Goal: Task Accomplishment & Management: Manage account settings

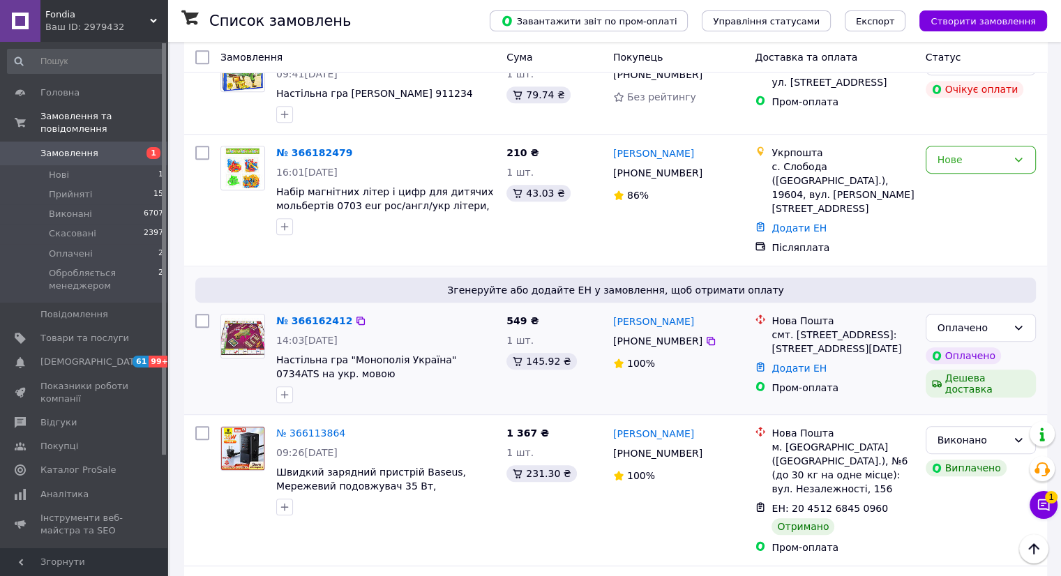
scroll to position [767, 0]
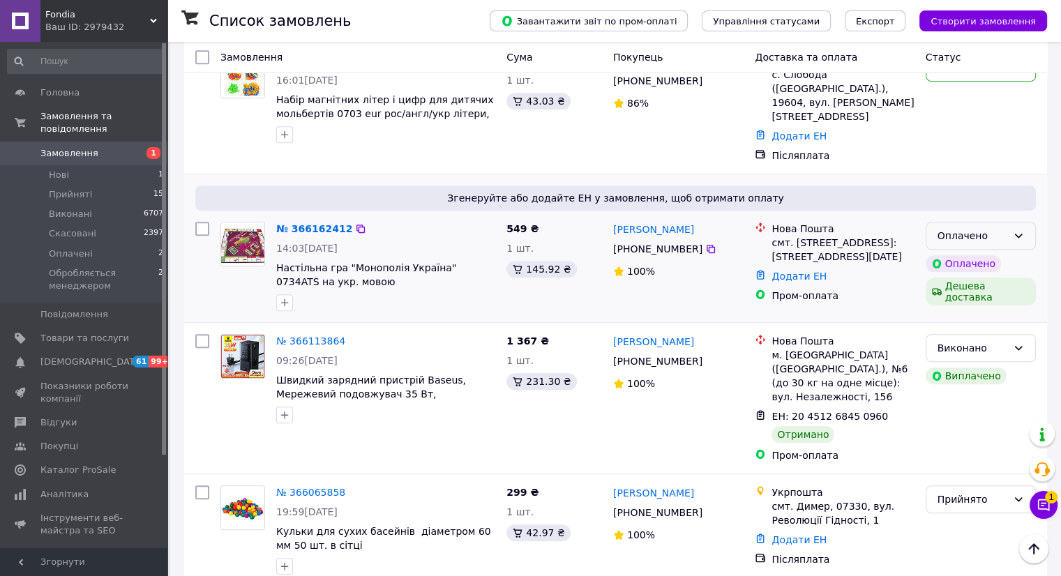
click at [1003, 228] on div "Оплачено" at bounding box center [972, 235] width 70 height 15
click at [964, 200] on li "Прийнято" at bounding box center [979, 206] width 109 height 25
click at [298, 223] on link "№ 366162412" at bounding box center [310, 228] width 69 height 11
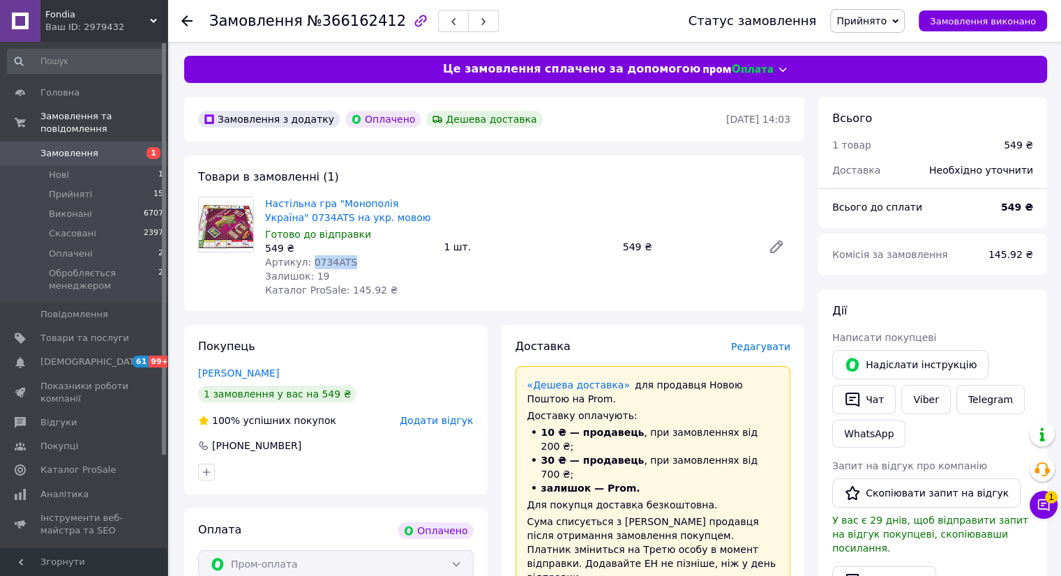
drag, startPoint x: 319, startPoint y: 262, endPoint x: 305, endPoint y: 261, distance: 14.0
click at [305, 261] on div "Артикул: 0734ATS" at bounding box center [348, 262] width 167 height 14
copy span "0734ATS"
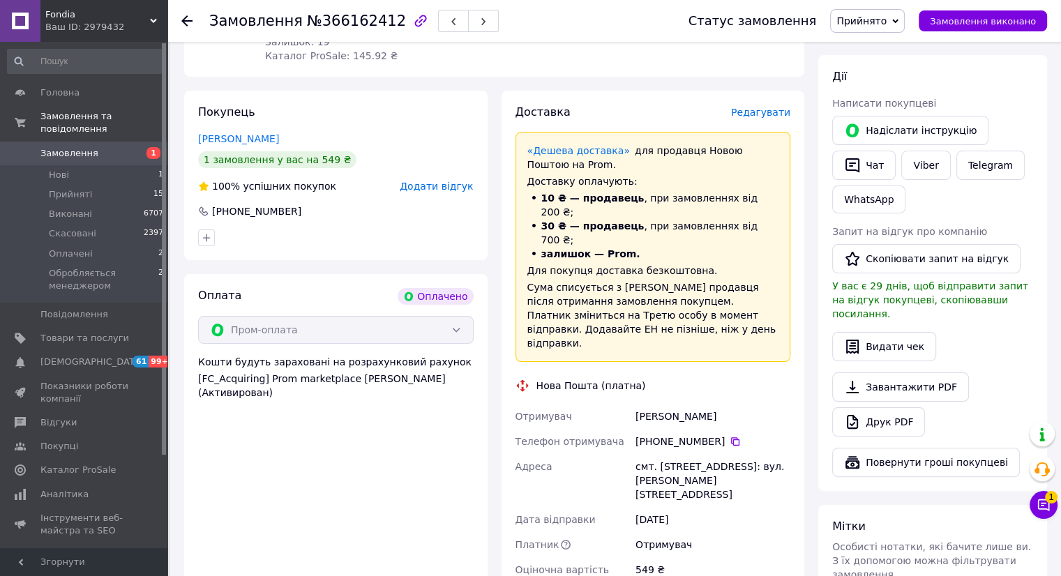
scroll to position [349, 0]
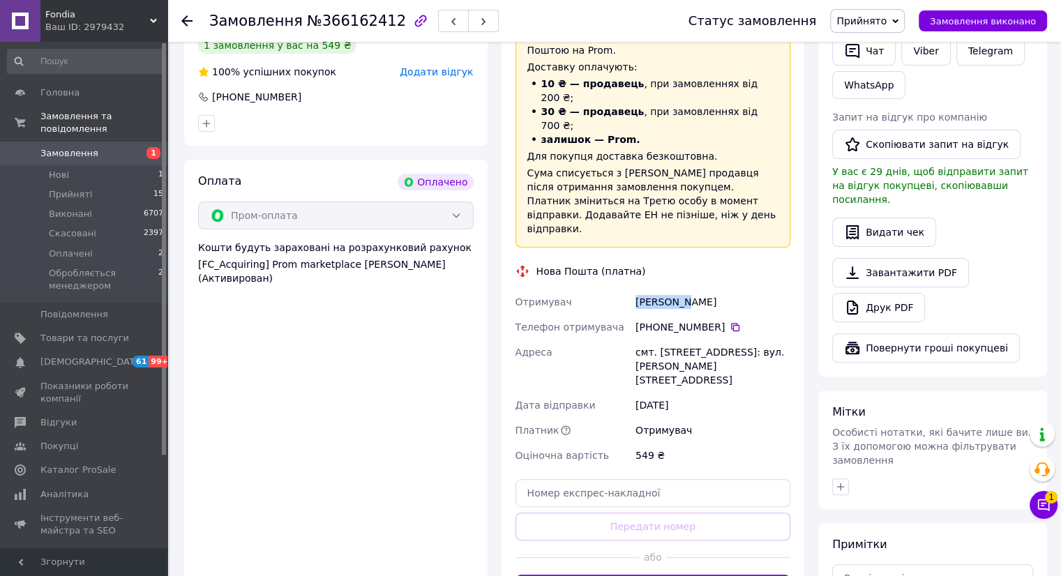
drag, startPoint x: 683, startPoint y: 260, endPoint x: 632, endPoint y: 263, distance: 51.7
click at [632, 289] on div "[PERSON_NAME]" at bounding box center [712, 301] width 160 height 25
copy div "[PERSON_NAME]"
click at [733, 320] on div "[PHONE_NUMBER]" at bounding box center [712, 327] width 155 height 14
click at [731, 323] on icon at bounding box center [735, 327] width 8 height 8
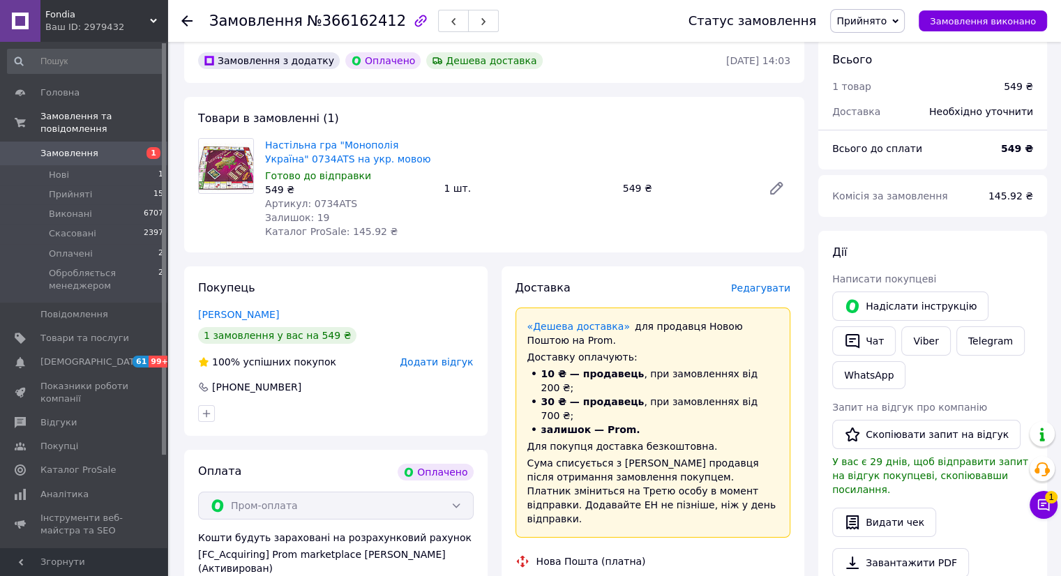
scroll to position [0, 0]
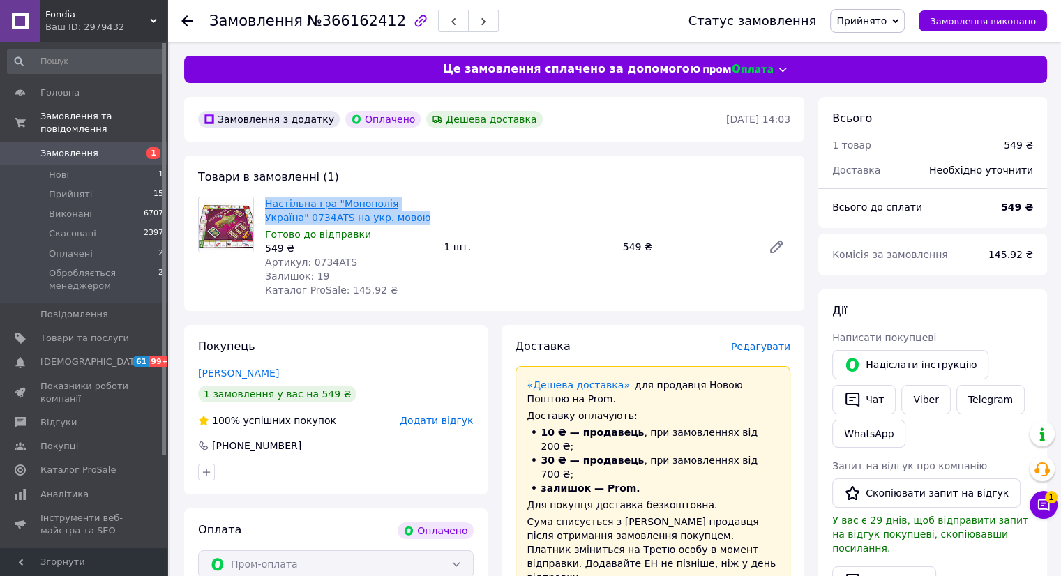
drag, startPoint x: 345, startPoint y: 204, endPoint x: 268, endPoint y: 199, distance: 77.6
click at [268, 199] on span "Настільна гра "Монополія Україна" 0734ATS на укр. мовою" at bounding box center [348, 211] width 167 height 28
copy link "Настільна гра "Монополія Україна" 0734ATS на укр. мовою"
drag, startPoint x: 371, startPoint y: 17, endPoint x: 317, endPoint y: 5, distance: 55.1
click at [313, 13] on span "№366162412" at bounding box center [356, 21] width 99 height 17
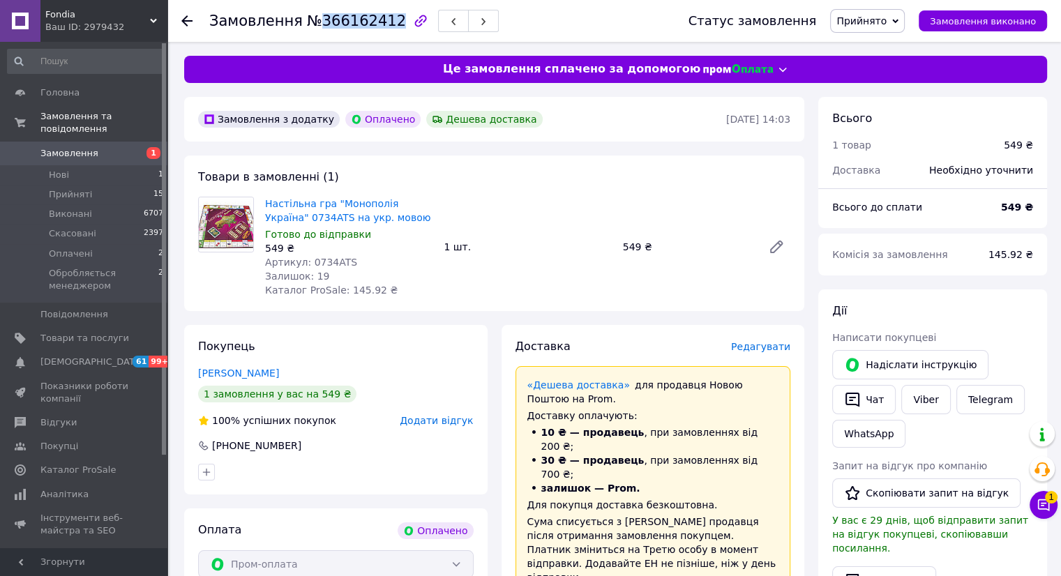
copy span "366162412"
click at [117, 147] on span "Замовлення" at bounding box center [84, 153] width 89 height 13
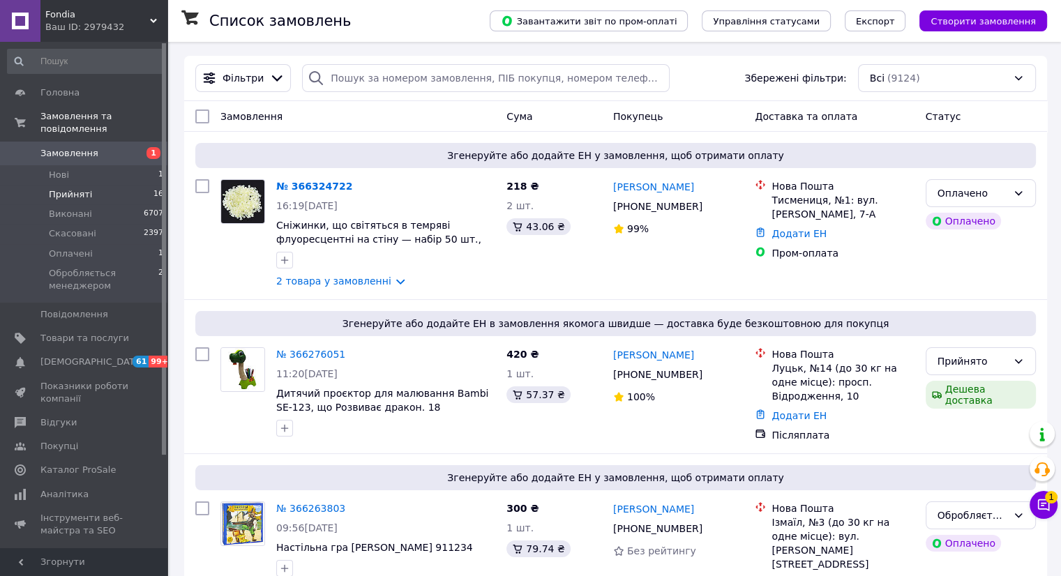
click at [73, 188] on span "Прийняті" at bounding box center [70, 194] width 43 height 13
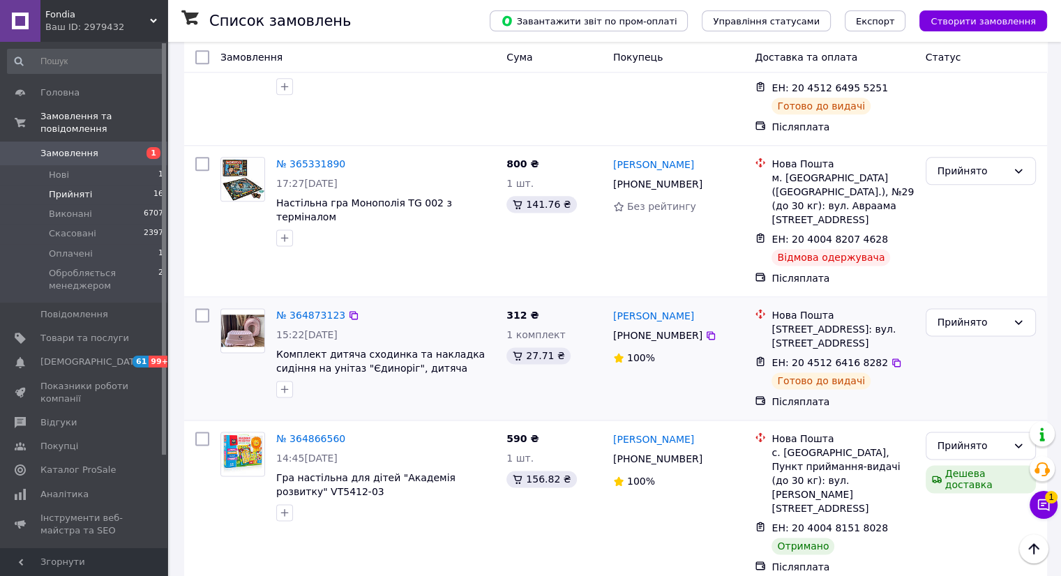
scroll to position [1841, 0]
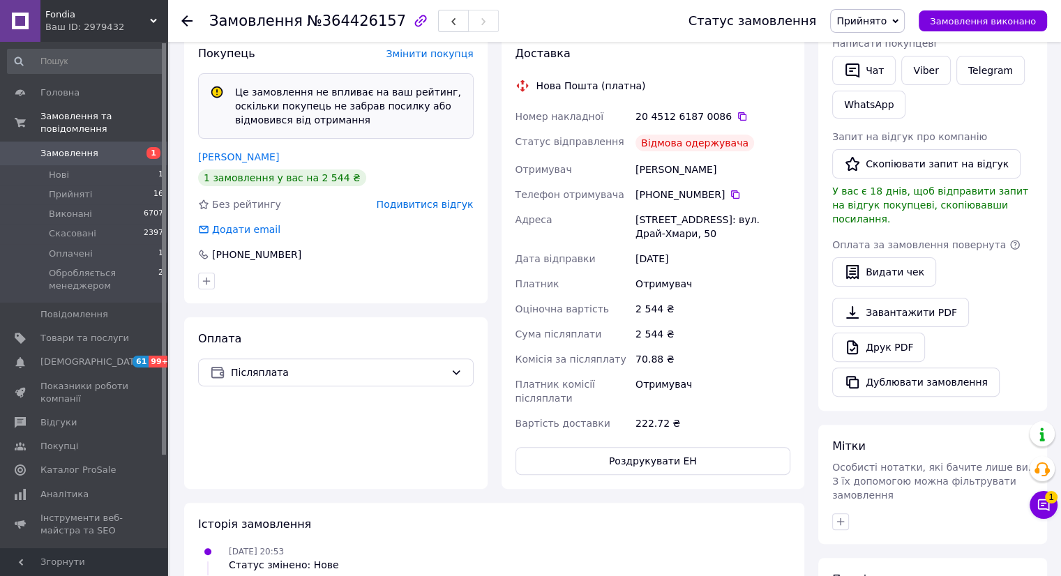
scroll to position [307, 0]
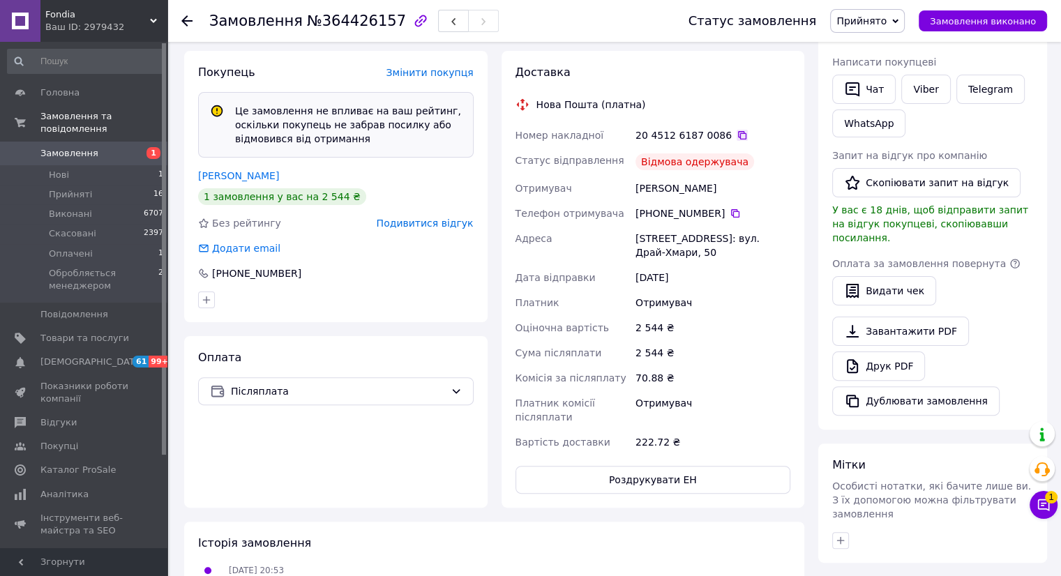
click at [736, 130] on icon at bounding box center [741, 135] width 11 height 11
click at [115, 147] on span "Замовлення" at bounding box center [84, 153] width 89 height 13
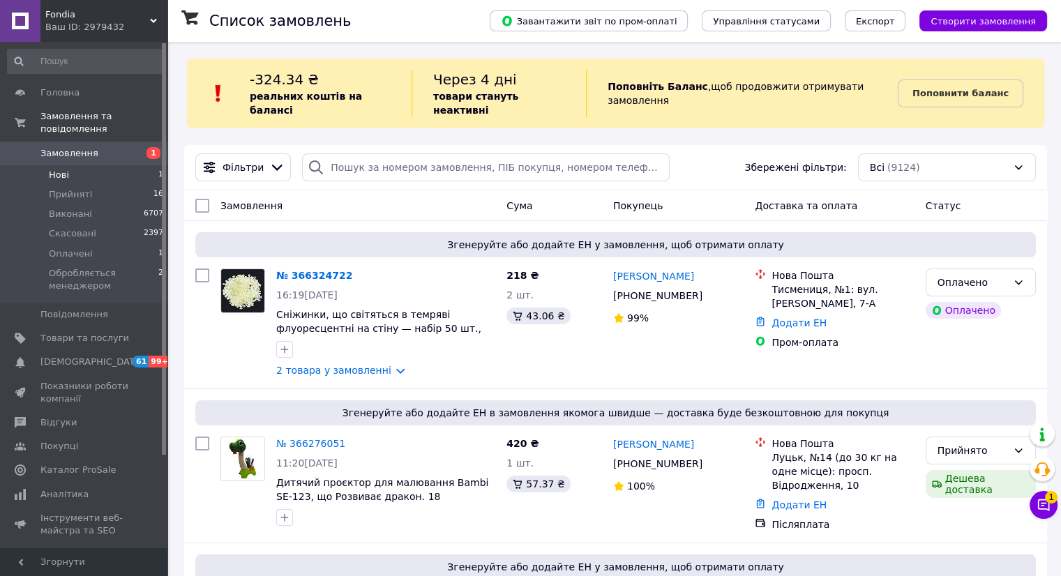
click at [100, 165] on li "Нові 1" at bounding box center [86, 175] width 172 height 20
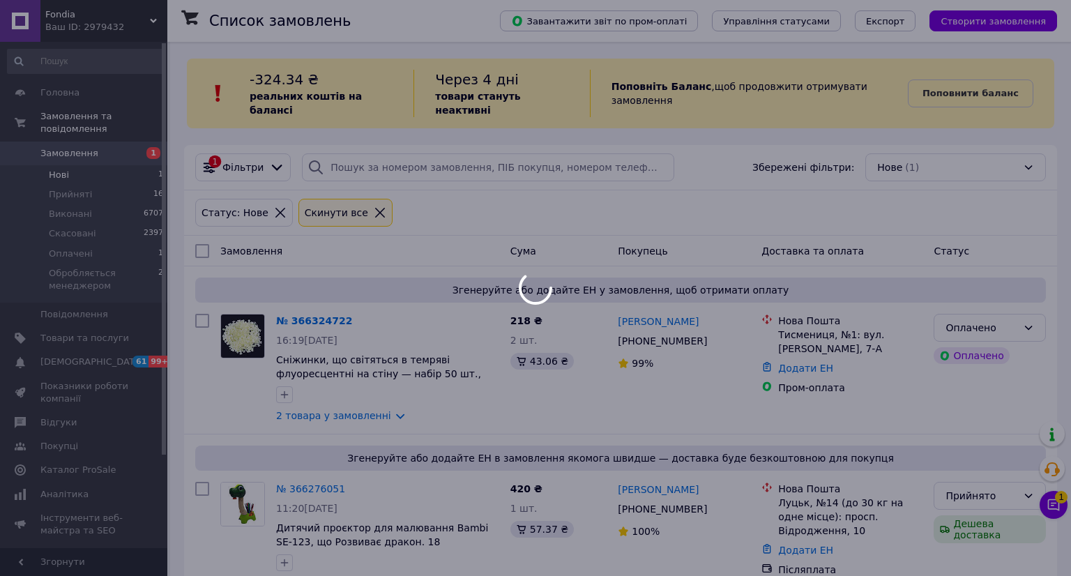
click at [81, 190] on li "Прийняті 16" at bounding box center [86, 195] width 172 height 20
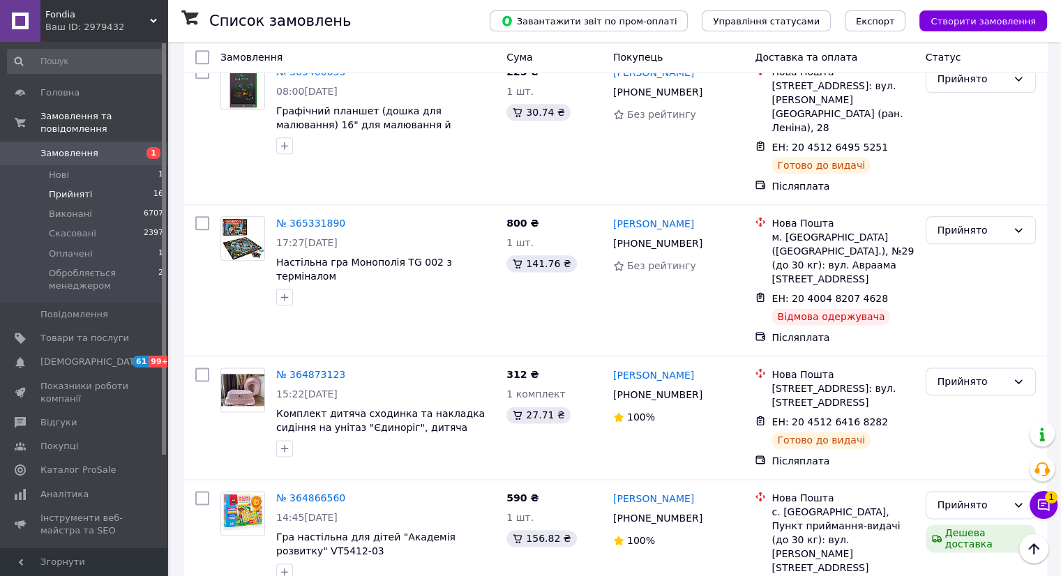
scroll to position [1841, 0]
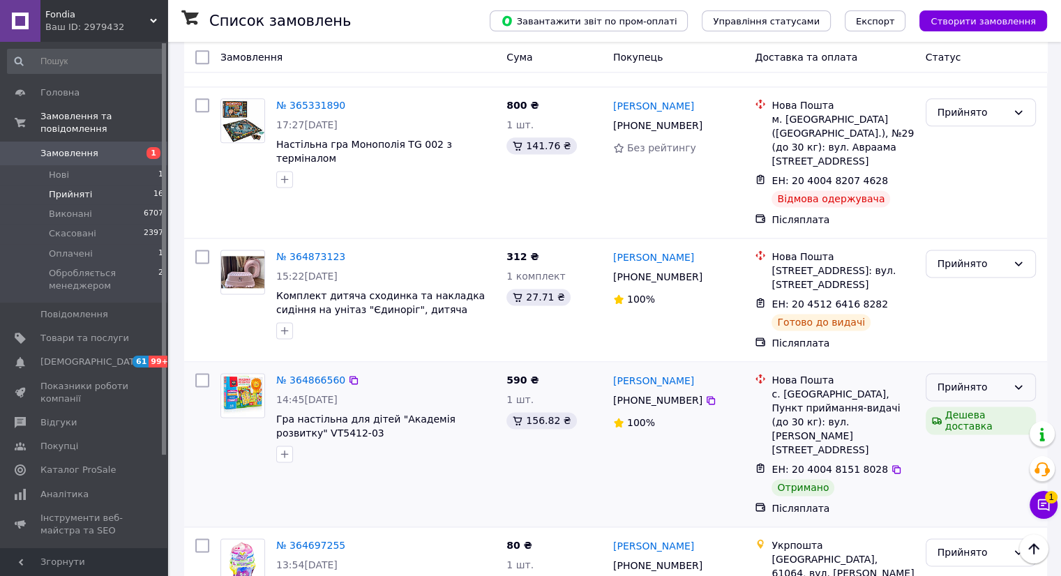
click at [1016, 373] on div "Прийнято" at bounding box center [980, 387] width 110 height 28
click at [948, 221] on li "Виконано" at bounding box center [979, 221] width 109 height 25
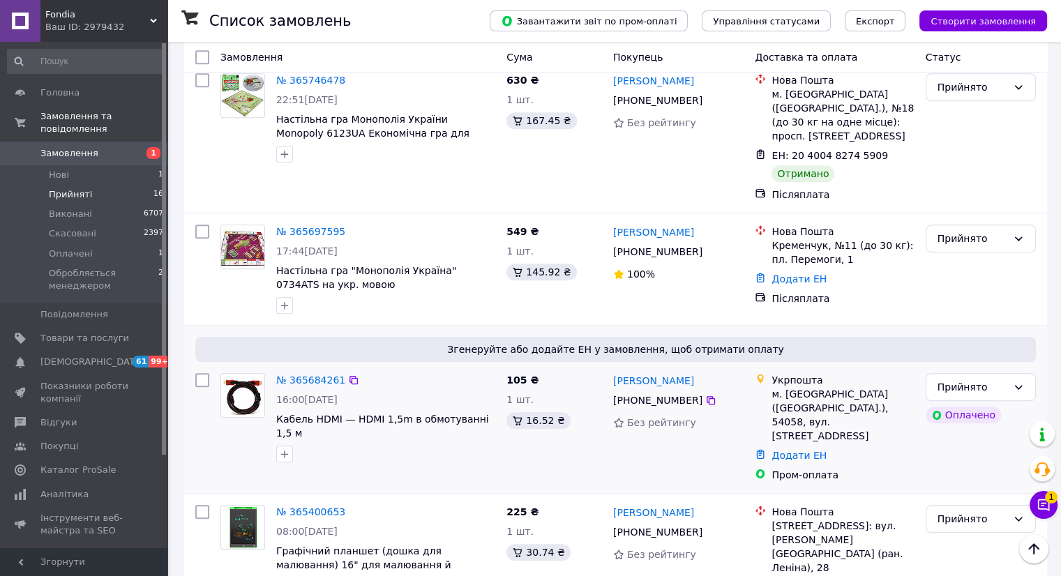
scroll to position [1283, 0]
click at [294, 374] on link "№ 365684261" at bounding box center [310, 379] width 69 height 11
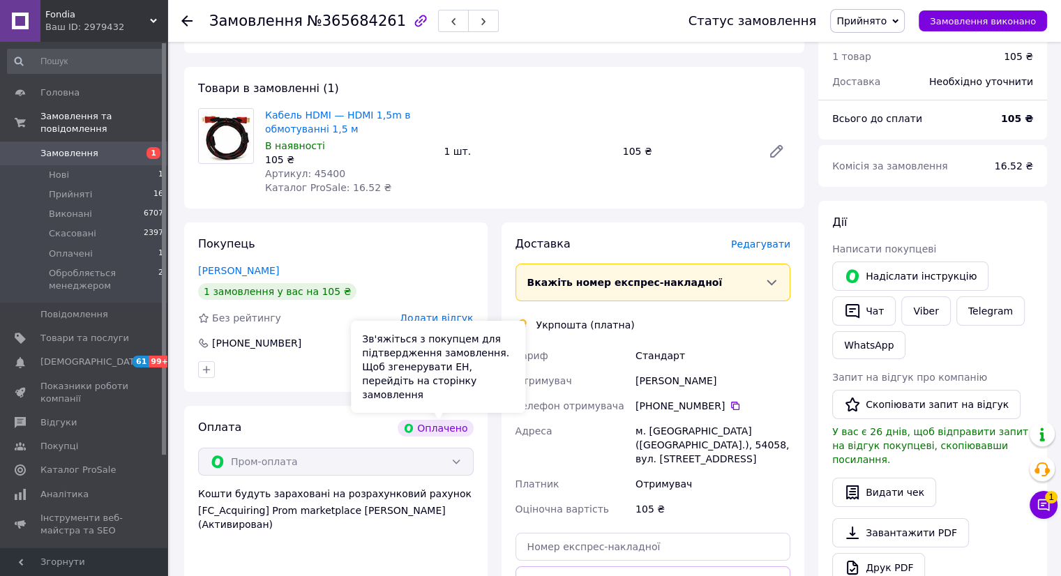
scroll to position [47, 0]
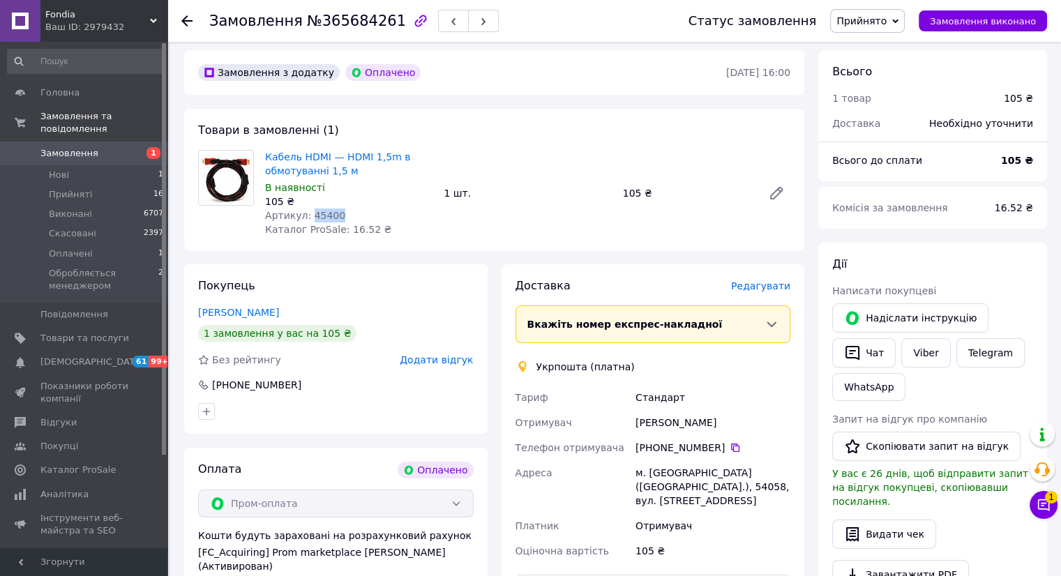
drag, startPoint x: 330, startPoint y: 215, endPoint x: 308, endPoint y: 214, distance: 21.6
click at [308, 214] on span "Артикул: 45400" at bounding box center [305, 215] width 80 height 11
copy span "45400"
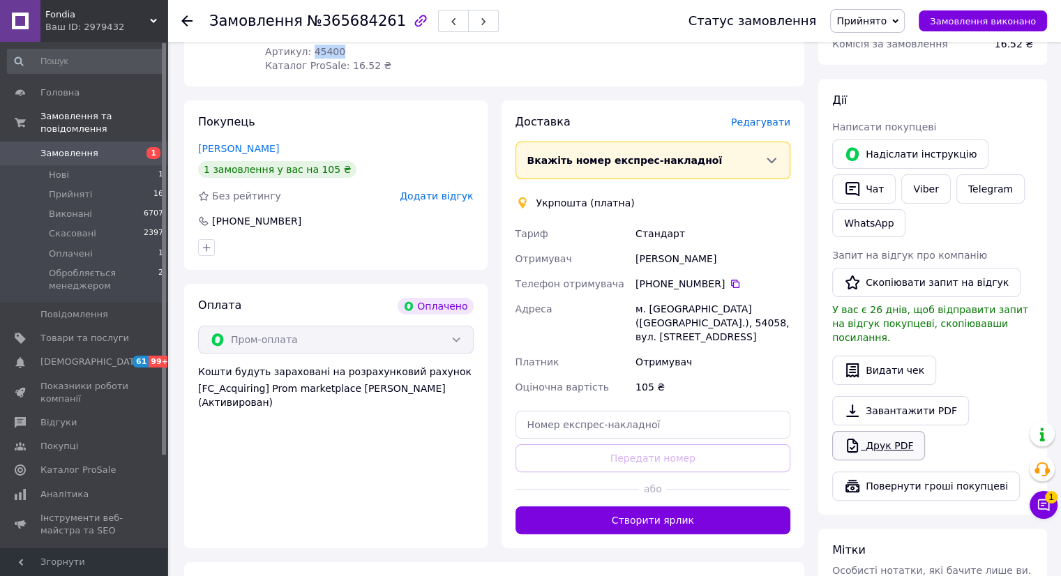
scroll to position [186, 0]
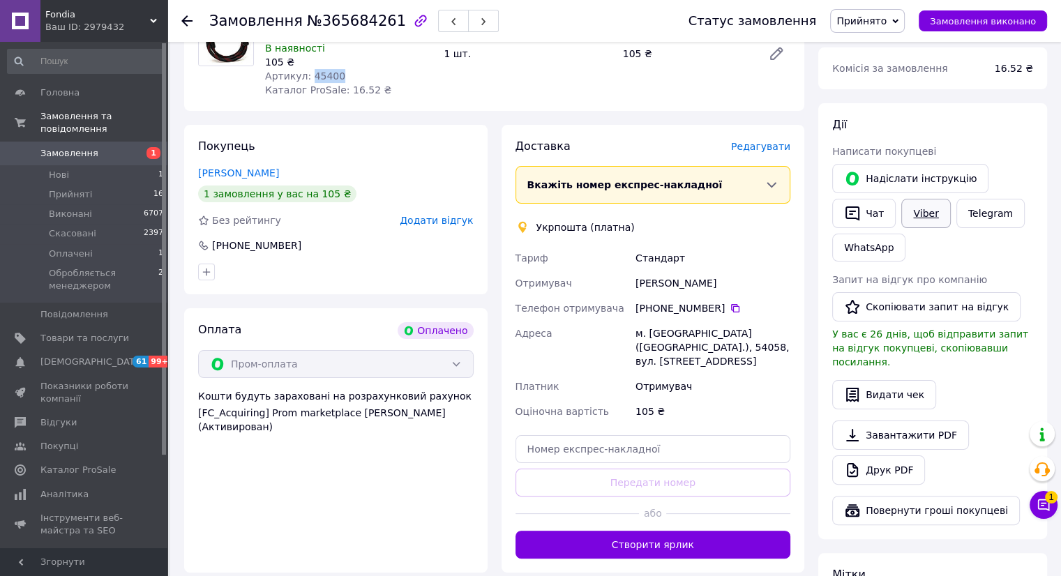
click at [925, 215] on link "Viber" at bounding box center [925, 213] width 49 height 29
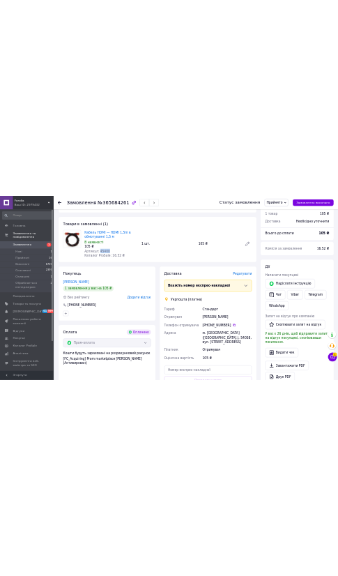
scroll to position [0, 0]
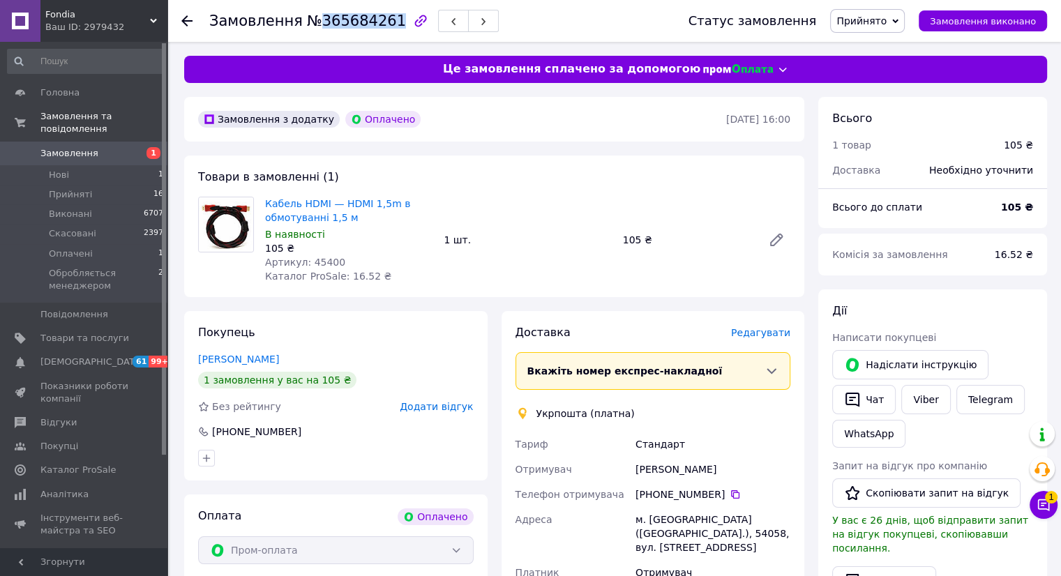
drag, startPoint x: 381, startPoint y: 24, endPoint x: 313, endPoint y: 26, distance: 67.7
click at [313, 26] on span "№365684261" at bounding box center [356, 21] width 99 height 17
copy span "365684261"
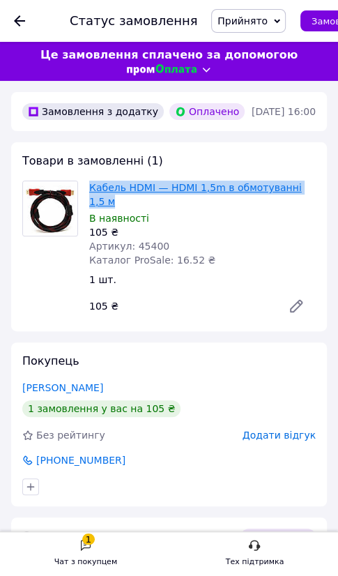
drag, startPoint x: 315, startPoint y: 175, endPoint x: 92, endPoint y: 176, distance: 222.5
click at [92, 181] on span "Кабель HDMI — HDMI 1,5m в обмотуванні 1,5 м" at bounding box center [202, 195] width 227 height 28
copy link "Кабель HDMI — HDMI 1,5m в обмотуванні 1,5 м"
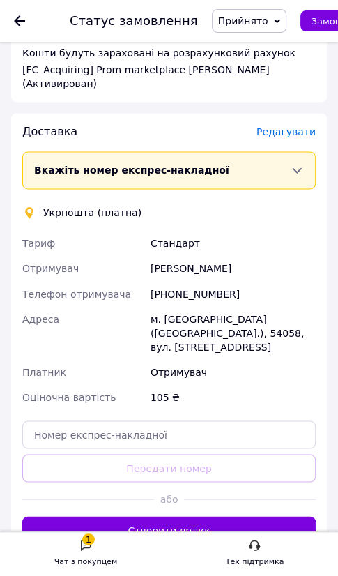
scroll to position [558, 0]
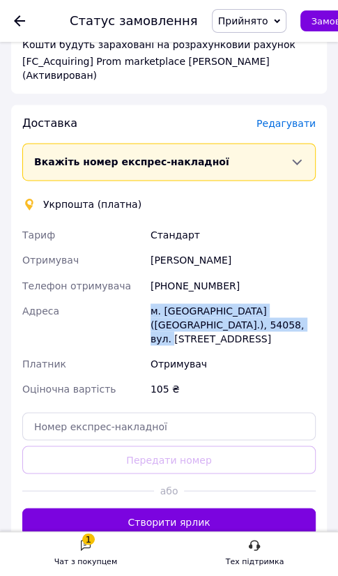
drag, startPoint x: 257, startPoint y: 299, endPoint x: 151, endPoint y: 287, distance: 106.0
click at [151, 298] on div "м. [GEOGRAPHIC_DATA] ([GEOGRAPHIC_DATA].), 54058, вул. [STREET_ADDRESS]" at bounding box center [233, 324] width 171 height 53
copy div "м. [GEOGRAPHIC_DATA] ([GEOGRAPHIC_DATA].), 54058, вул. [STREET_ADDRESS]"
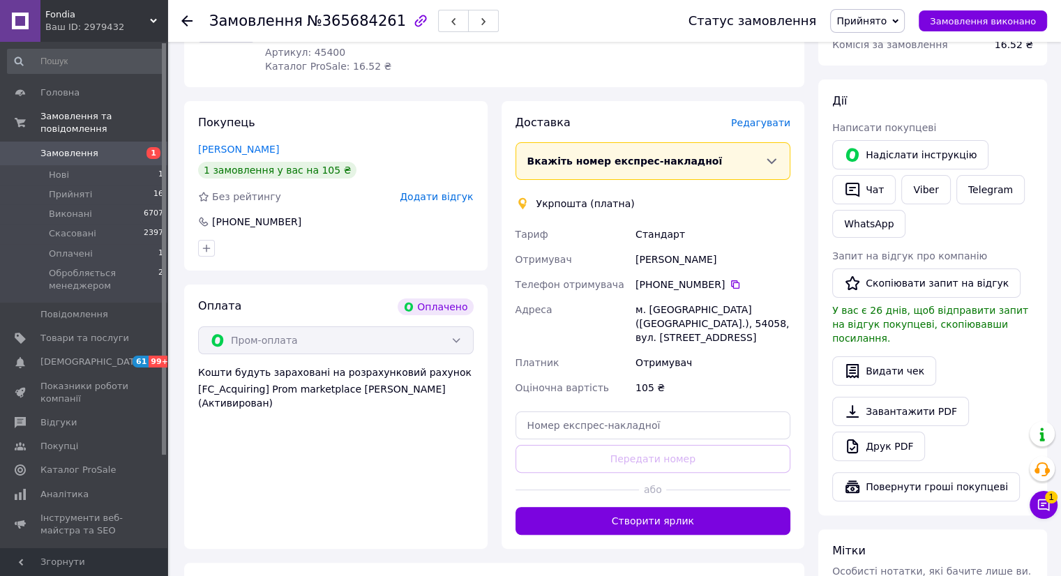
scroll to position [186, 0]
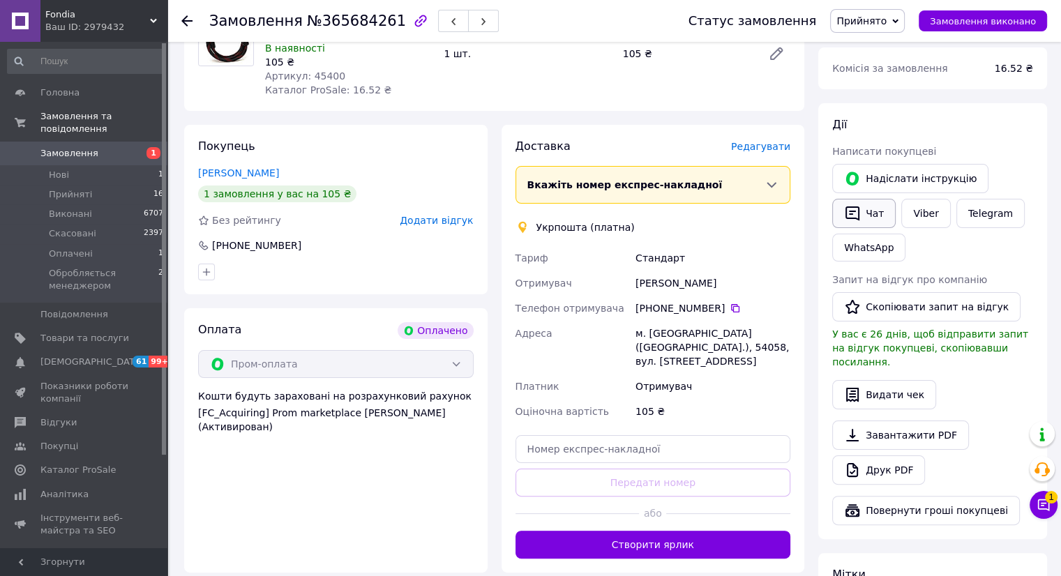
click at [868, 204] on button "Чат" at bounding box center [863, 213] width 63 height 29
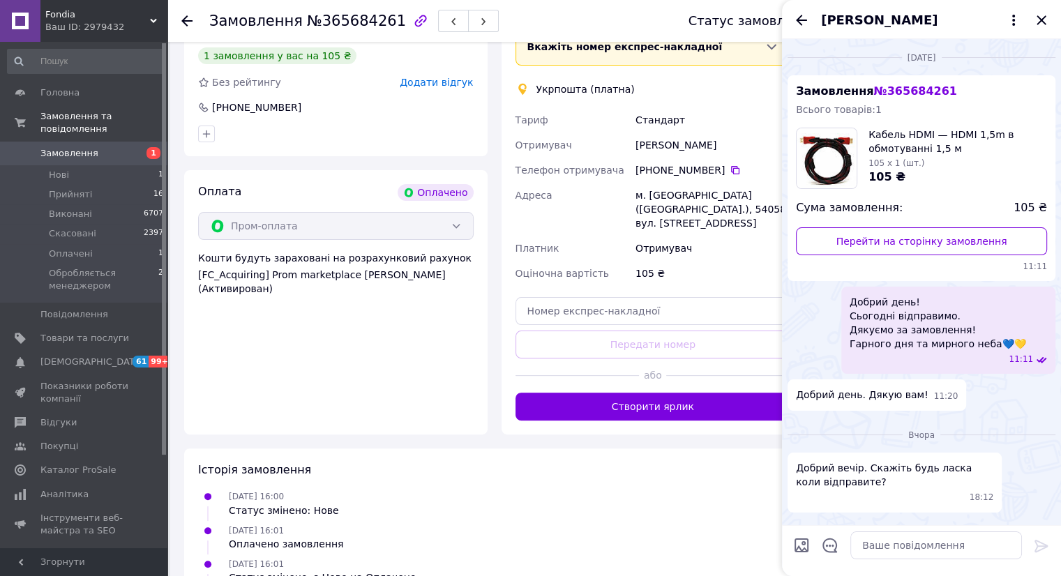
scroll to position [326, 0]
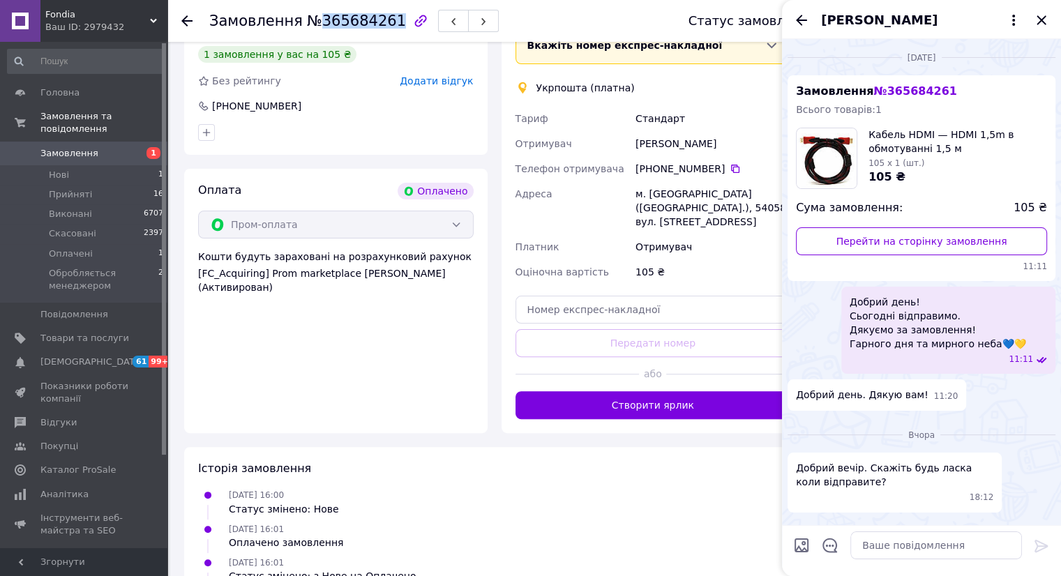
drag, startPoint x: 381, startPoint y: 22, endPoint x: 315, endPoint y: 24, distance: 67.0
click at [315, 24] on span "№365684261" at bounding box center [356, 21] width 99 height 17
copy span "365684261"
click at [895, 544] on textarea at bounding box center [936, 545] width 172 height 28
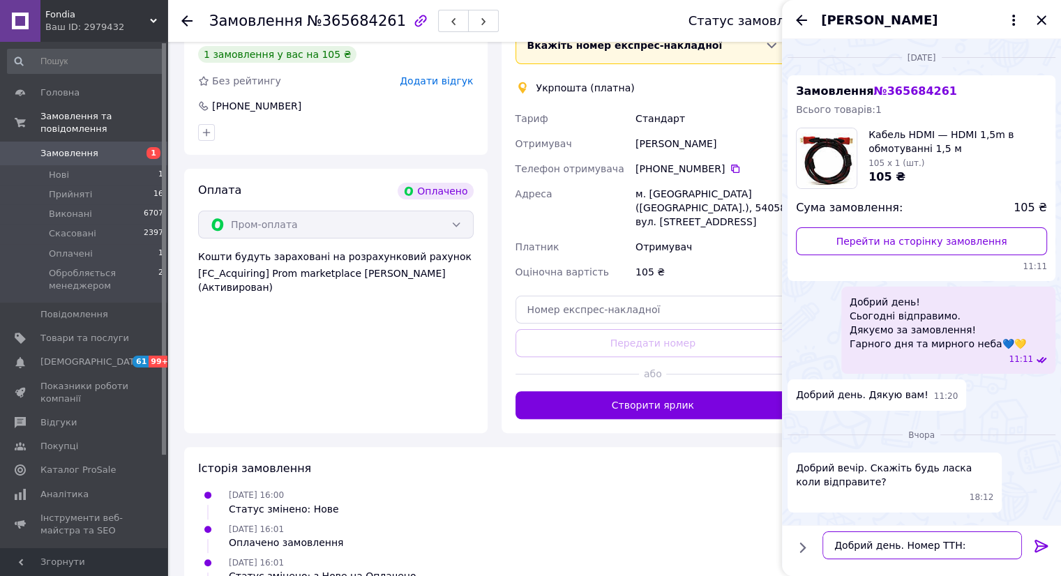
paste textarea "05 053 8272 96 46"
type textarea "Добрий день. Номер ТТН:05 053 8272 96 46"
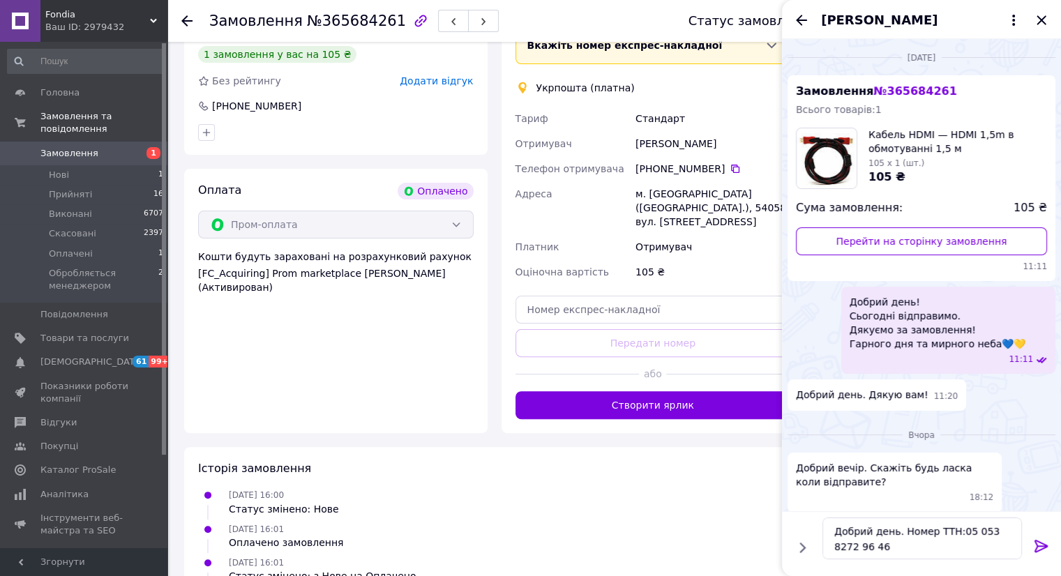
click at [1040, 547] on icon at bounding box center [1041, 546] width 17 height 17
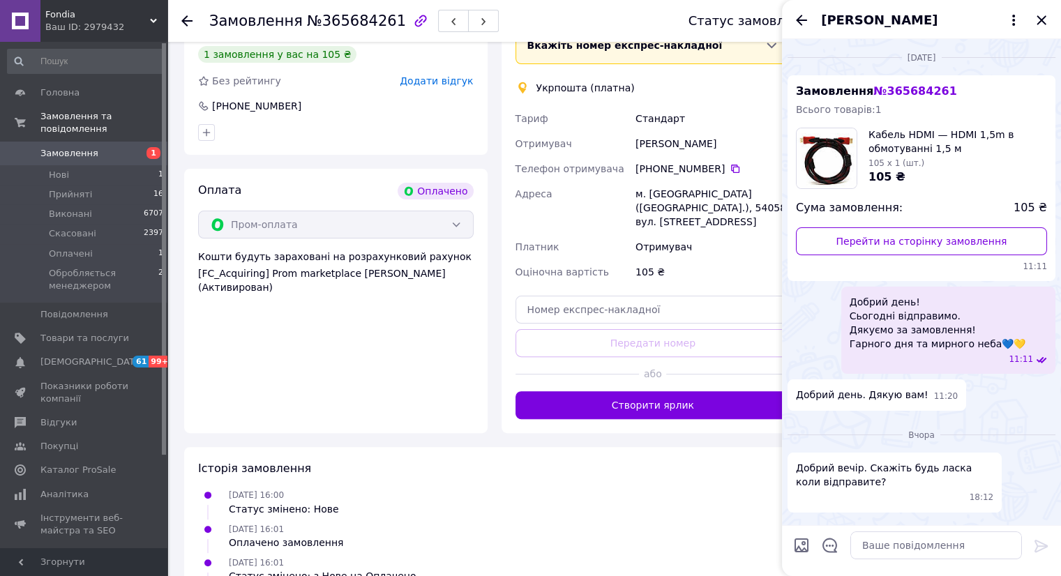
scroll to position [80, 0]
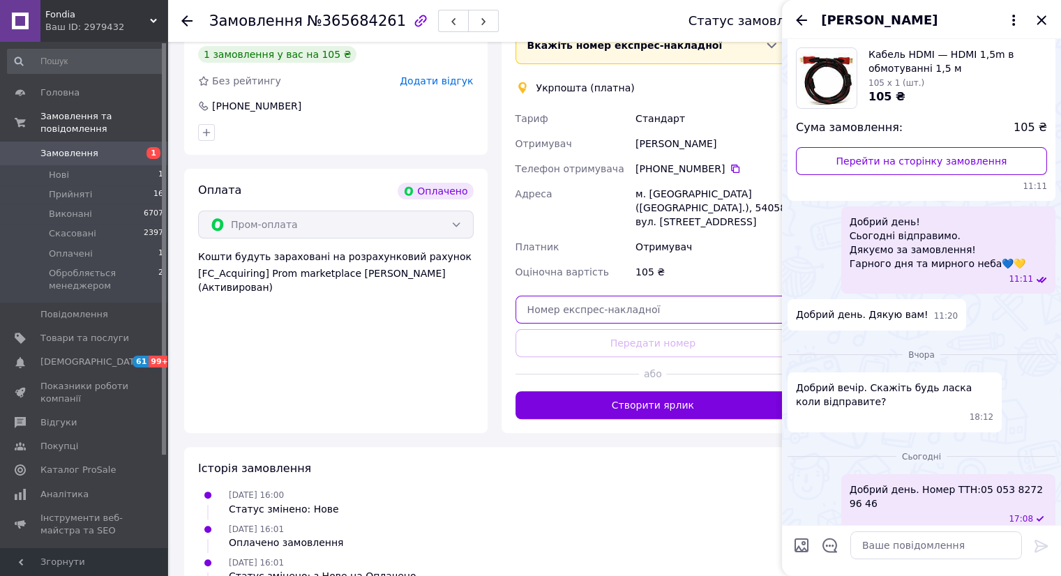
click at [646, 296] on input "text" at bounding box center [652, 310] width 275 height 28
paste input "0505382729646"
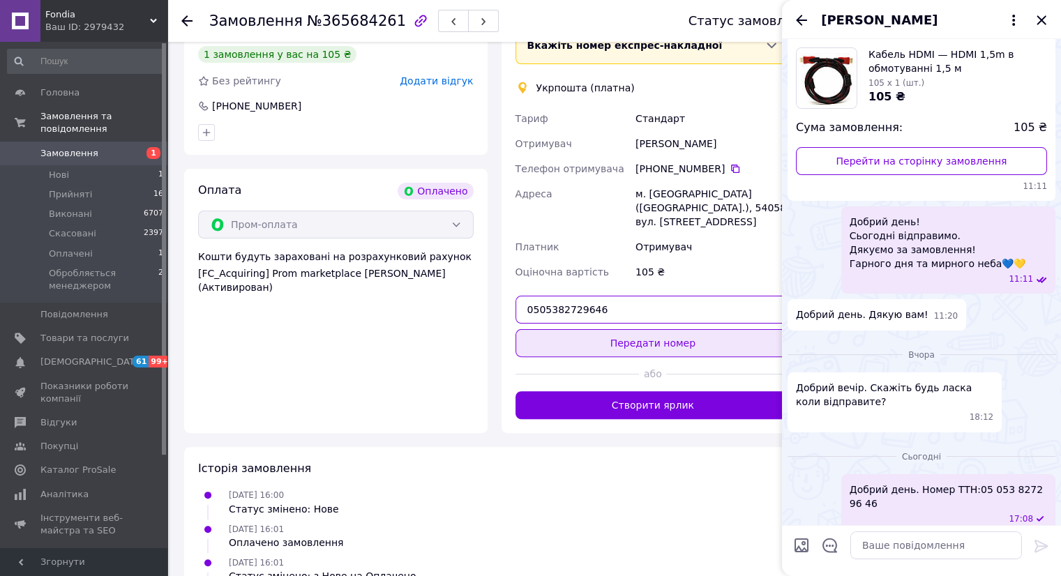
type input "0505382729646"
click at [611, 331] on button "Передати номер" at bounding box center [652, 343] width 275 height 28
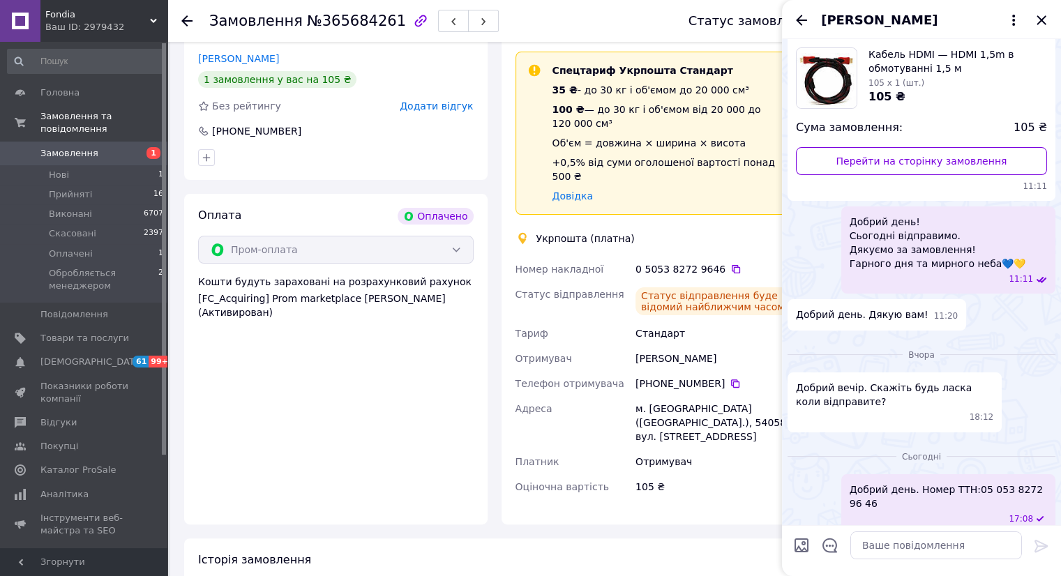
scroll to position [186, 0]
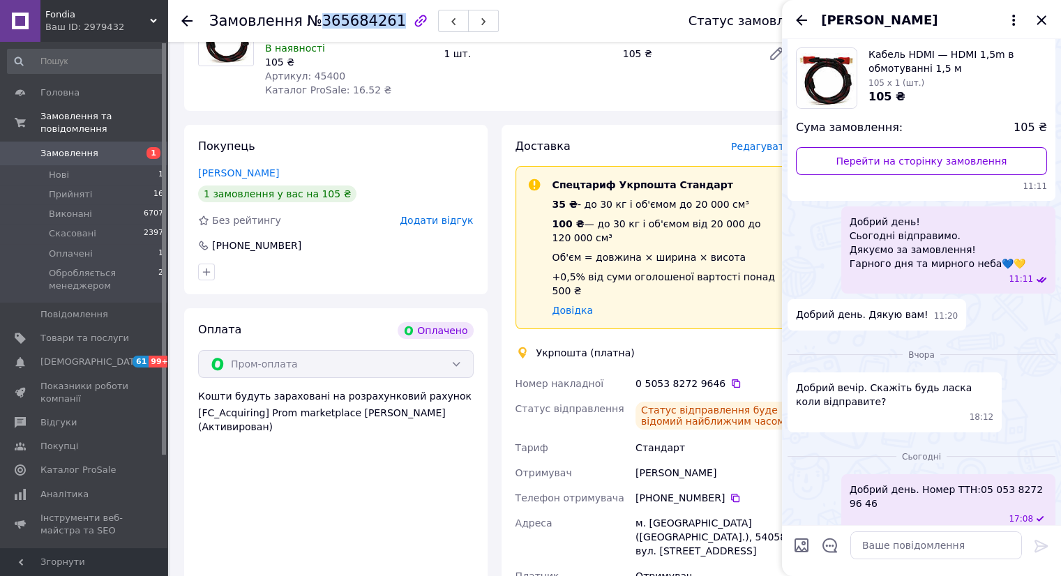
drag, startPoint x: 379, startPoint y: 24, endPoint x: 314, endPoint y: 20, distance: 65.6
click at [314, 20] on span "№365684261" at bounding box center [356, 21] width 99 height 17
copy span "365684261"
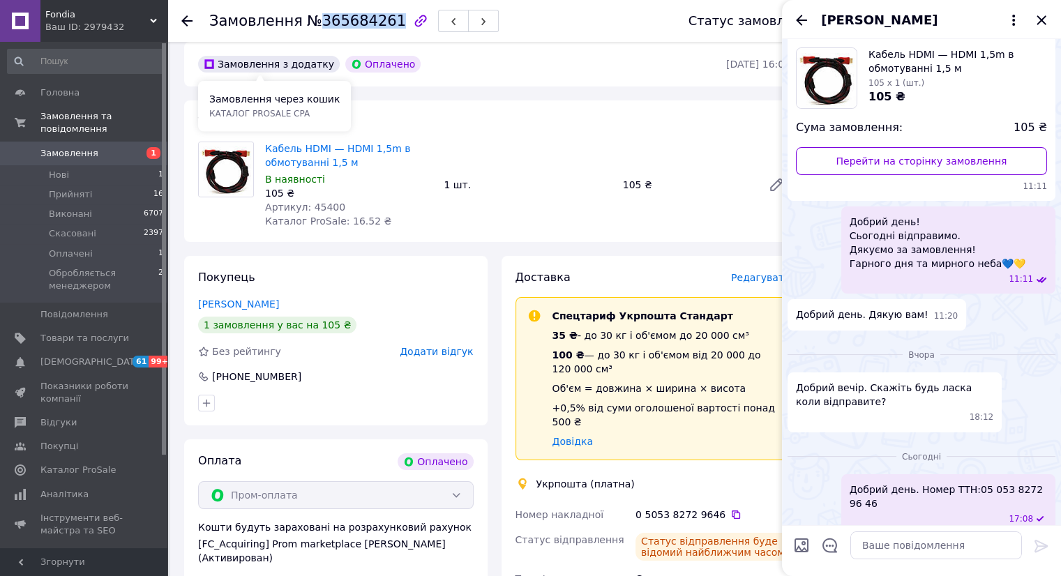
scroll to position [0, 0]
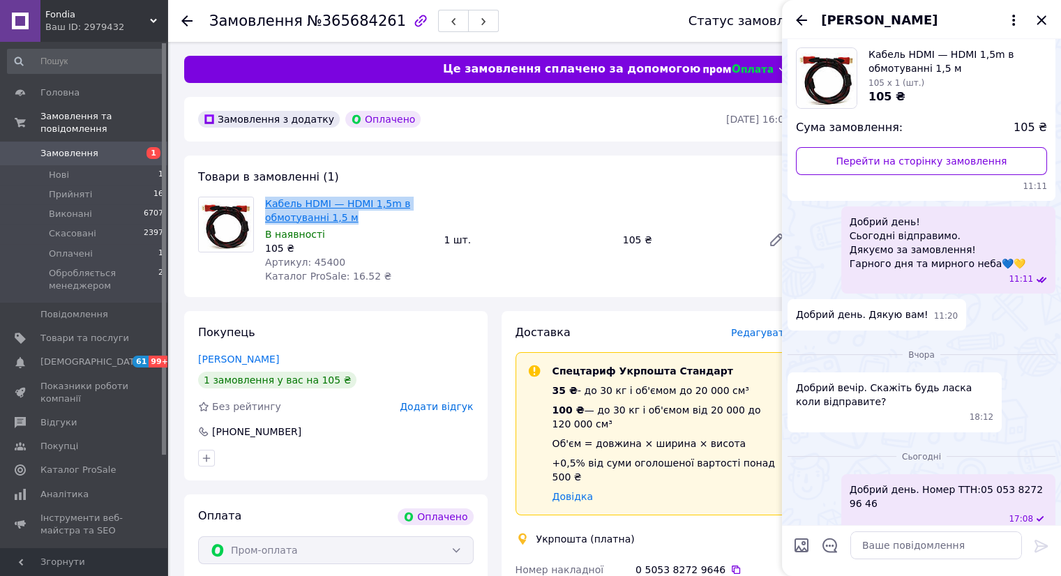
drag, startPoint x: 351, startPoint y: 217, endPoint x: 268, endPoint y: 203, distance: 84.1
click at [268, 203] on span "Кабель HDMI — HDMI 1,5m в обмотуванні 1,5 м" at bounding box center [348, 211] width 167 height 28
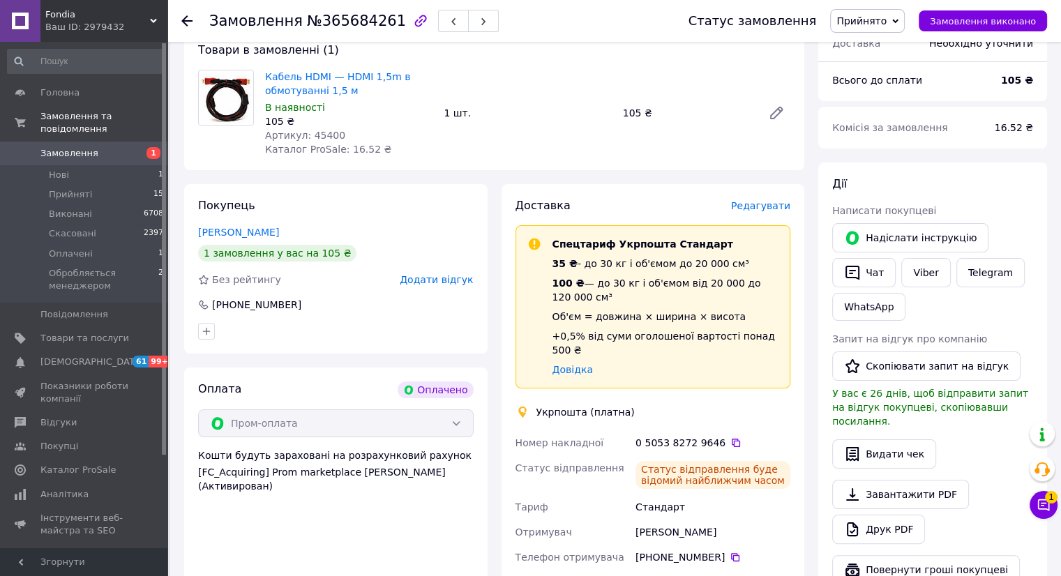
scroll to position [209, 0]
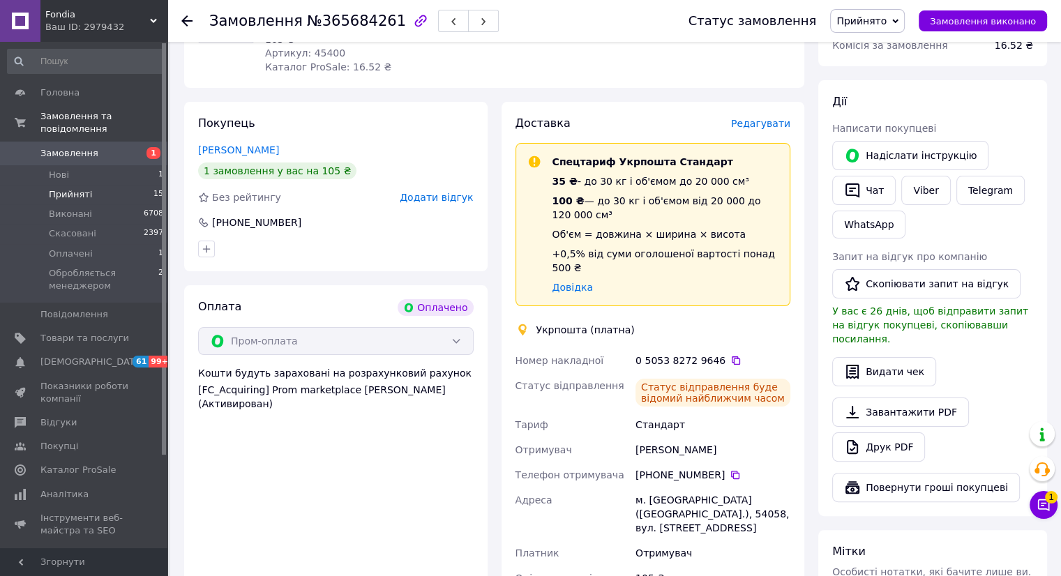
click at [61, 188] on span "Прийняті" at bounding box center [70, 194] width 43 height 13
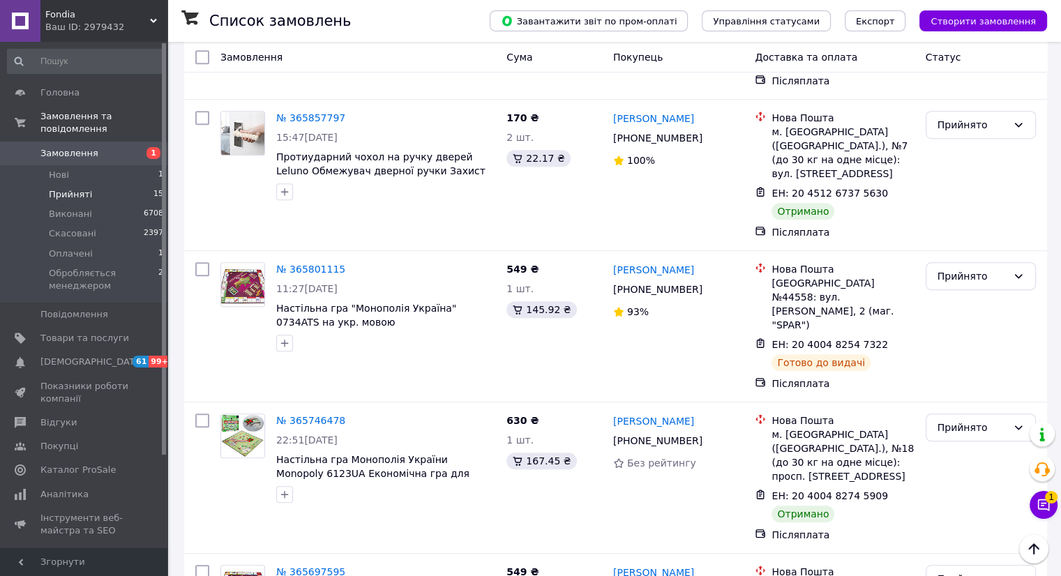
scroll to position [1191, 0]
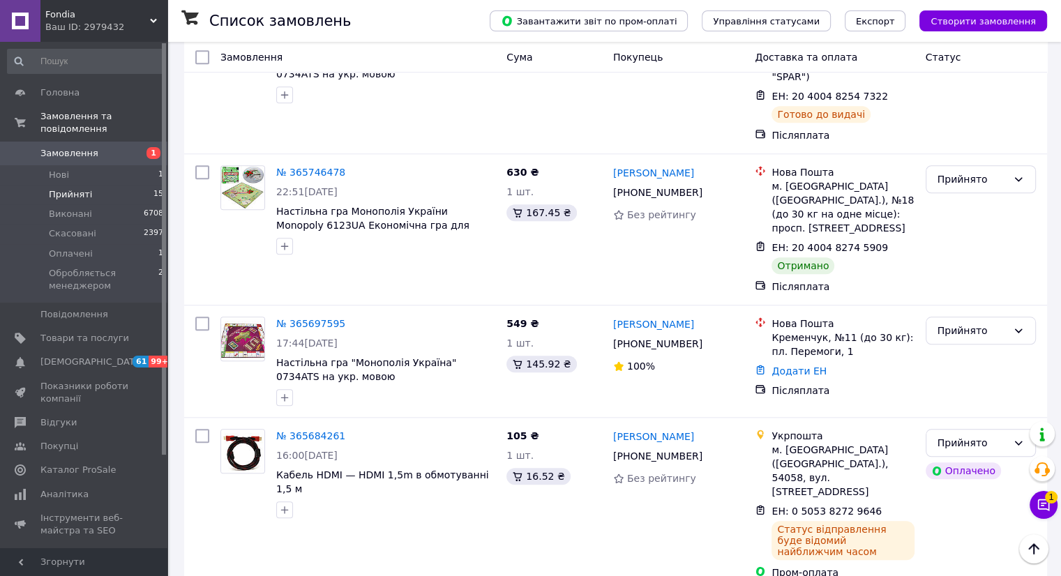
click at [63, 188] on span "Прийняті" at bounding box center [70, 194] width 43 height 13
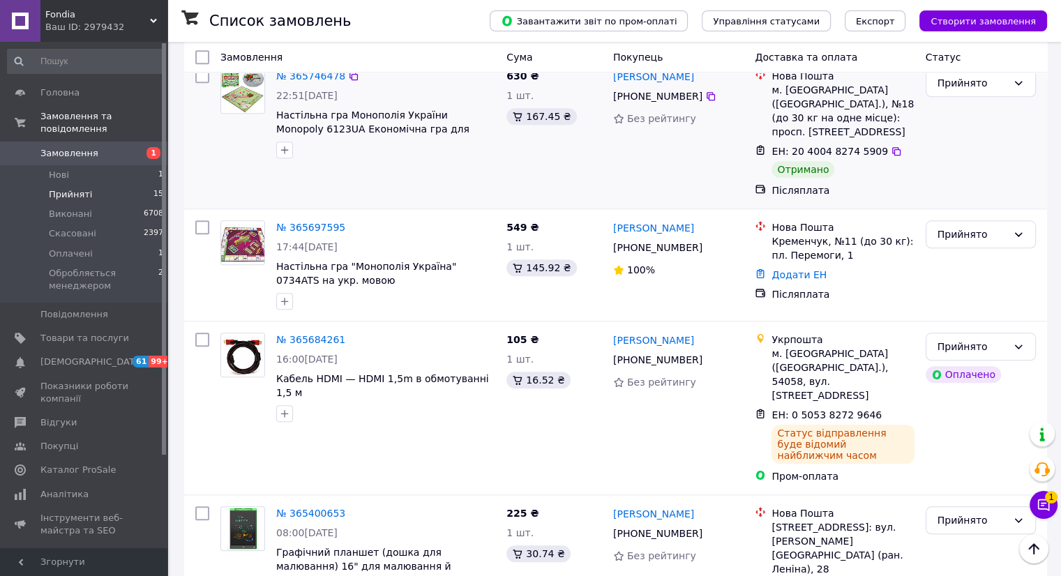
scroll to position [1140, 0]
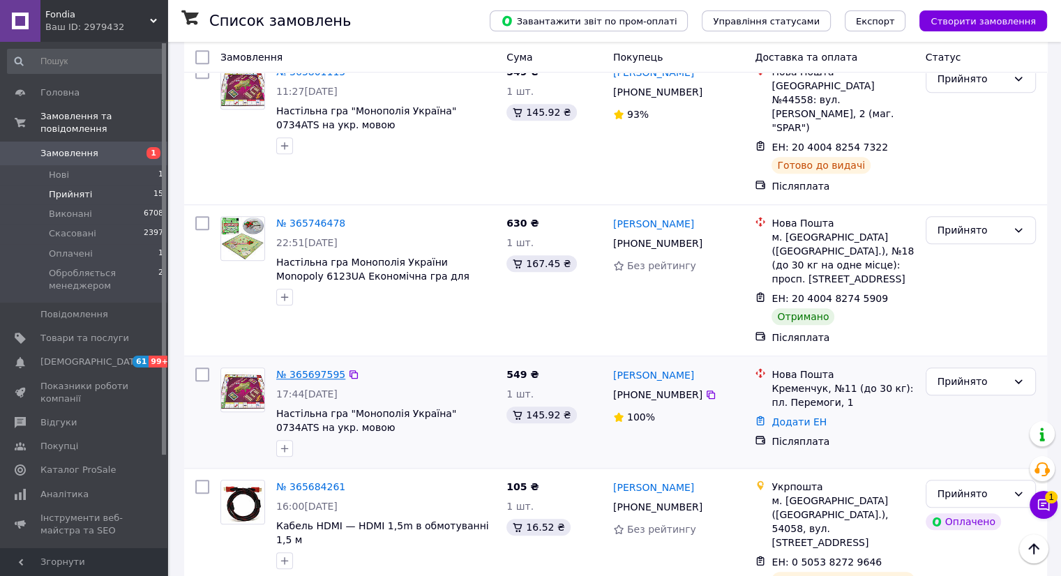
click at [317, 369] on link "№ 365697595" at bounding box center [310, 374] width 69 height 11
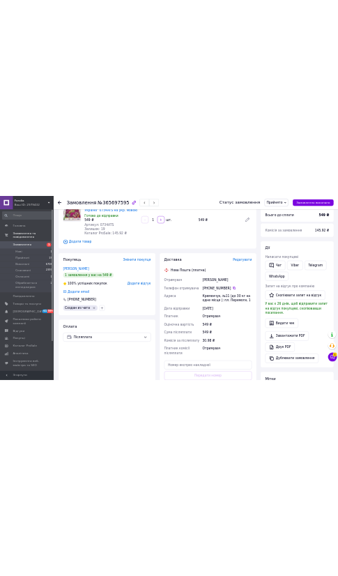
scroll to position [130, 0]
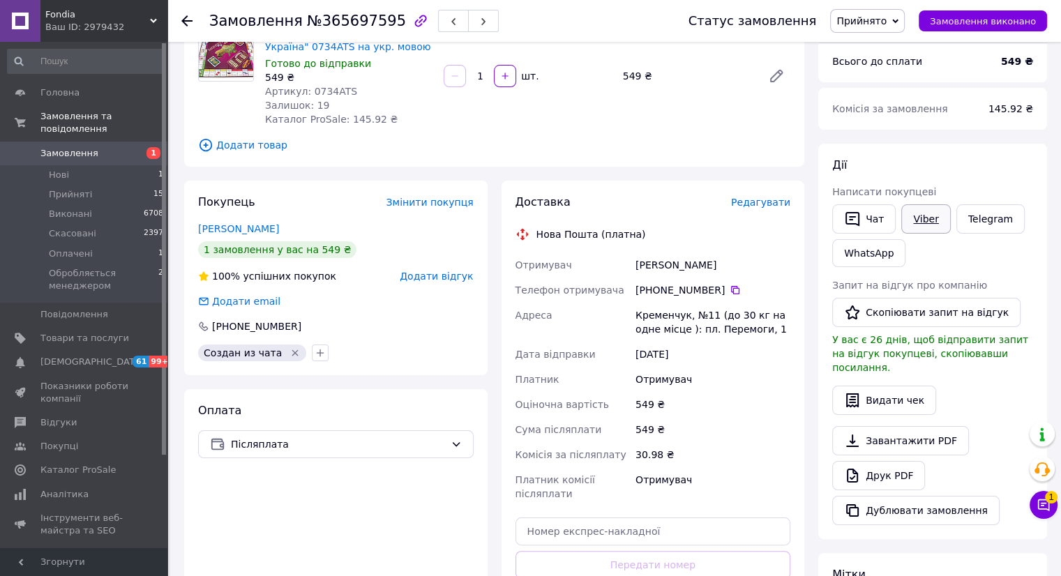
click at [914, 223] on link "Viber" at bounding box center [925, 218] width 49 height 29
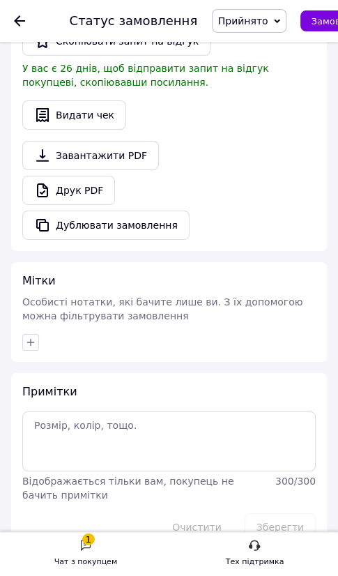
scroll to position [1116, 0]
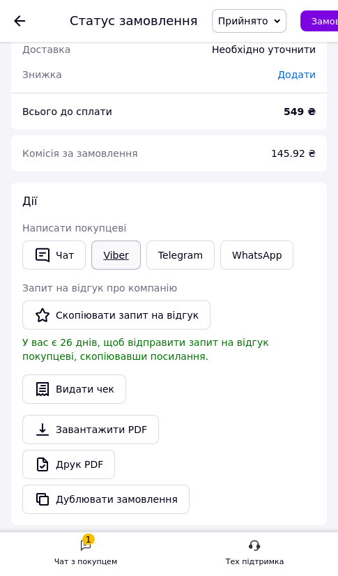
click at [113, 241] on link "Viber" at bounding box center [115, 255] width 49 height 29
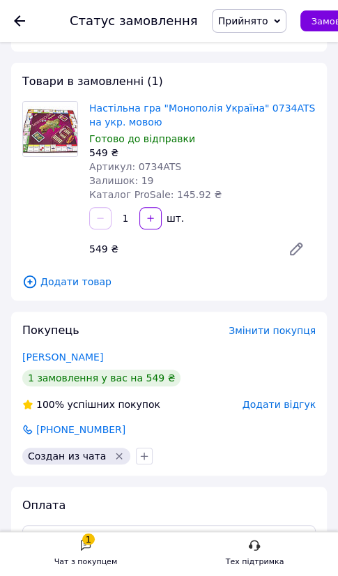
scroll to position [0, 0]
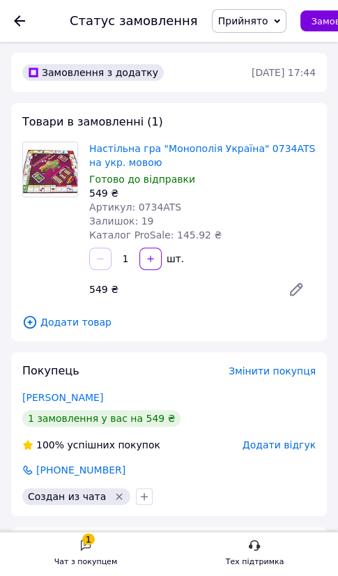
click at [192, 112] on div "Товари в замовленні (1) Настільна гра "Монополія Україна" 0734ATS на укр. мовою…" at bounding box center [169, 222] width 316 height 238
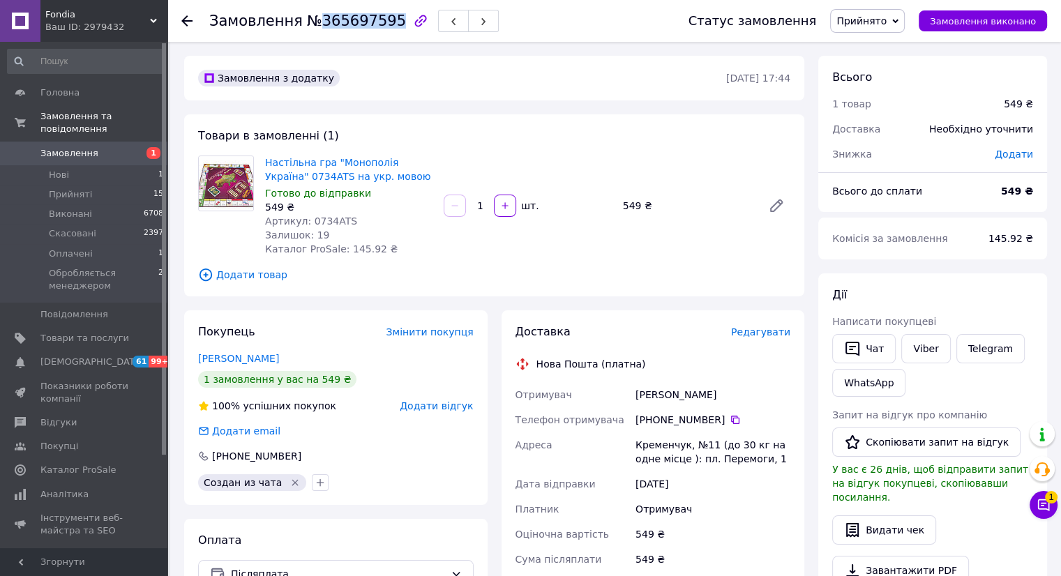
drag, startPoint x: 381, startPoint y: 26, endPoint x: 312, endPoint y: 24, distance: 68.4
click at [312, 24] on span "№365697595" at bounding box center [356, 21] width 99 height 17
copy span "365697595"
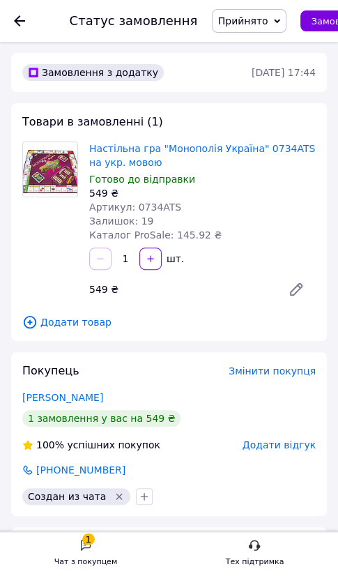
drag, startPoint x: 272, startPoint y: 232, endPoint x: 262, endPoint y: 232, distance: 10.5
click at [272, 232] on div "Настільна гра "Монополія Україна" 0734ATS на укр. мовою Готово до відправки 549…" at bounding box center [203, 192] width 238 height 106
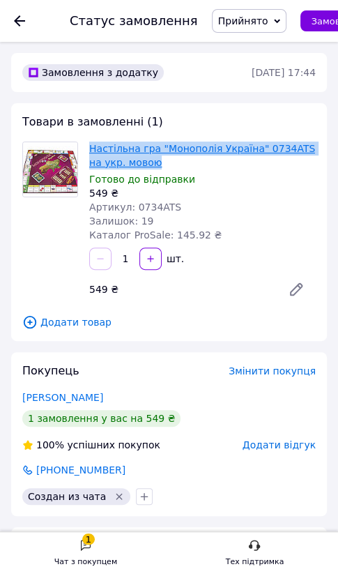
drag, startPoint x: 145, startPoint y: 162, endPoint x: 92, endPoint y: 146, distance: 55.4
click at [92, 146] on span "Настільна гра "Монополія Україна" 0734ATS на укр. мовою" at bounding box center [202, 156] width 227 height 28
copy link "Настільна гра "Монополія Україна" 0734ATS на укр. мовою"
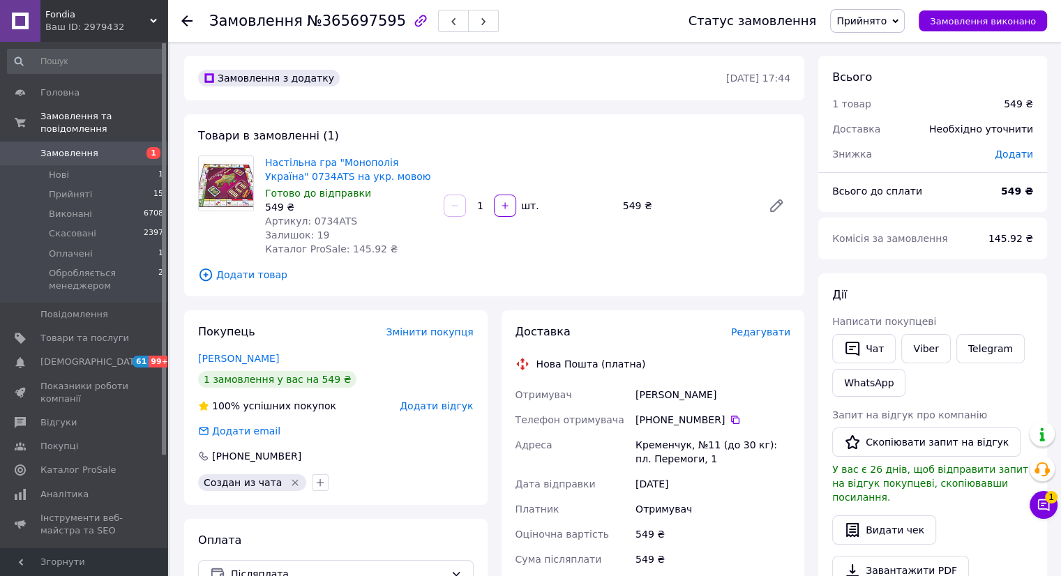
click at [39, 147] on span at bounding box center [20, 153] width 40 height 13
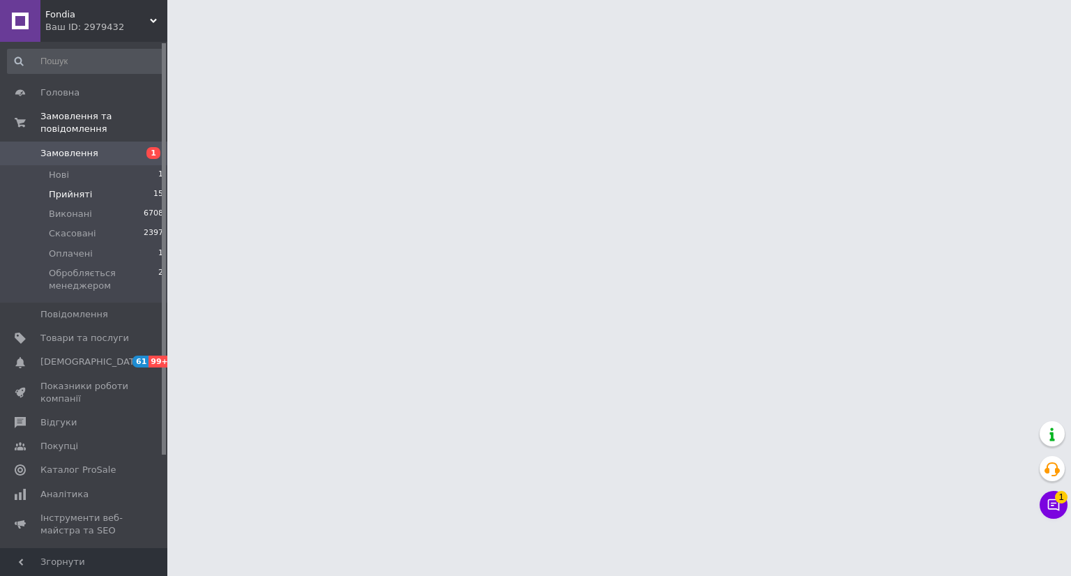
click at [49, 188] on span "Прийняті" at bounding box center [70, 194] width 43 height 13
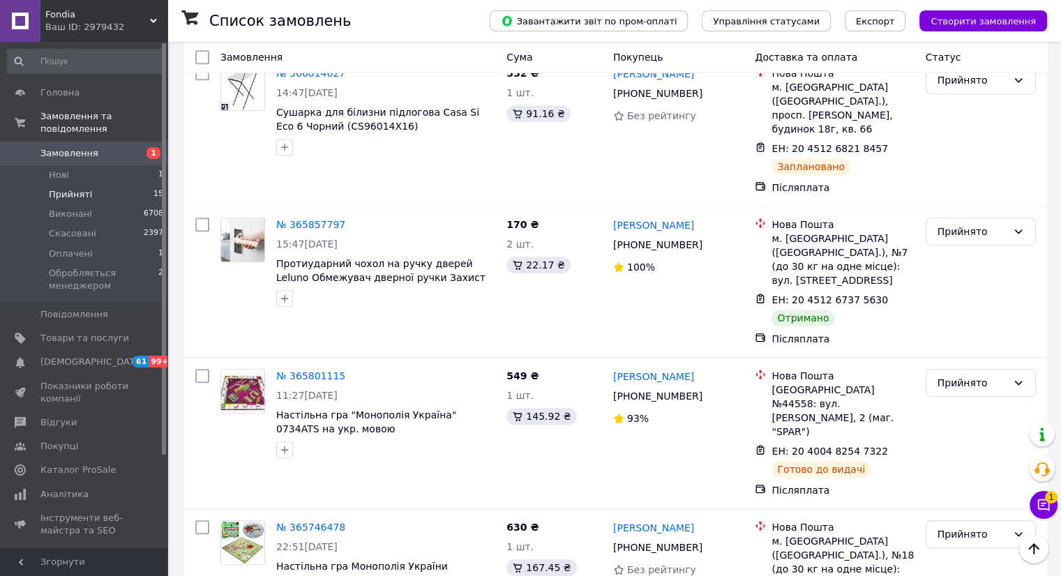
scroll to position [837, 0]
click at [68, 188] on span "Прийняті" at bounding box center [70, 194] width 43 height 13
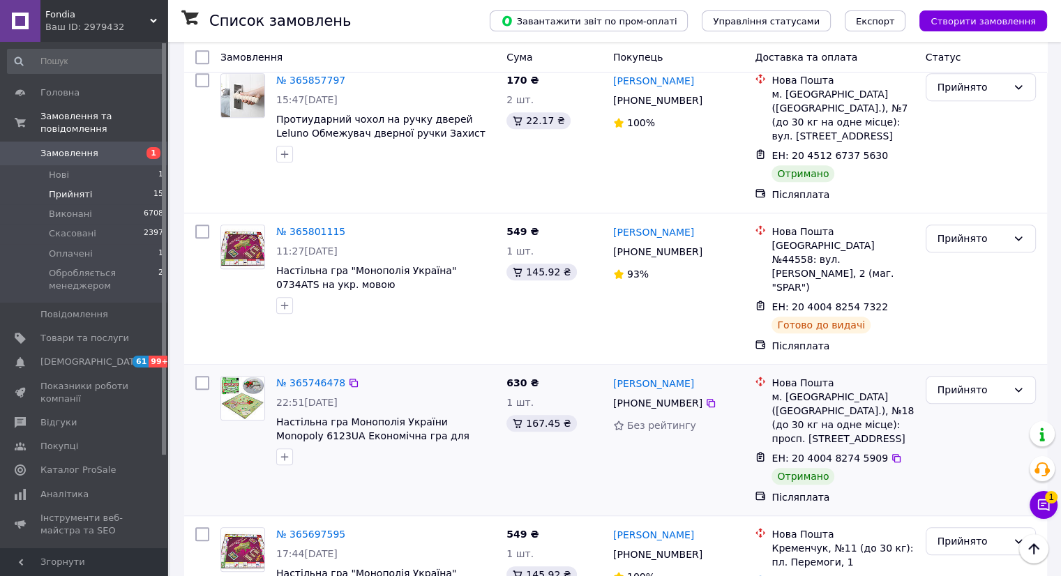
scroll to position [1119, 0]
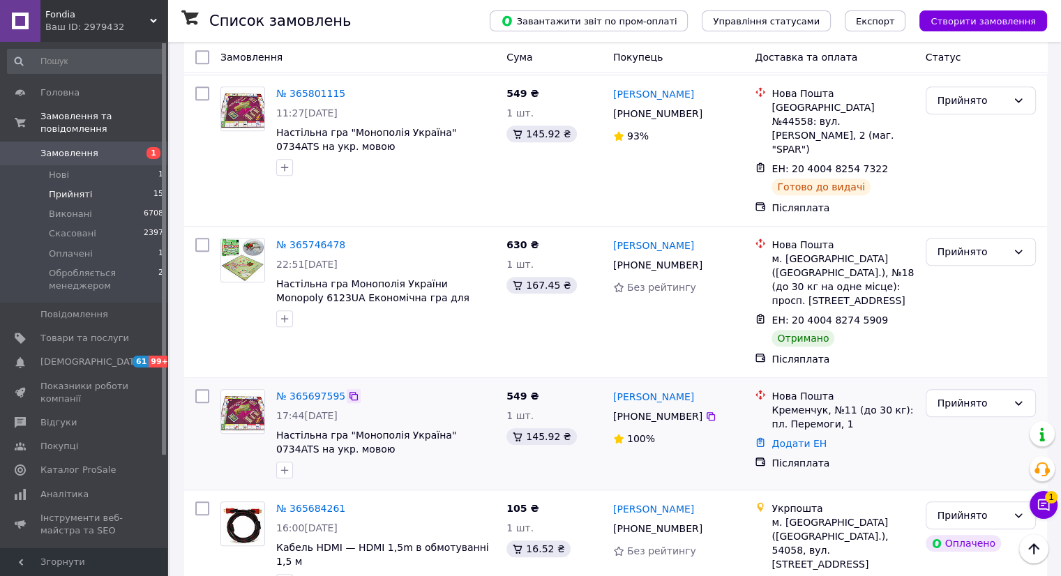
click at [349, 391] on icon at bounding box center [353, 396] width 11 height 11
click at [946, 244] on div "Прийнято" at bounding box center [972, 251] width 70 height 15
click at [950, 165] on li "Виконано" at bounding box center [979, 165] width 109 height 25
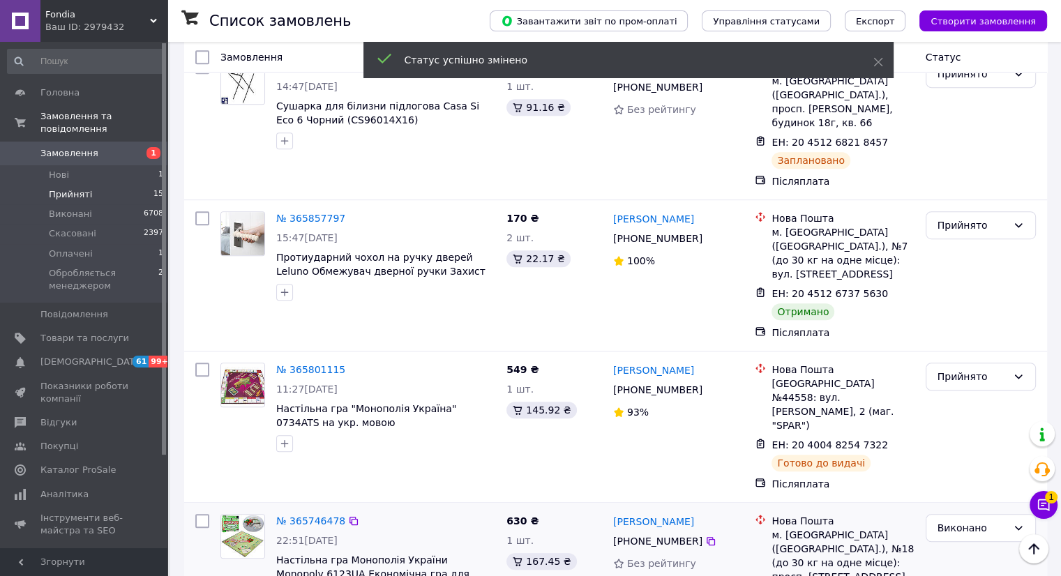
scroll to position [840, 0]
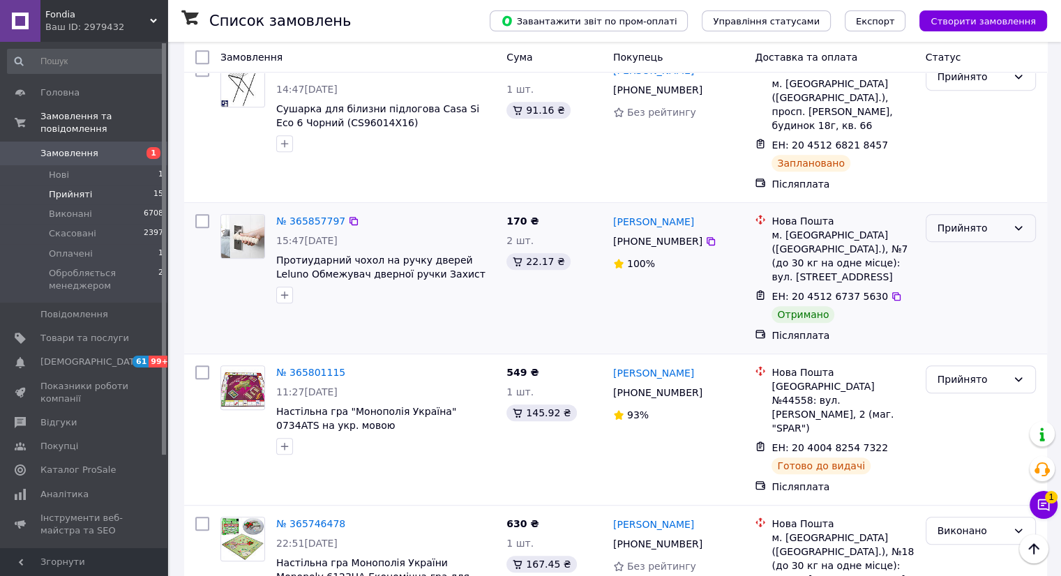
click at [983, 220] on div "Прийнято" at bounding box center [972, 227] width 70 height 15
click at [983, 162] on li "Виконано" at bounding box center [979, 169] width 109 height 25
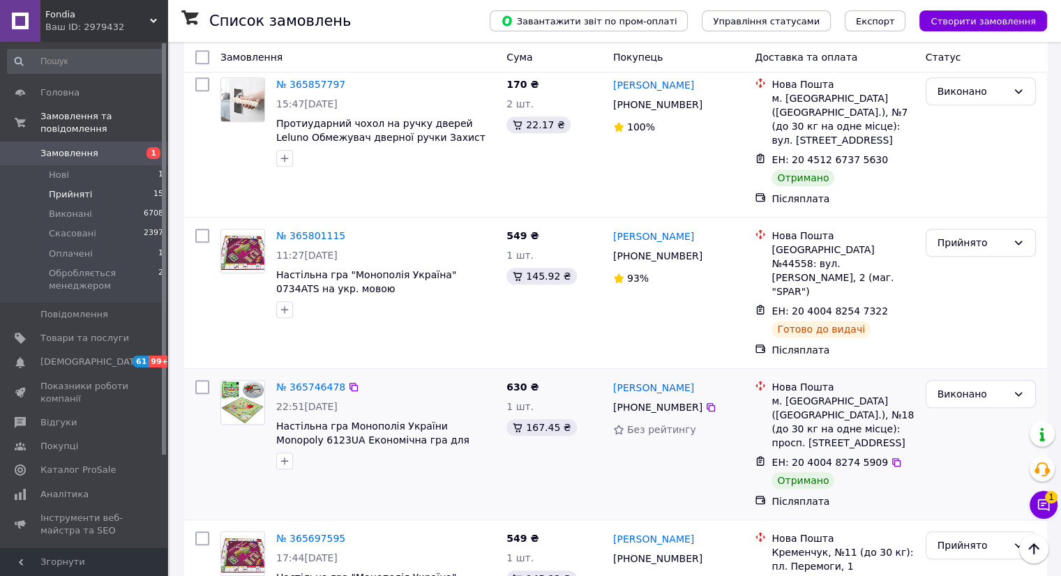
scroll to position [1185, 0]
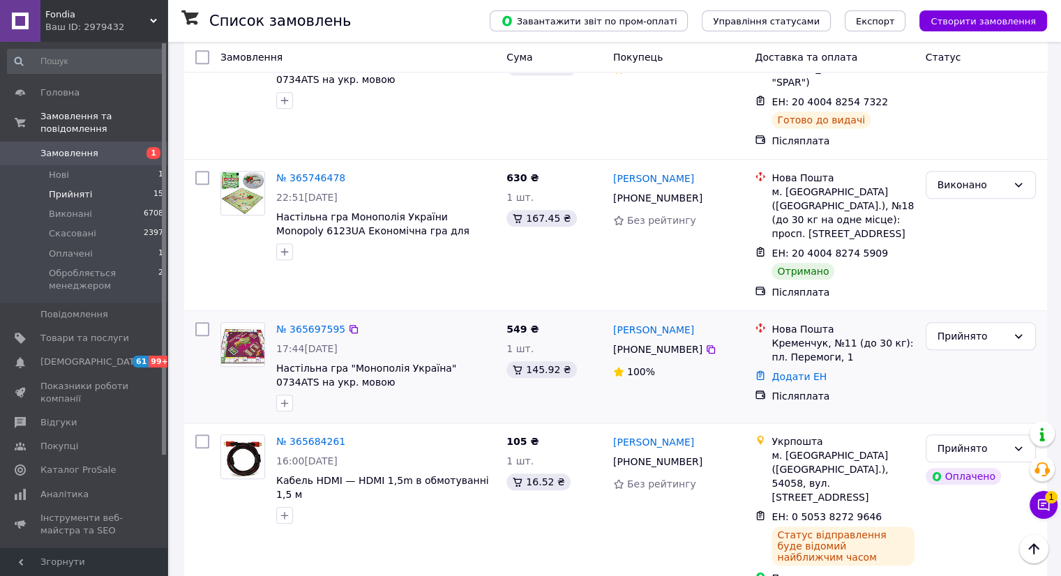
drag, startPoint x: 704, startPoint y: 235, endPoint x: 630, endPoint y: 204, distance: 80.3
click at [705, 344] on icon at bounding box center [710, 349] width 11 height 11
click at [784, 371] on link "Додати ЕН" at bounding box center [798, 376] width 55 height 11
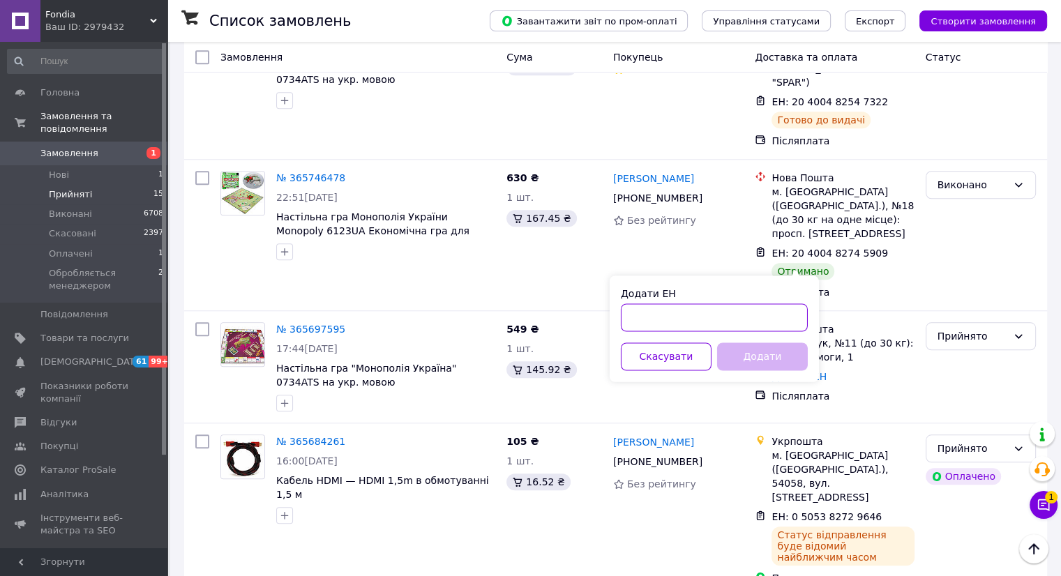
click at [684, 312] on input "Додати ЕН" at bounding box center [714, 317] width 187 height 28
paste input "20400482686272"
type input "20400482686272"
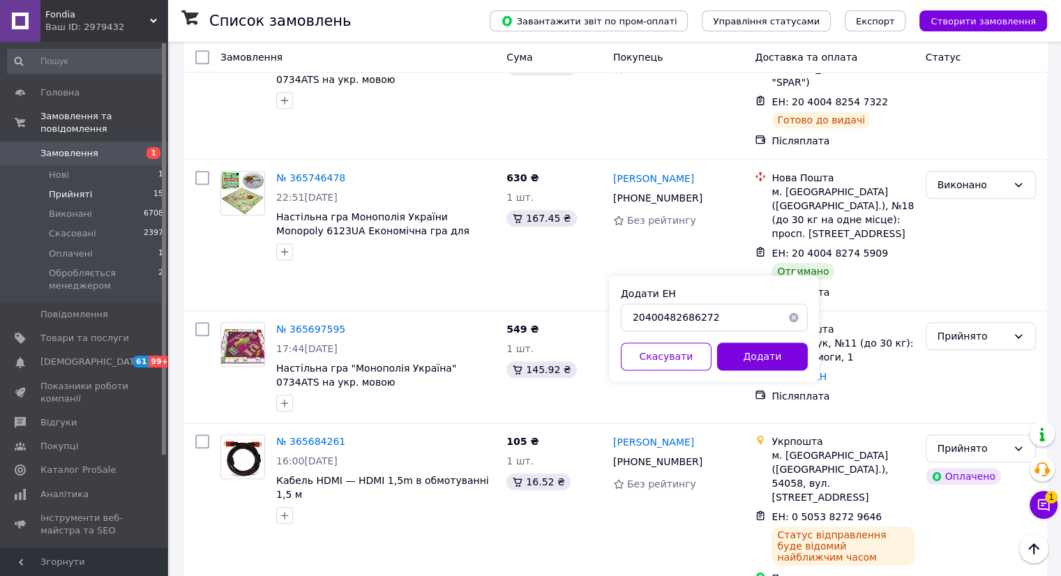
click at [738, 358] on button "Додати" at bounding box center [762, 356] width 91 height 28
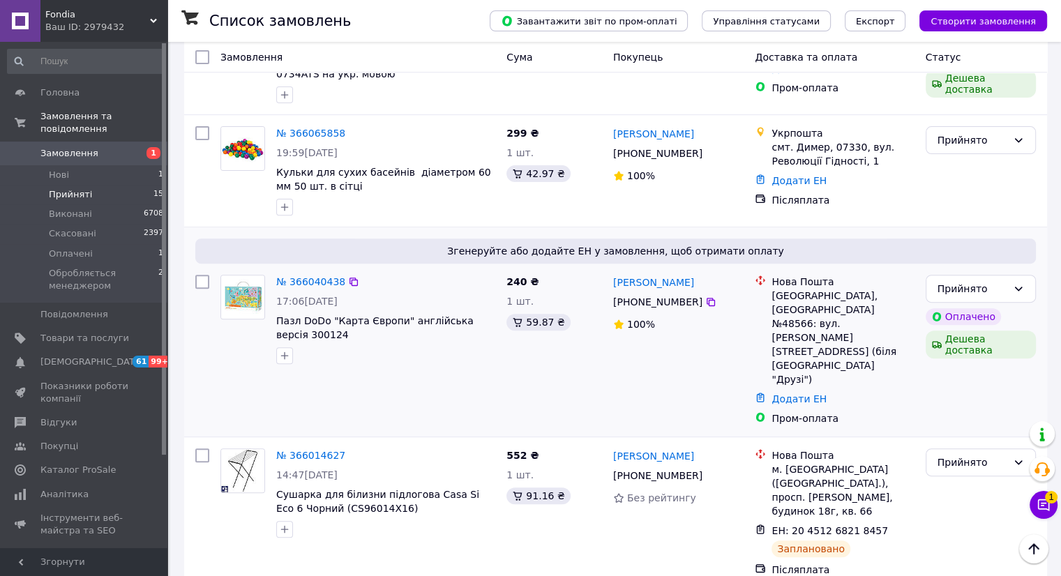
scroll to position [418, 0]
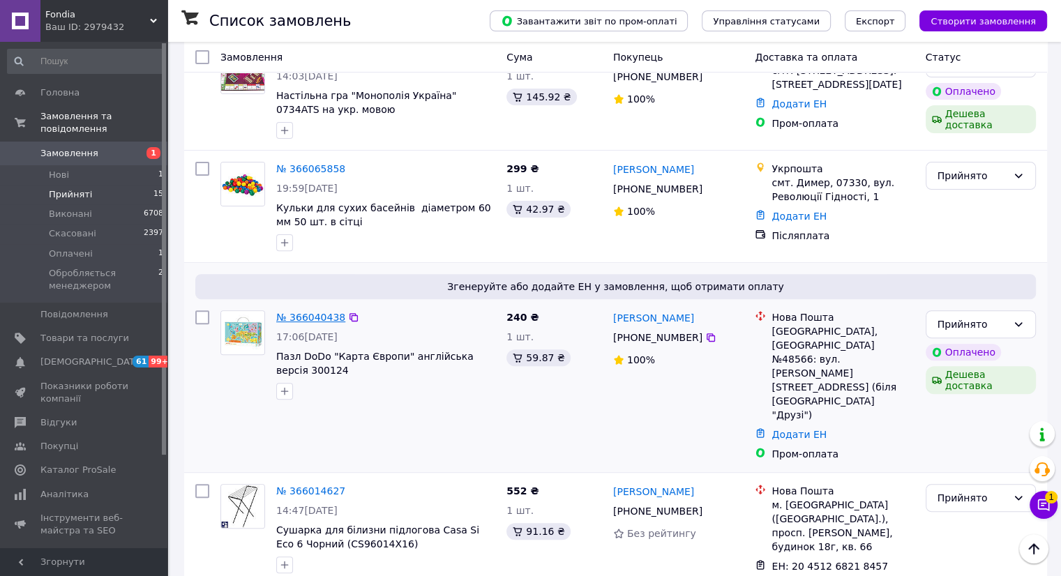
click at [303, 312] on link "№ 366040438" at bounding box center [310, 317] width 69 height 11
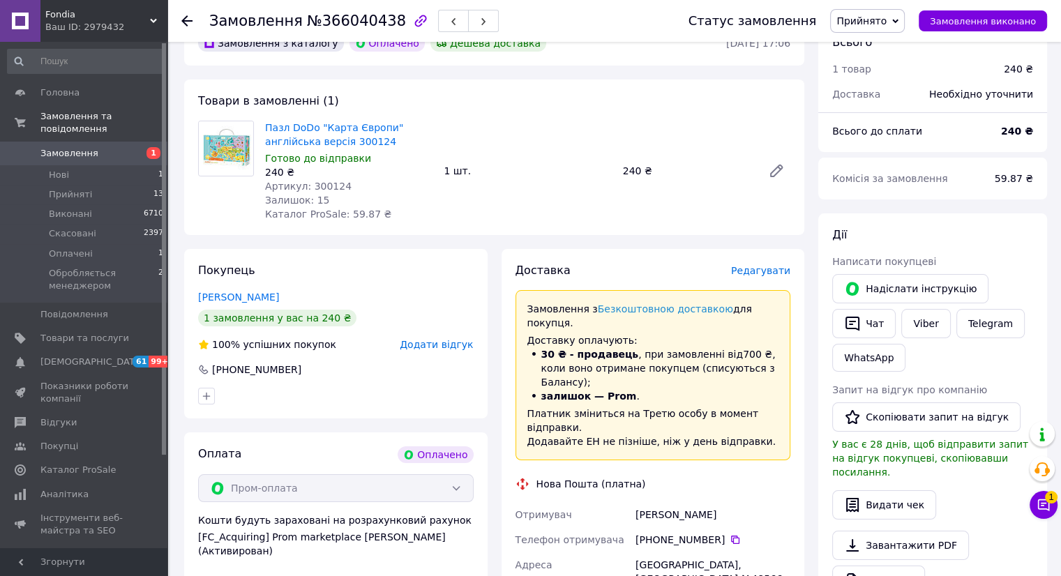
scroll to position [70, 0]
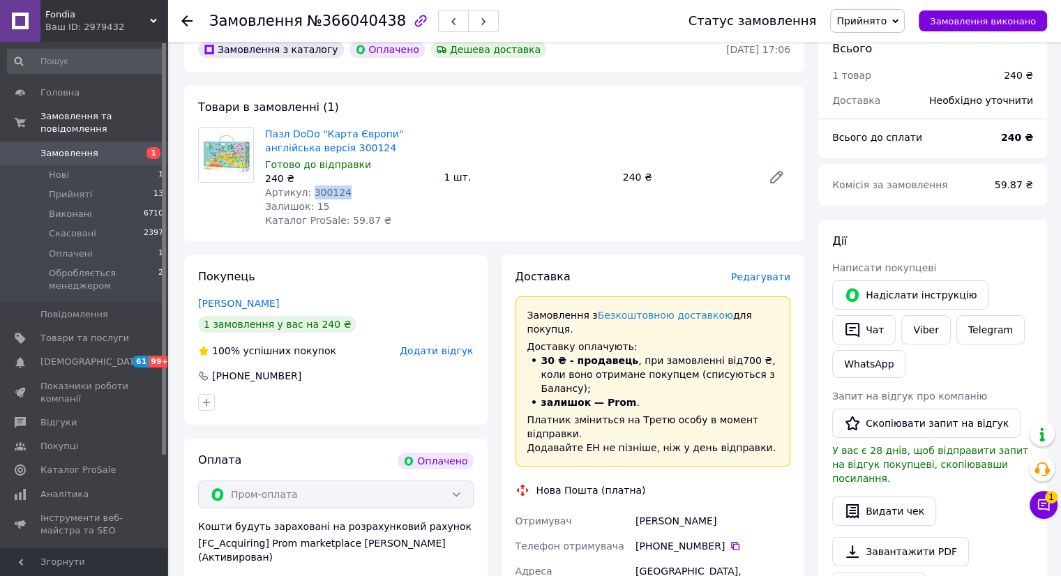
drag, startPoint x: 338, startPoint y: 193, endPoint x: 308, endPoint y: 195, distance: 30.0
click at [308, 195] on span "Артикул: 300124" at bounding box center [308, 192] width 86 height 11
copy span "300124"
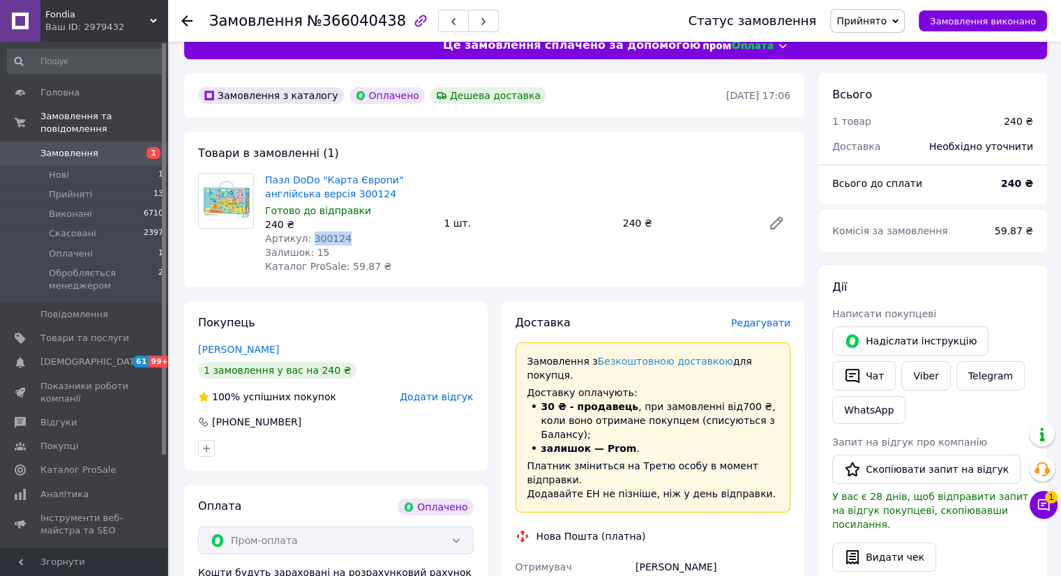
scroll to position [0, 0]
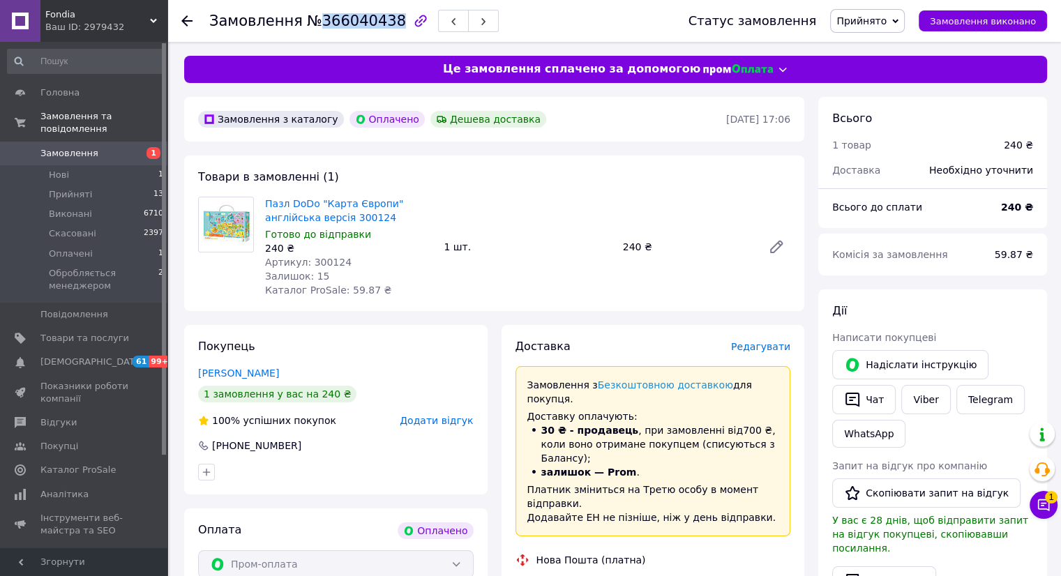
drag, startPoint x: 381, startPoint y: 23, endPoint x: 312, endPoint y: 13, distance: 69.8
click at [312, 13] on span "№366040438" at bounding box center [356, 21] width 99 height 17
copy span "366040438"
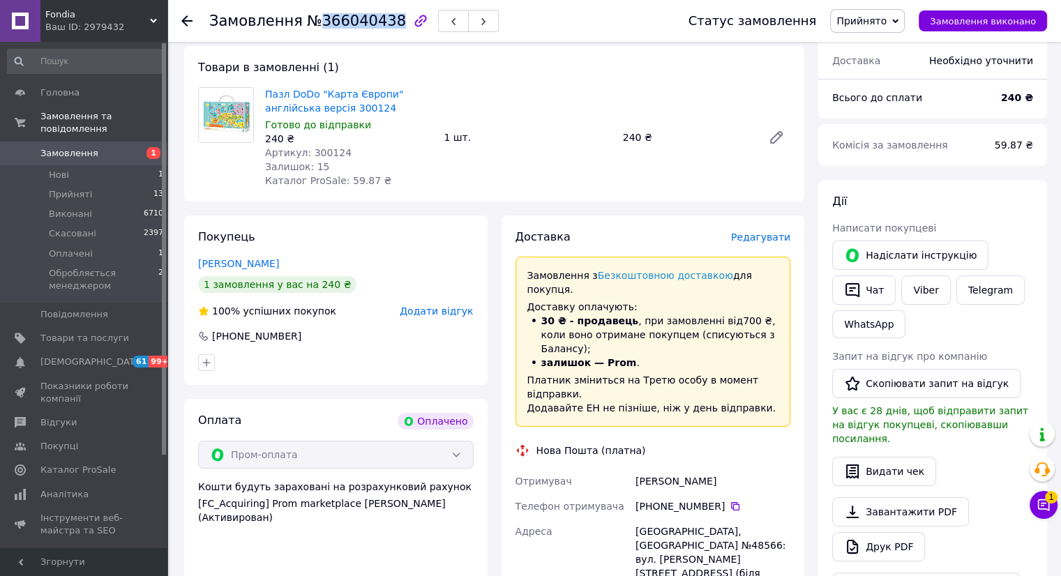
scroll to position [279, 0]
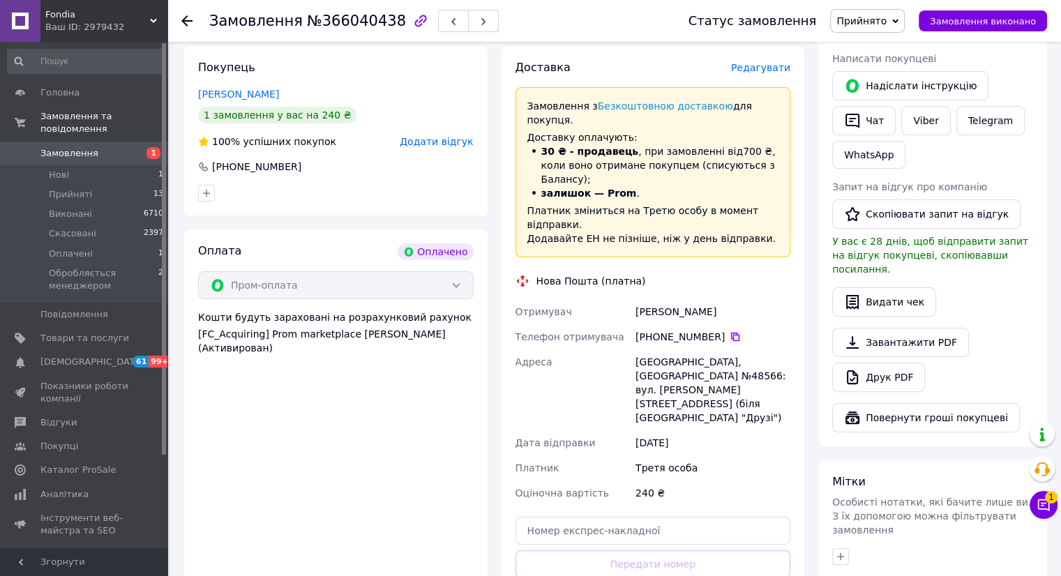
click at [731, 333] on icon at bounding box center [735, 337] width 8 height 8
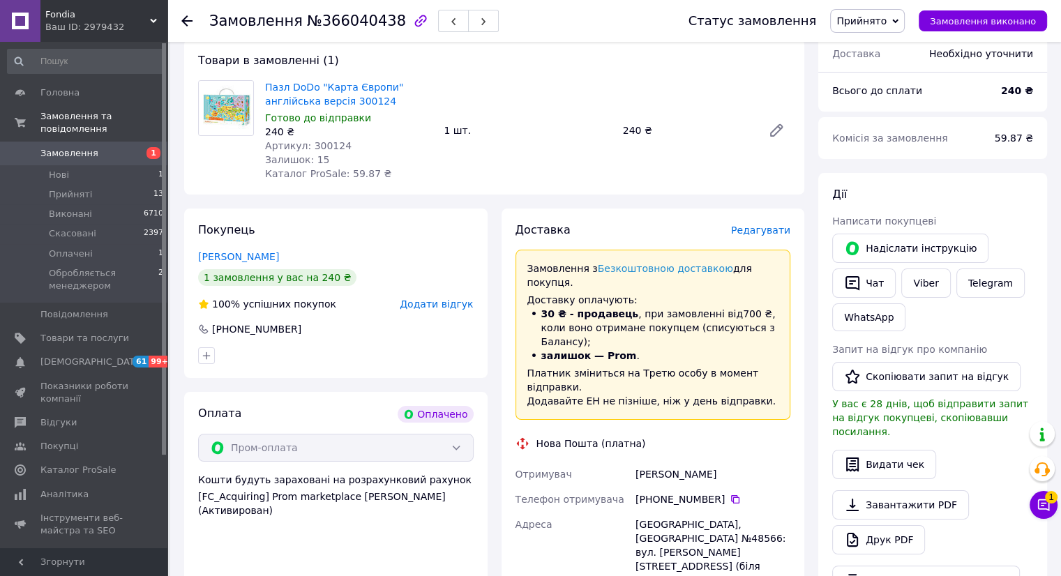
scroll to position [0, 0]
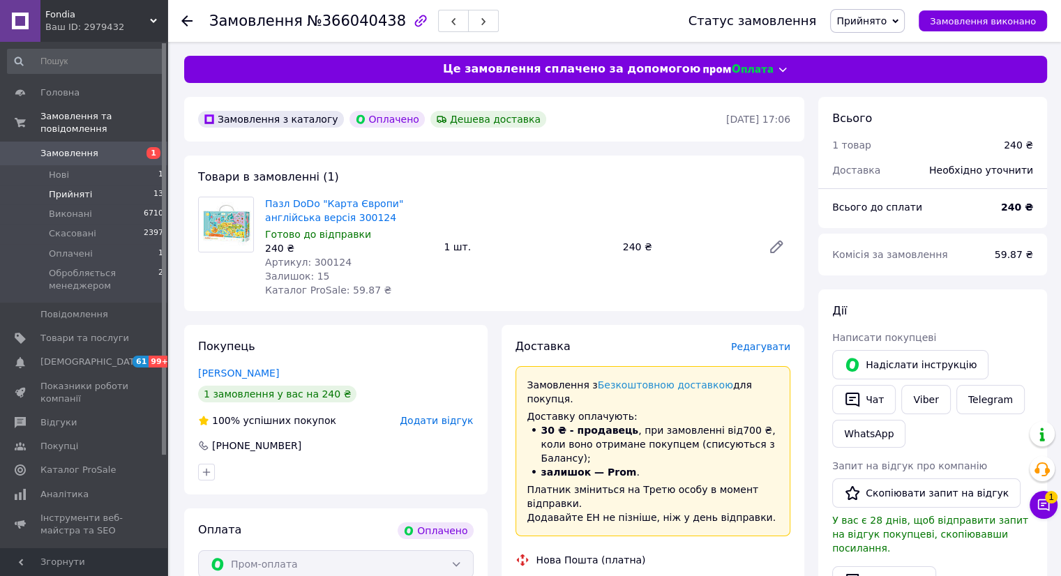
click at [65, 189] on li "Прийняті 13" at bounding box center [86, 195] width 172 height 20
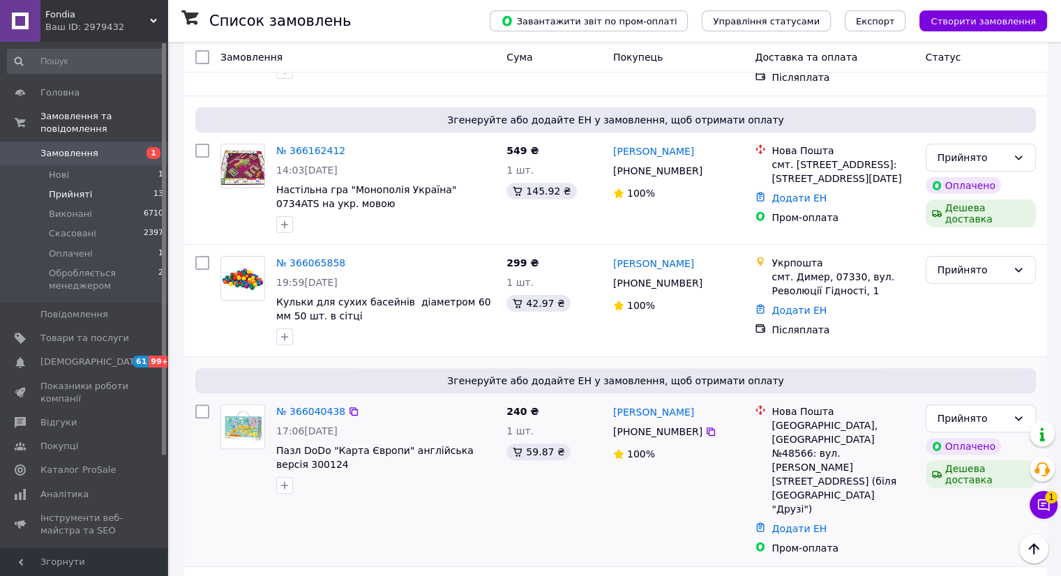
scroll to position [349, 0]
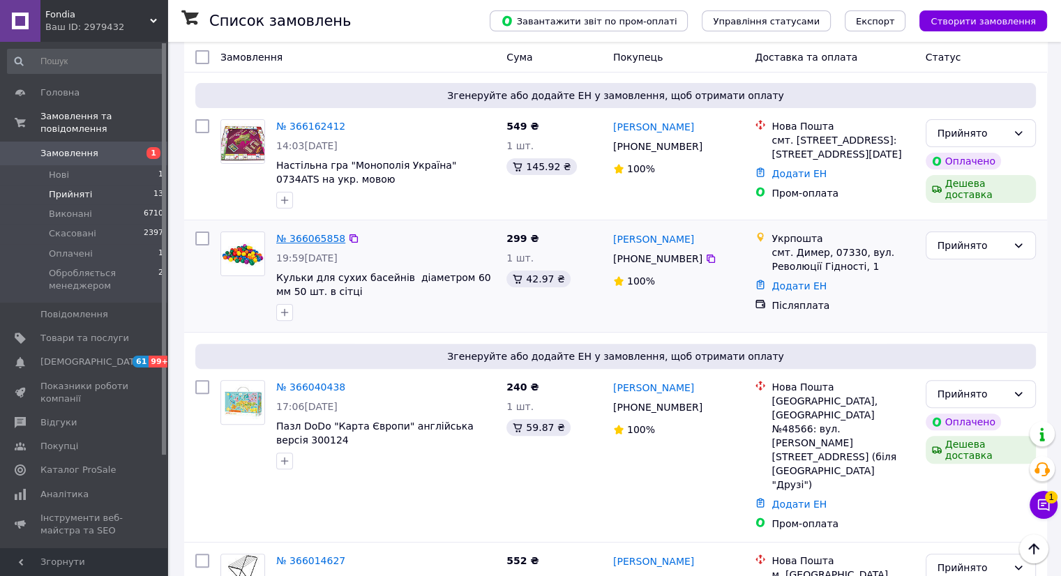
click at [283, 233] on link "№ 366065858" at bounding box center [310, 238] width 69 height 11
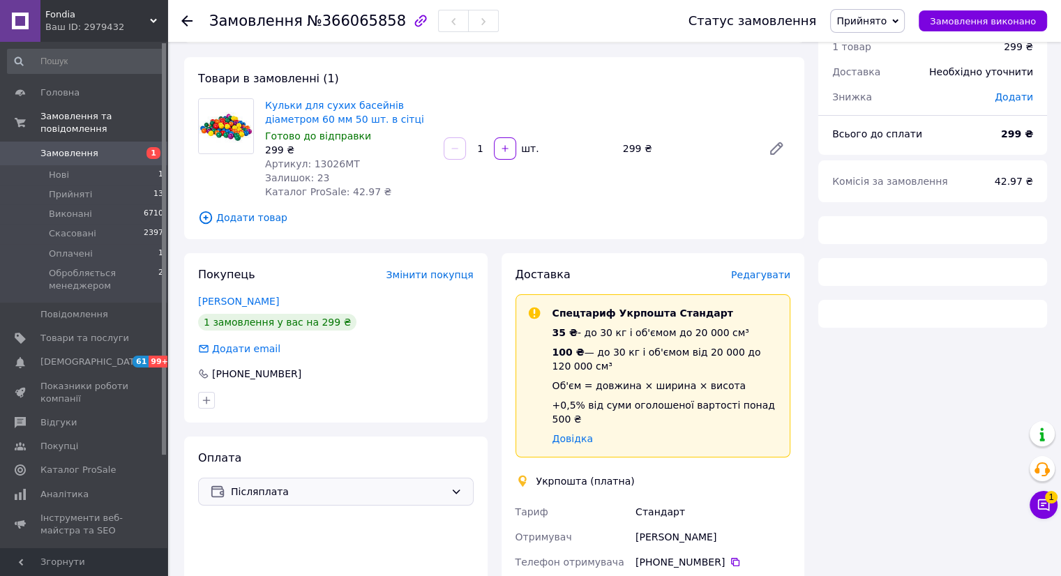
scroll to position [349, 0]
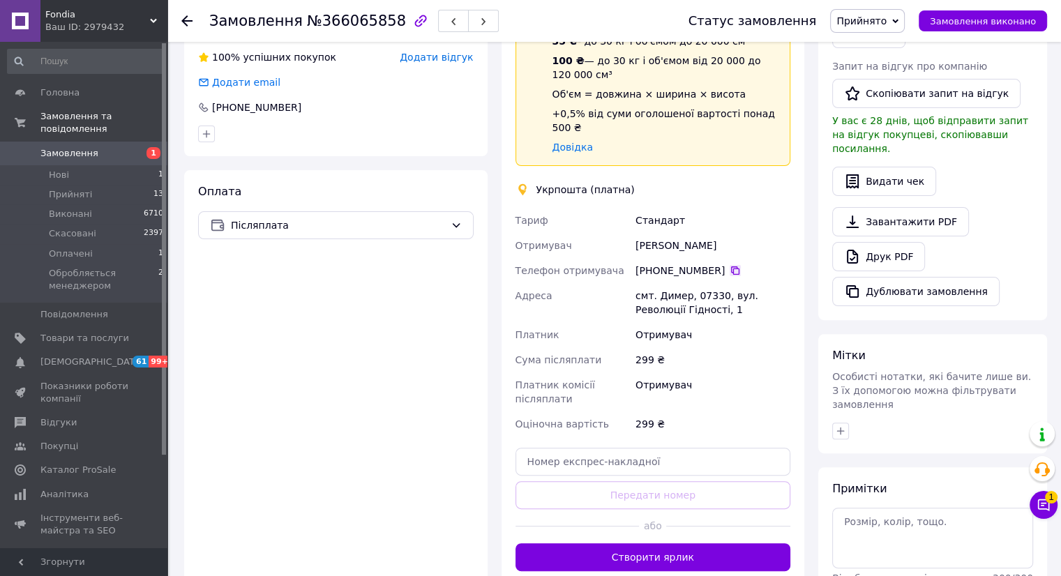
click at [729, 265] on icon at bounding box center [734, 270] width 11 height 11
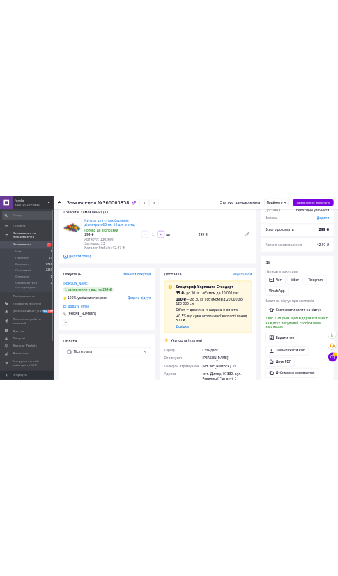
scroll to position [70, 0]
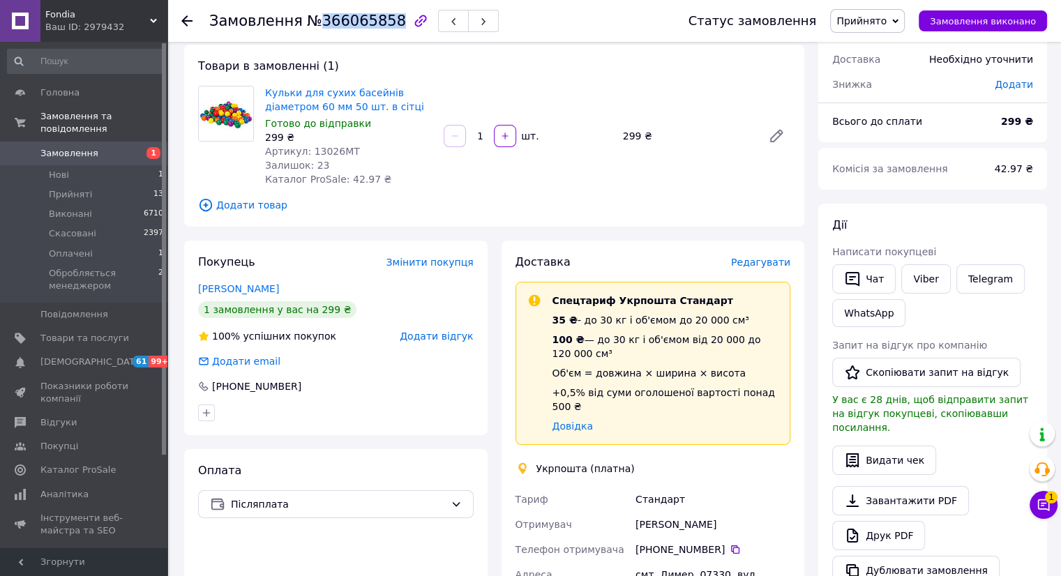
drag, startPoint x: 380, startPoint y: 19, endPoint x: 314, endPoint y: 24, distance: 66.4
click at [314, 24] on span "№366065858" at bounding box center [356, 21] width 99 height 17
copy span "366065858"
click at [918, 278] on link "Viber" at bounding box center [925, 278] width 49 height 29
copy span "366065858"
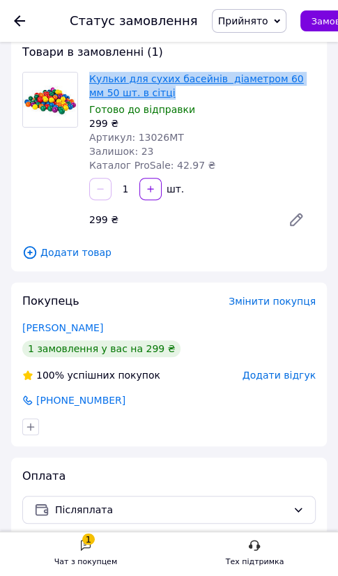
drag, startPoint x: 144, startPoint y: 93, endPoint x: 89, endPoint y: 81, distance: 56.4
click at [89, 81] on span "Кульки для сухих басейнів діаметром 60 мм 50 шт. в сітці" at bounding box center [202, 86] width 227 height 28
copy link "Кульки для сухих басейнів діаметром 60 мм 50 шт. в сітці"
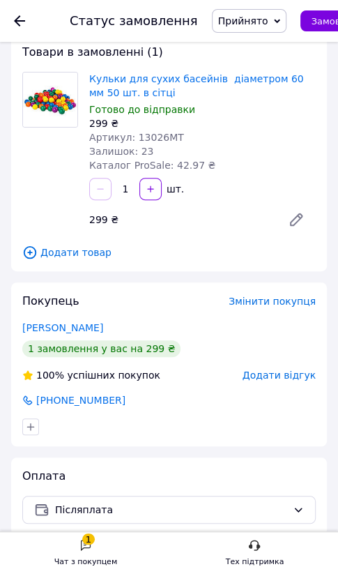
click at [185, 311] on div "Покупець Змінити покупця Рябова Катерина 1 замовлення у вас на 299 ₴ 100% успіш…" at bounding box center [169, 364] width 316 height 164
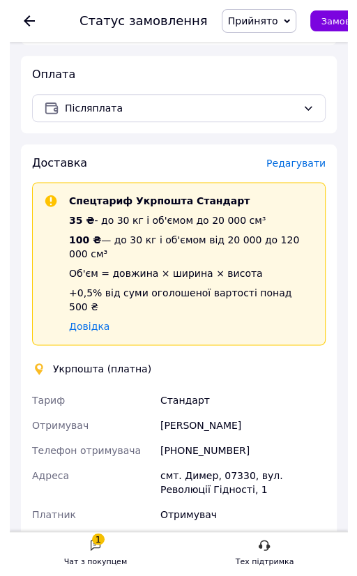
scroll to position [558, 0]
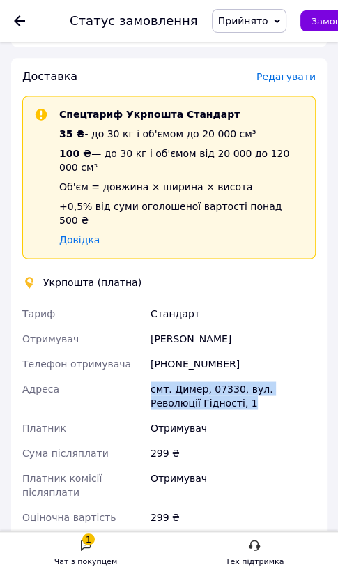
drag, startPoint x: 198, startPoint y: 370, endPoint x: 152, endPoint y: 364, distance: 46.5
click at [152, 376] on div "смт. Димер, 07330, вул. Революції Гідності, 1" at bounding box center [233, 395] width 171 height 39
copy div "смт. Димер, 07330, вул. Революції Гідності, 1"
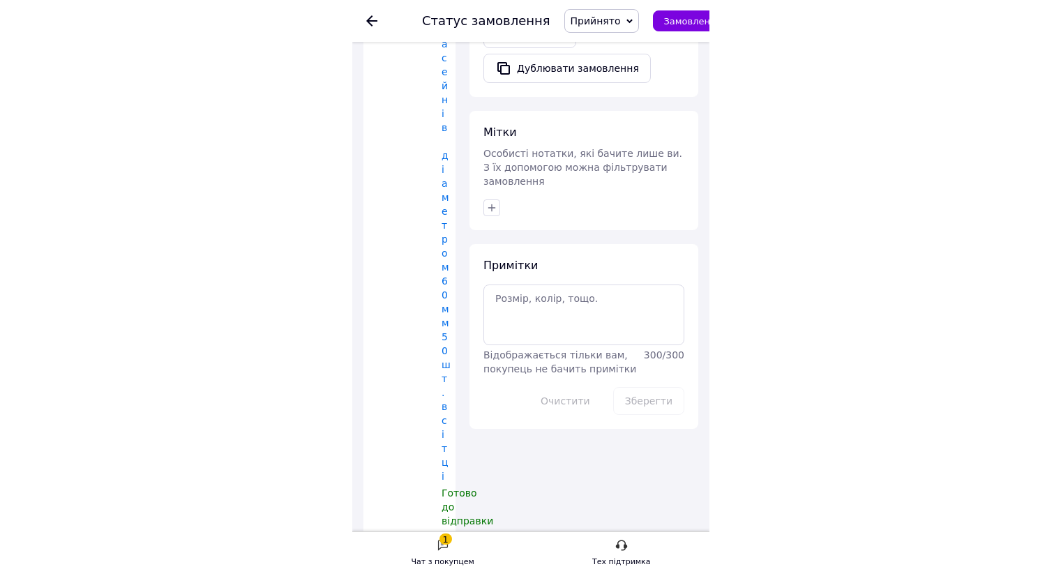
scroll to position [409, 0]
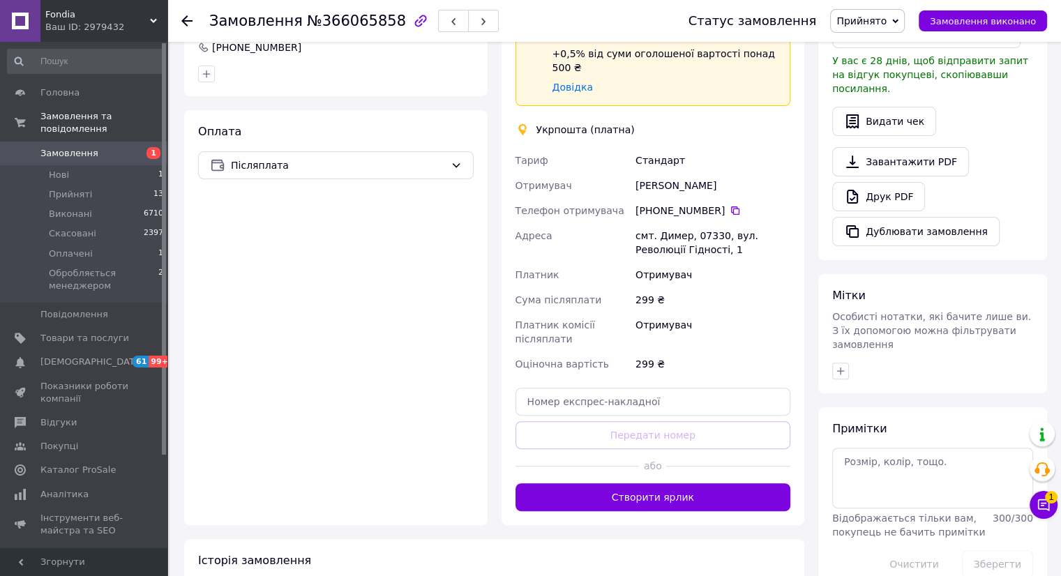
click at [99, 147] on span "Замовлення" at bounding box center [84, 153] width 89 height 13
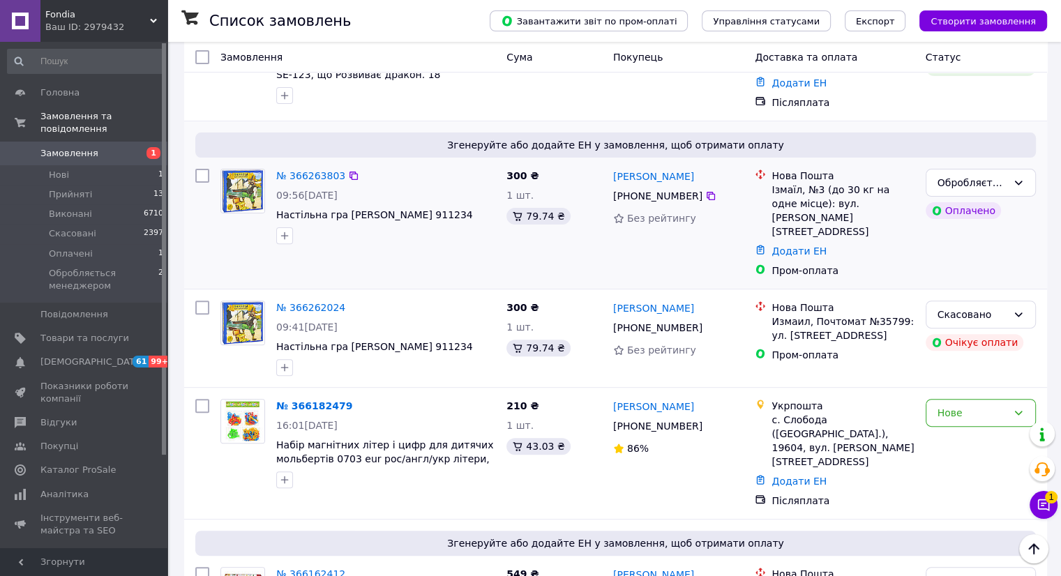
scroll to position [279, 0]
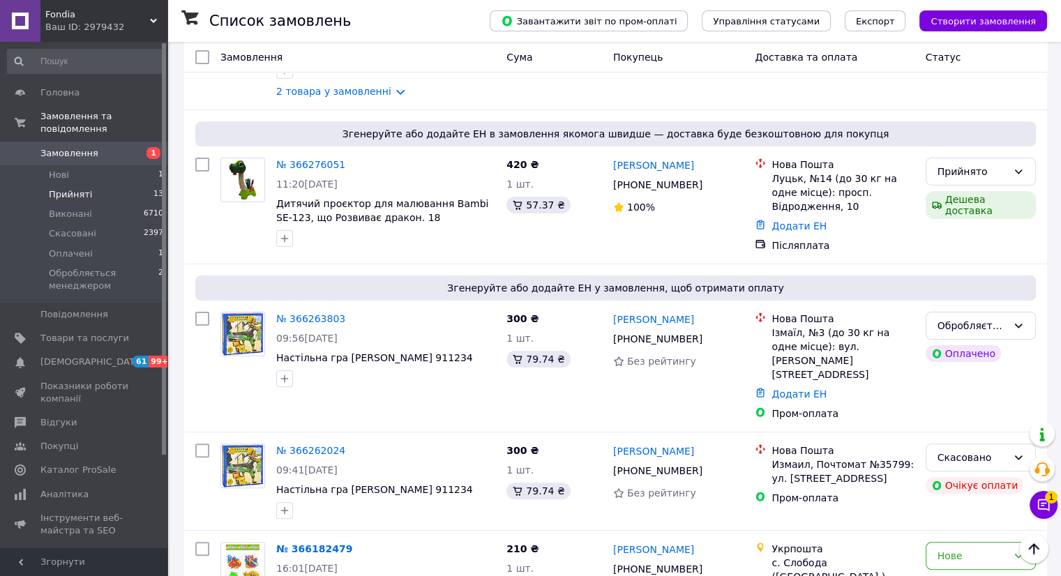
click at [82, 188] on span "Прийняті" at bounding box center [70, 194] width 43 height 13
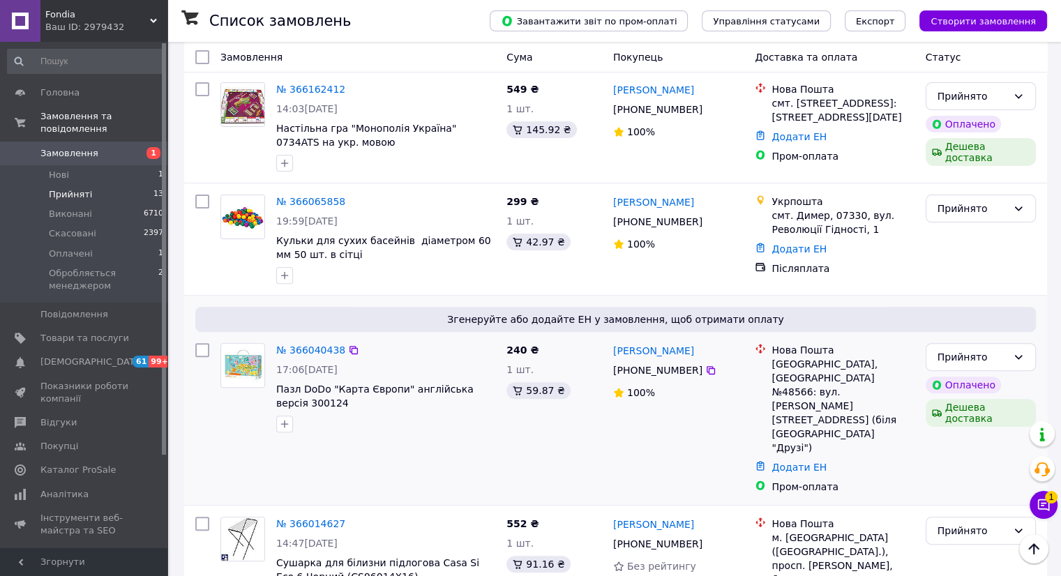
drag, startPoint x: 519, startPoint y: 324, endPoint x: 514, endPoint y: 333, distance: 10.9
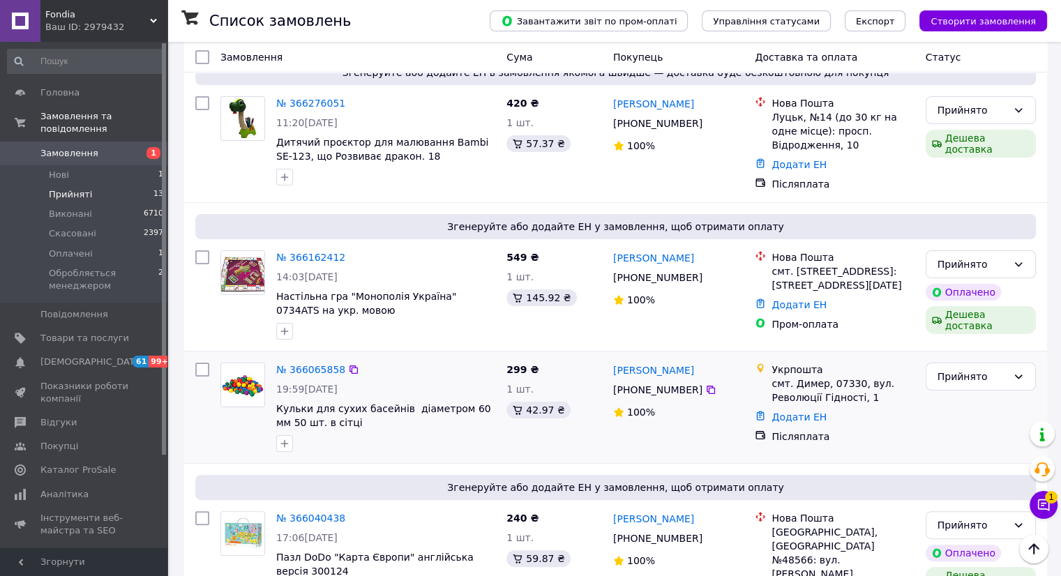
scroll to position [209, 0]
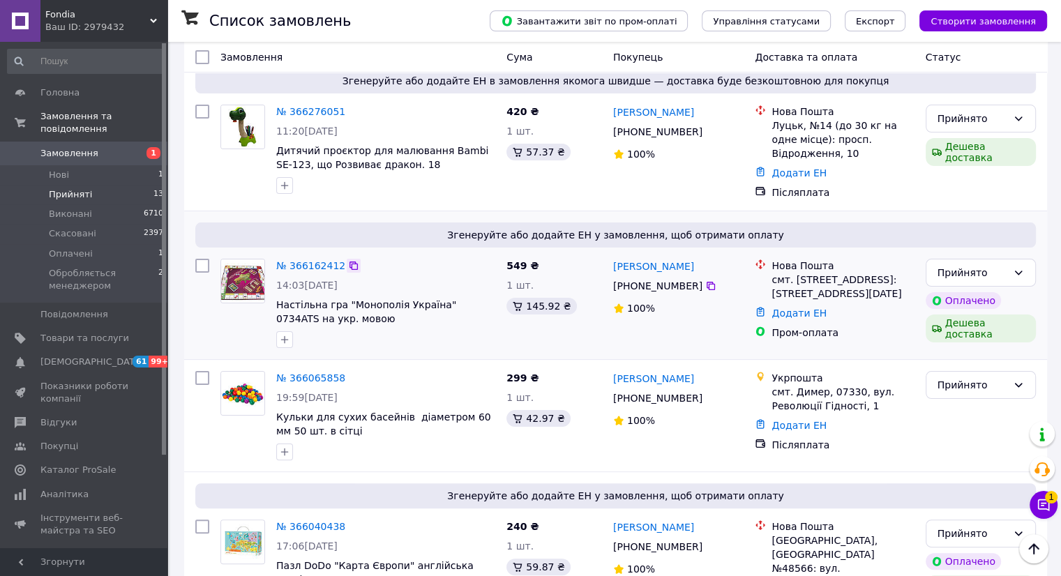
click at [348, 260] on icon at bounding box center [353, 265] width 11 height 11
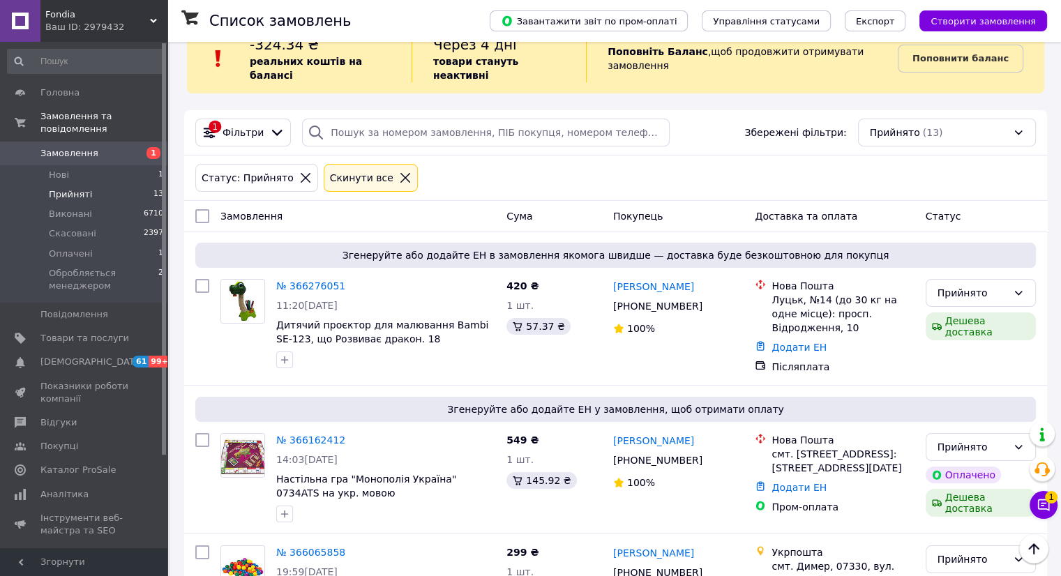
scroll to position [0, 0]
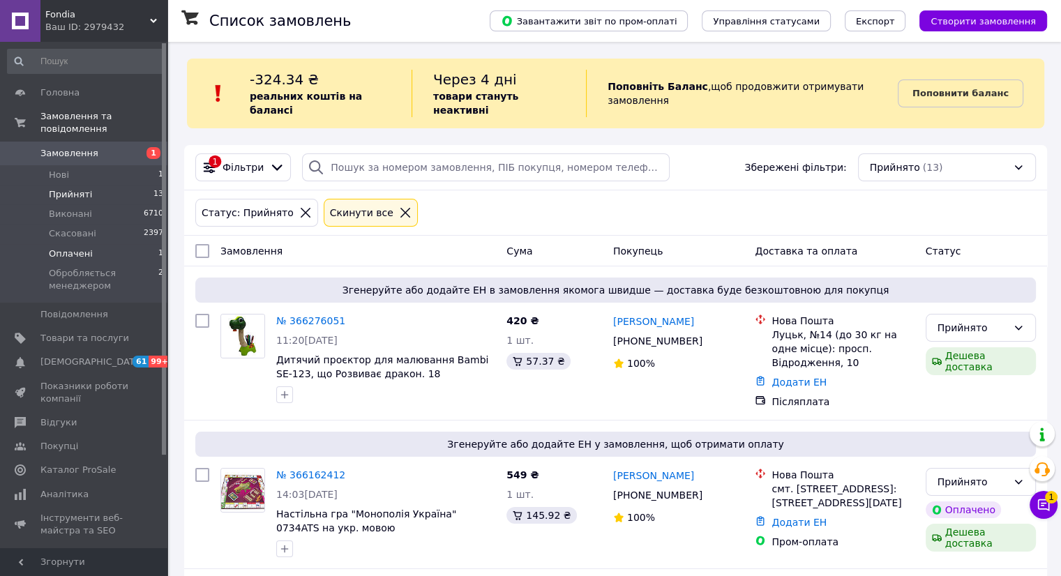
click at [86, 248] on span "Оплачені" at bounding box center [71, 254] width 44 height 13
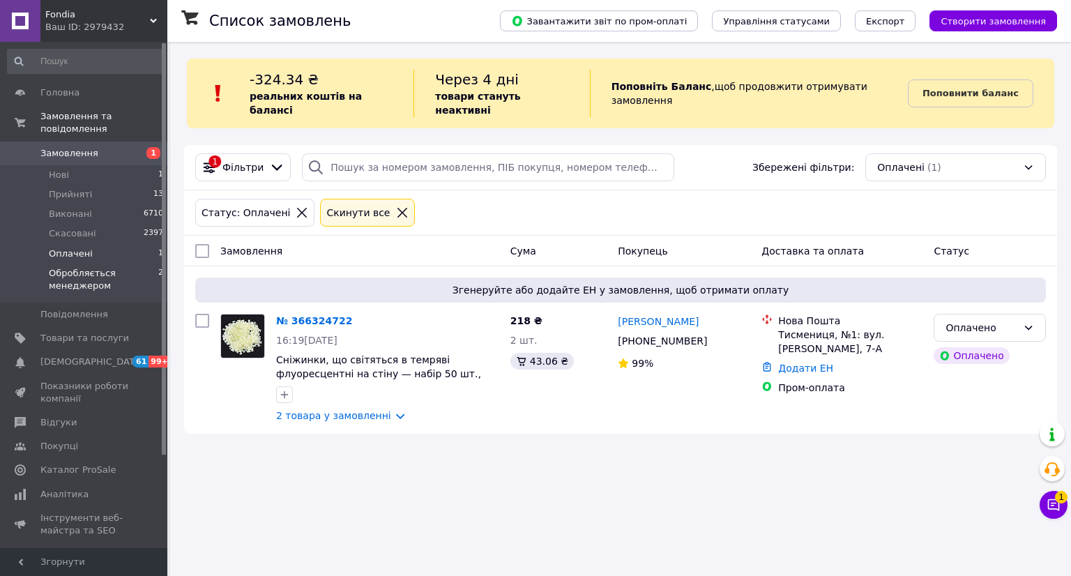
click at [61, 273] on span "Обробляється менеджером" at bounding box center [103, 279] width 109 height 25
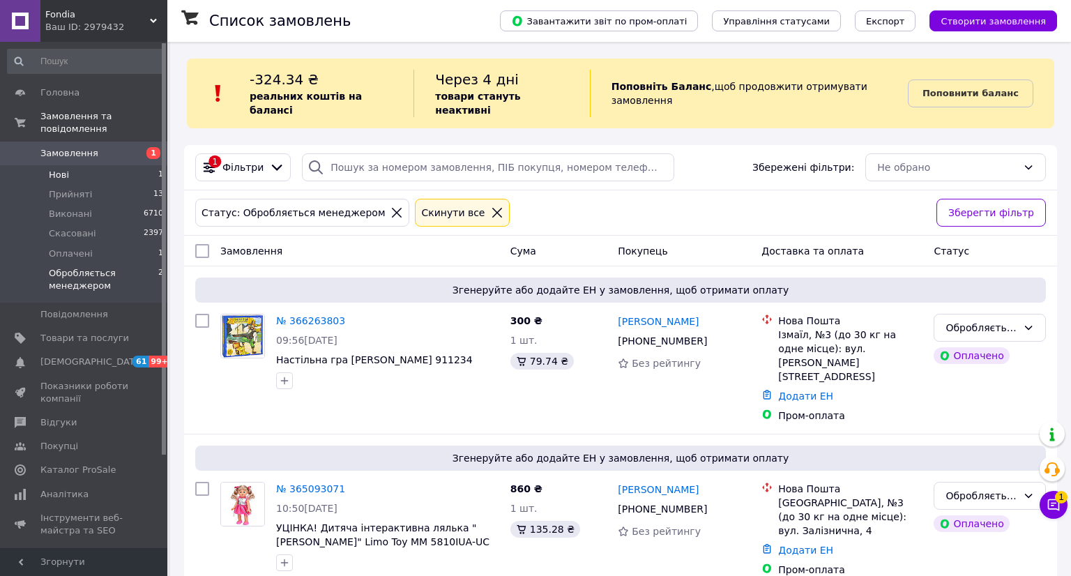
click at [78, 167] on li "Нові 1" at bounding box center [86, 175] width 172 height 20
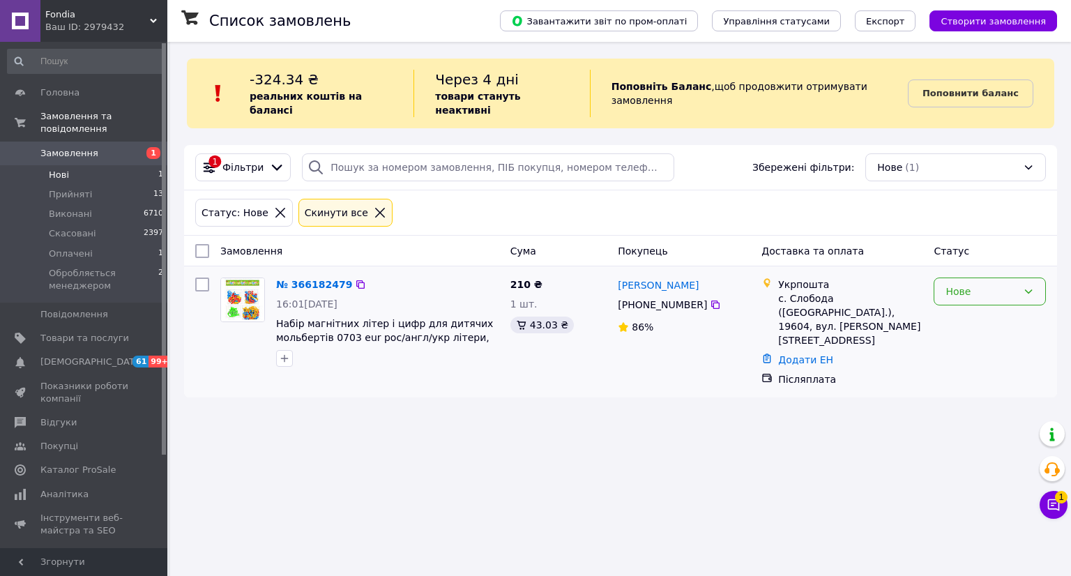
click at [971, 285] on div "Нове" at bounding box center [990, 292] width 112 height 28
click at [978, 312] on li "Прийнято" at bounding box center [989, 307] width 111 height 25
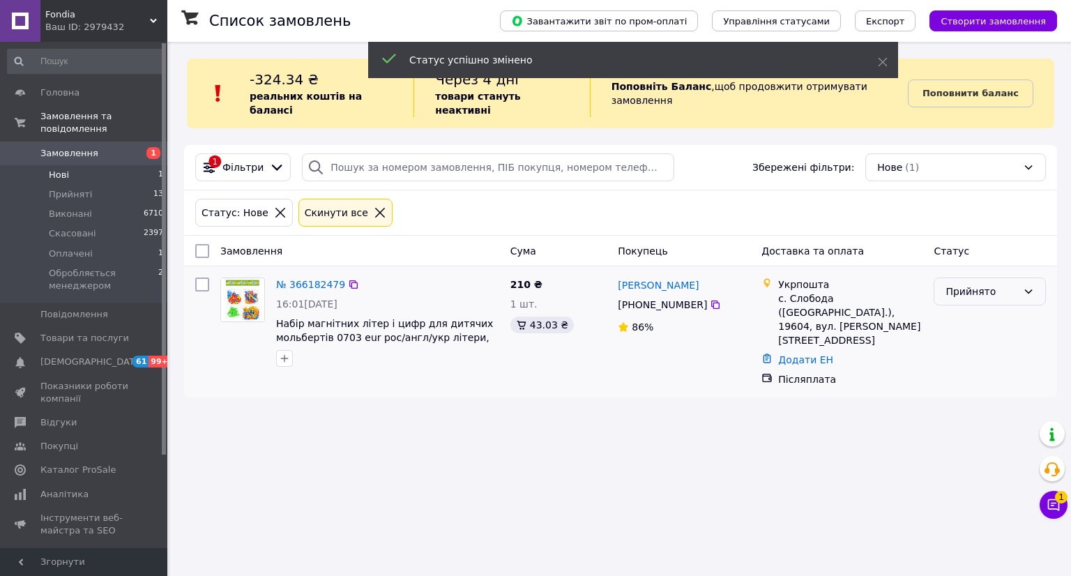
click at [1008, 284] on div "Прийнято" at bounding box center [982, 291] width 72 height 15
click at [969, 386] on li "Обробляється менеджером" at bounding box center [989, 389] width 111 height 39
click at [68, 248] on span "Оплачені" at bounding box center [71, 254] width 44 height 13
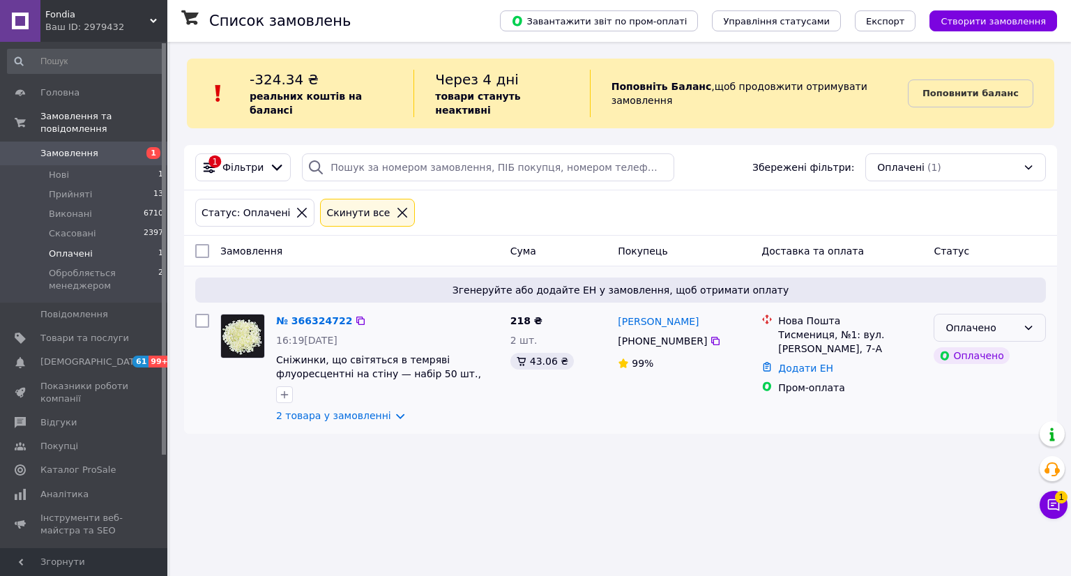
click at [1027, 322] on icon at bounding box center [1028, 327] width 11 height 11
click at [985, 341] on li "Прийнято" at bounding box center [989, 343] width 111 height 25
click at [289, 315] on link "№ 366324722" at bounding box center [310, 320] width 69 height 11
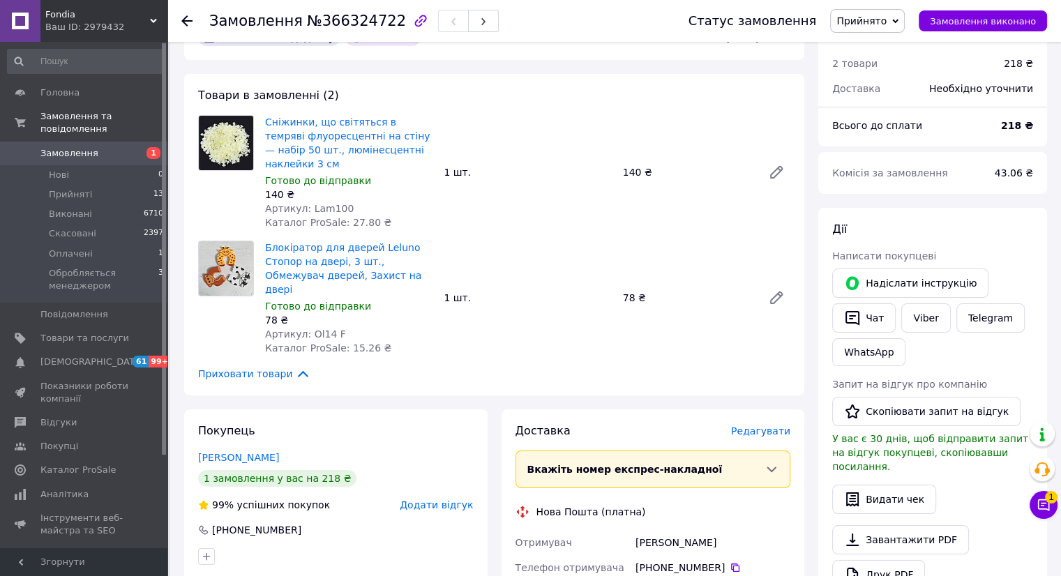
scroll to position [209, 0]
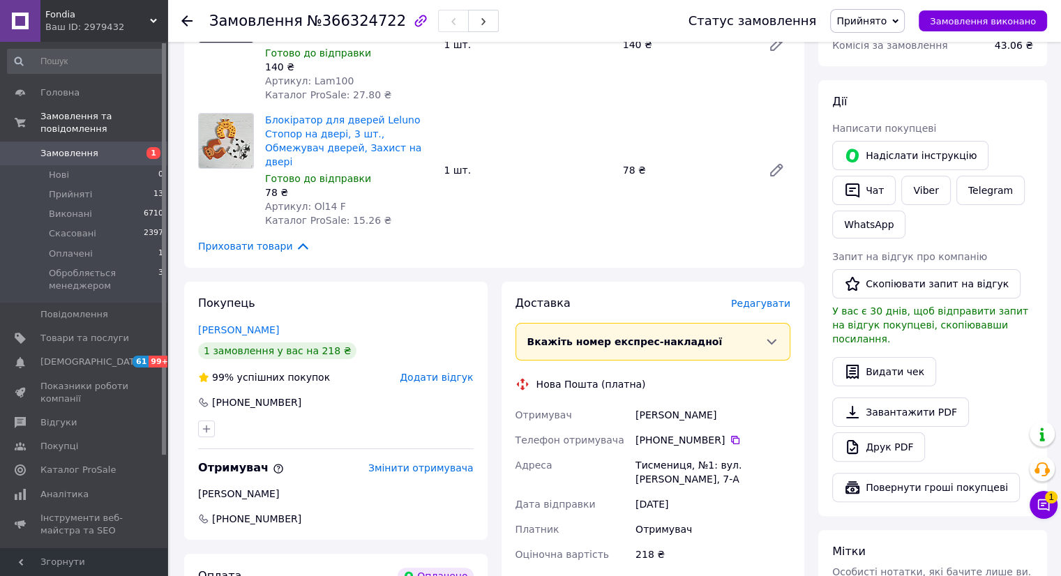
drag, startPoint x: 1016, startPoint y: 232, endPoint x: 1005, endPoint y: 238, distance: 13.2
click at [1016, 232] on div "Надіслати інструкцію   Чат Viber Telegram WhatsApp" at bounding box center [932, 189] width 206 height 103
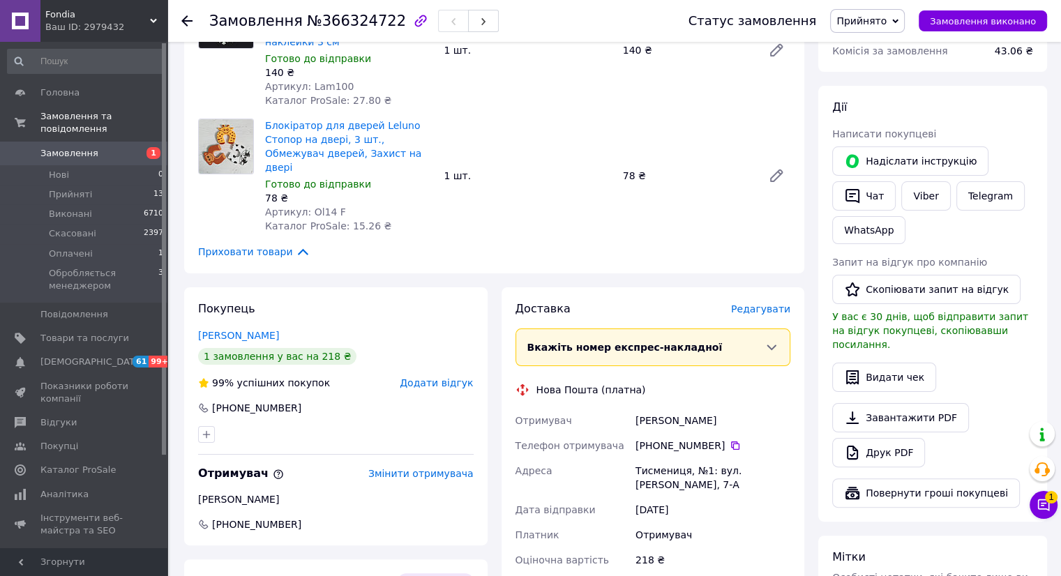
scroll to position [139, 0]
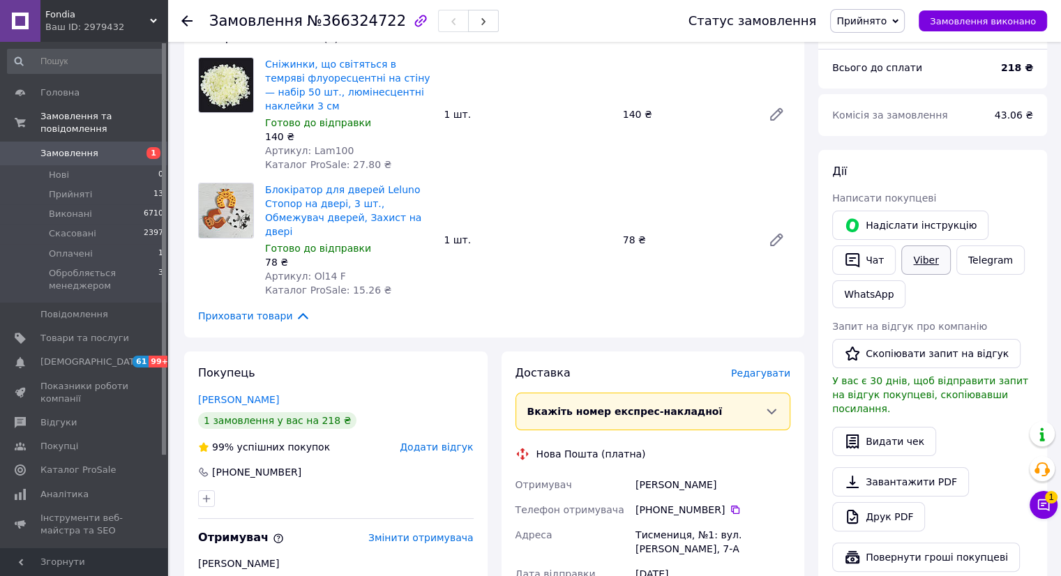
click at [923, 260] on link "Viber" at bounding box center [925, 259] width 49 height 29
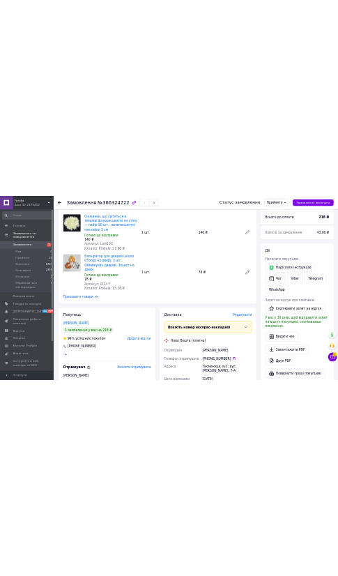
scroll to position [0, 0]
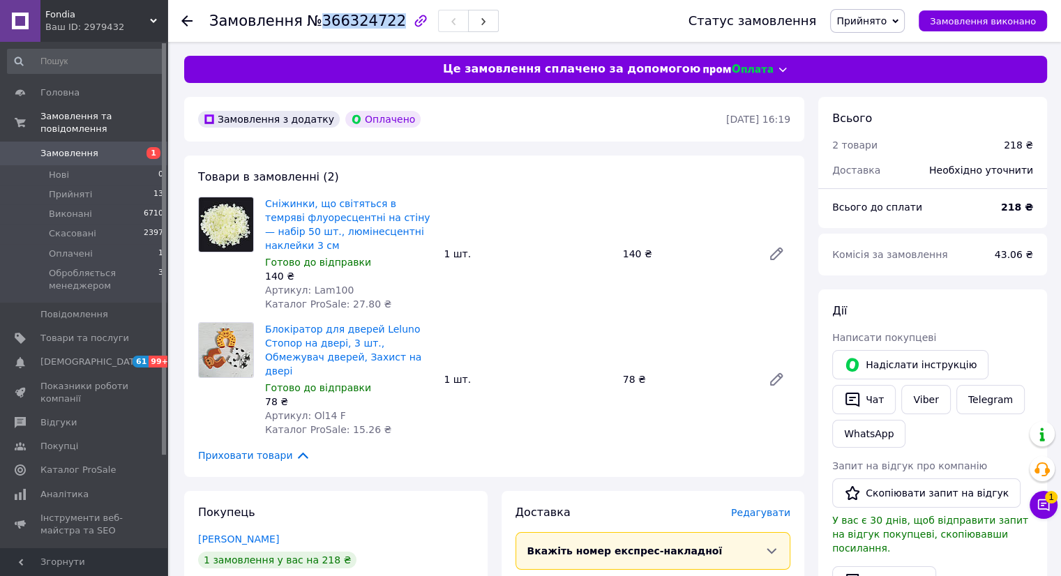
drag, startPoint x: 379, startPoint y: 24, endPoint x: 313, endPoint y: 23, distance: 66.3
click at [313, 23] on span "№366324722" at bounding box center [356, 21] width 99 height 17
copy span "366324722"
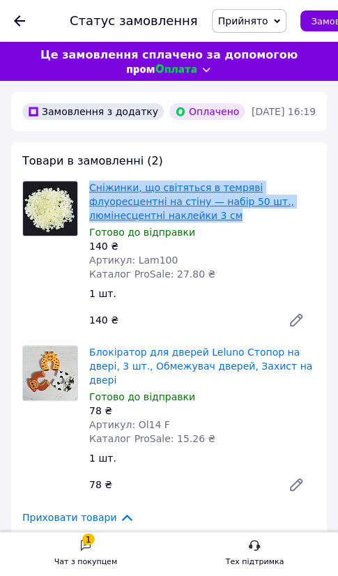
drag, startPoint x: 114, startPoint y: 202, endPoint x: 91, endPoint y: 179, distance: 32.1
click at [91, 181] on span "Сніжинки, що світяться в темряві флуоресцентні на стіну — набір 50 шт., люмінес…" at bounding box center [202, 202] width 227 height 42
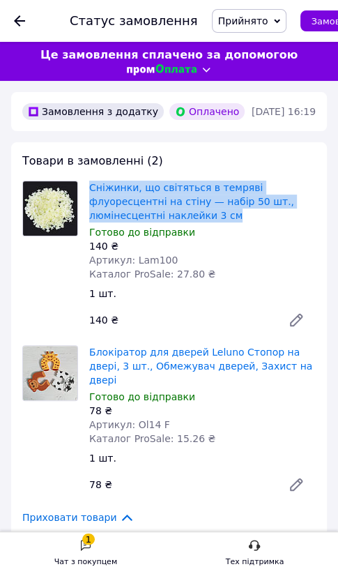
copy link "Сніжинки, що світяться в темряві флуоресцентні на стіну — набір 50 шт., люмінес…"
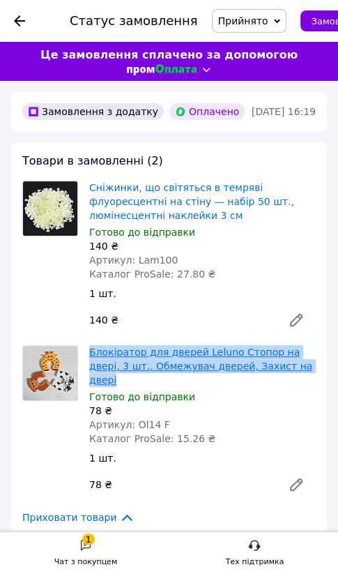
drag, startPoint x: 287, startPoint y: 357, endPoint x: 90, endPoint y: 345, distance: 197.0
click at [90, 345] on span "Блокіратор для дверей Leluno Стопор на двері, 3 шт., Обмежувач дверей, Захист н…" at bounding box center [202, 366] width 227 height 42
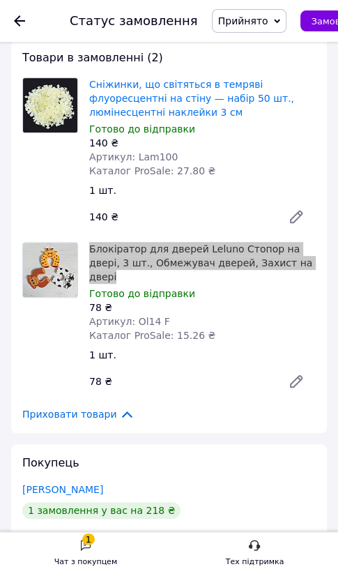
scroll to position [279, 0]
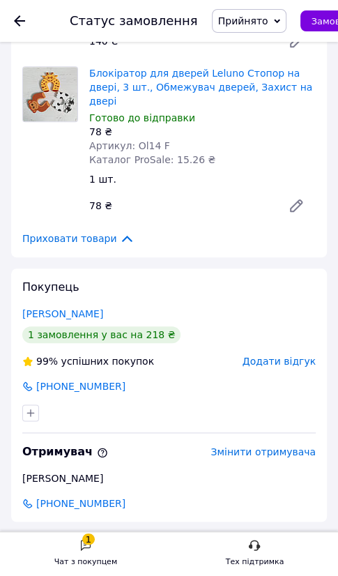
click at [241, 268] on div "Покупець Целовальник Наталія 1 замовлення у вас на 218 ₴ 99% успішних покупок Д…" at bounding box center [169, 394] width 316 height 253
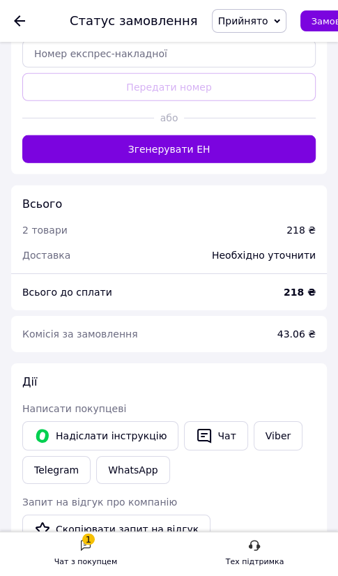
scroll to position [1255, 0]
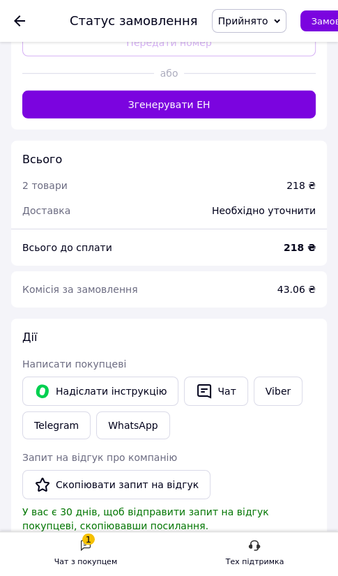
click at [211, 330] on div "Дії" at bounding box center [169, 338] width 294 height 16
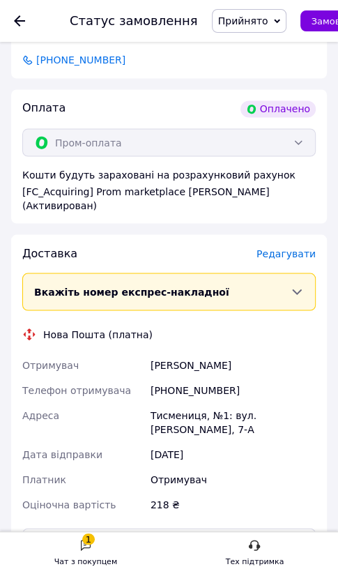
scroll to position [700, 0]
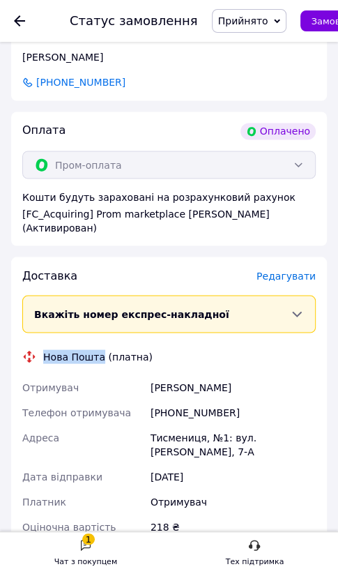
drag, startPoint x: 98, startPoint y: 334, endPoint x: 45, endPoint y: 329, distance: 52.5
click at [45, 349] on div "Нова Пошта (платна)" at bounding box center [98, 356] width 116 height 14
click at [189, 251] on div "Доставка Редагувати Вкажіть номер експрес-накладної Обов'язково введіть номер е…" at bounding box center [169, 470] width 316 height 439
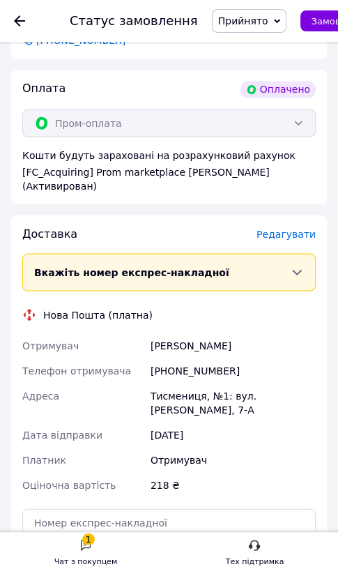
scroll to position [767, 0]
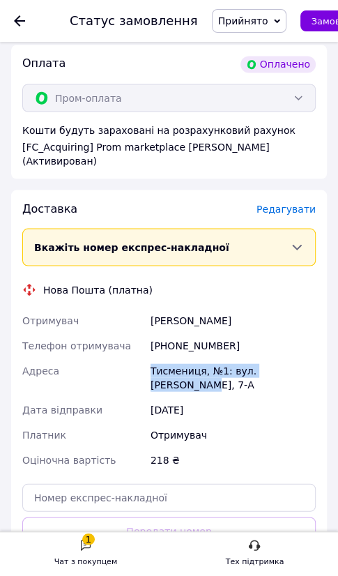
drag, startPoint x: 301, startPoint y: 342, endPoint x: 150, endPoint y: 349, distance: 150.8
click at [150, 358] on div "Тисмениця, №1: вул. [PERSON_NAME], 7-А" at bounding box center [233, 377] width 171 height 39
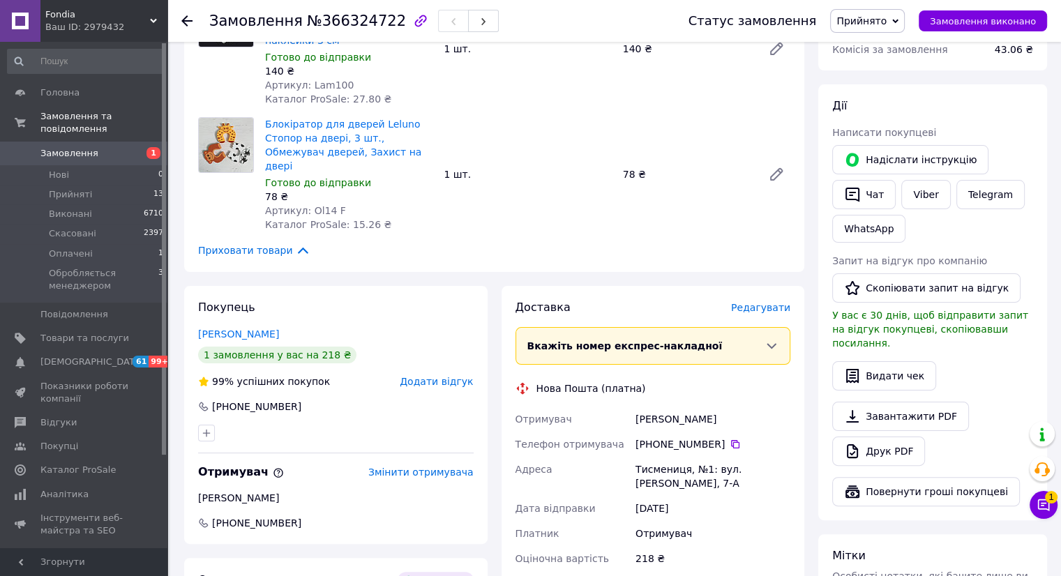
scroll to position [0, 0]
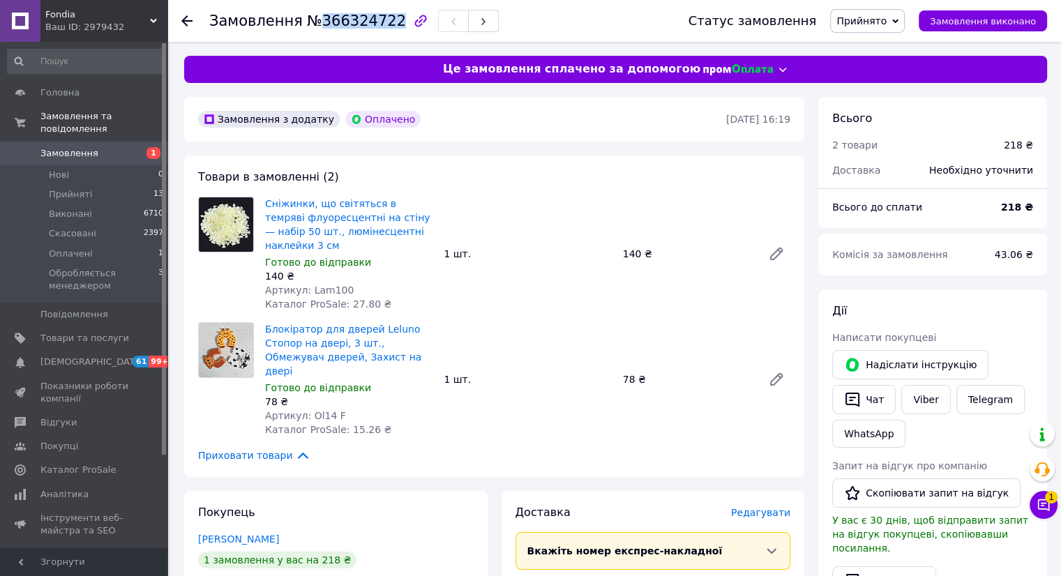
drag, startPoint x: 381, startPoint y: 22, endPoint x: 312, endPoint y: 25, distance: 68.4
click at [312, 25] on span "№366324722" at bounding box center [356, 21] width 99 height 17
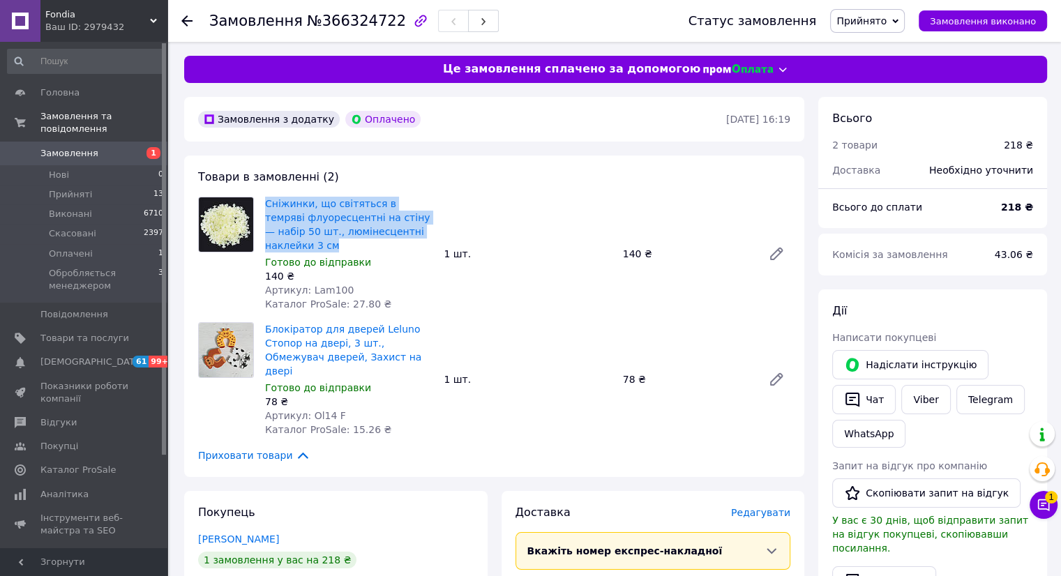
drag, startPoint x: 410, startPoint y: 230, endPoint x: 243, endPoint y: 205, distance: 168.5
click at [243, 205] on div "Сніжинки, що світяться в темряві флуоресцентні на стіну — набір 50 шт., люмінес…" at bounding box center [493, 254] width 603 height 114
click at [97, 148] on link "Замовлення 1" at bounding box center [86, 154] width 172 height 24
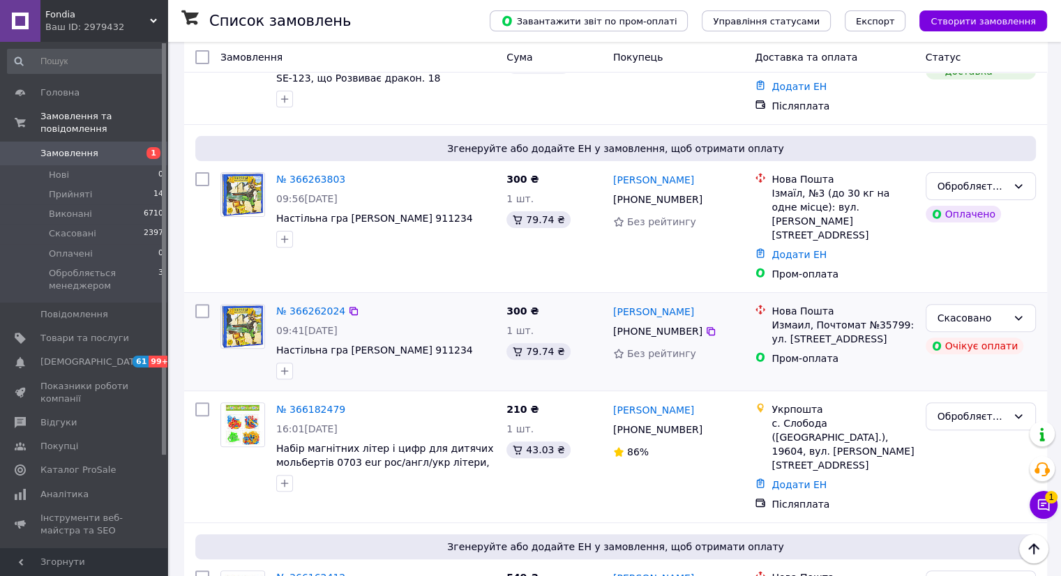
scroll to position [488, 0]
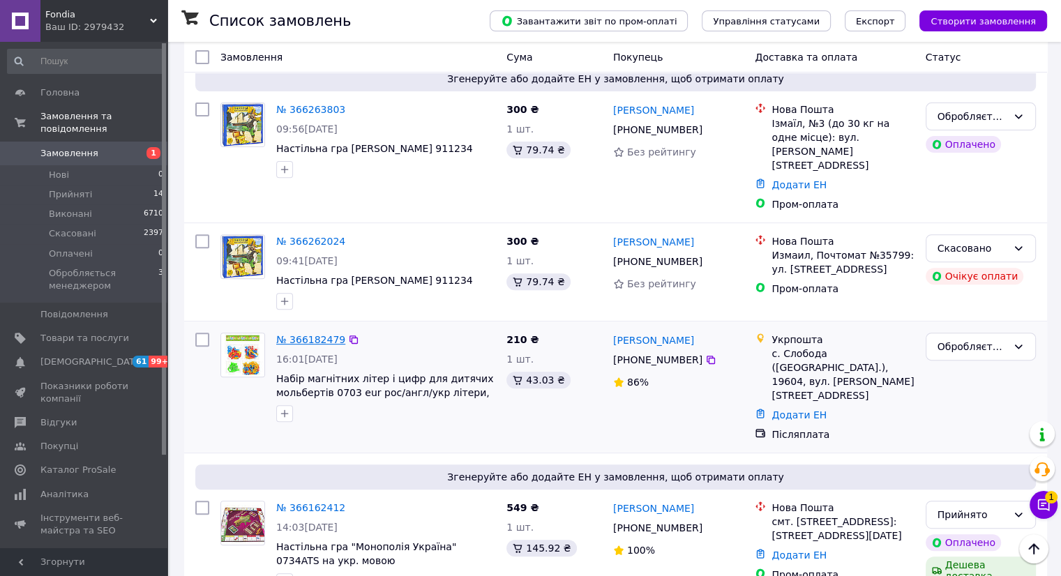
click at [293, 334] on link "№ 366182479" at bounding box center [310, 339] width 69 height 11
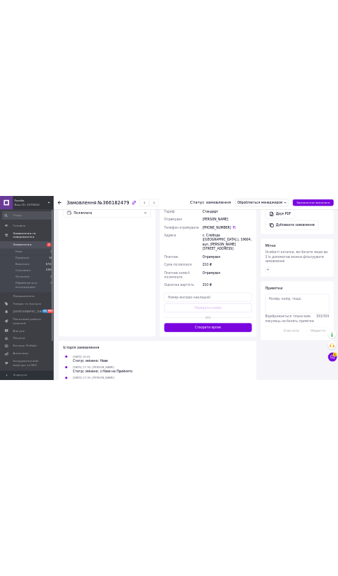
scroll to position [131, 0]
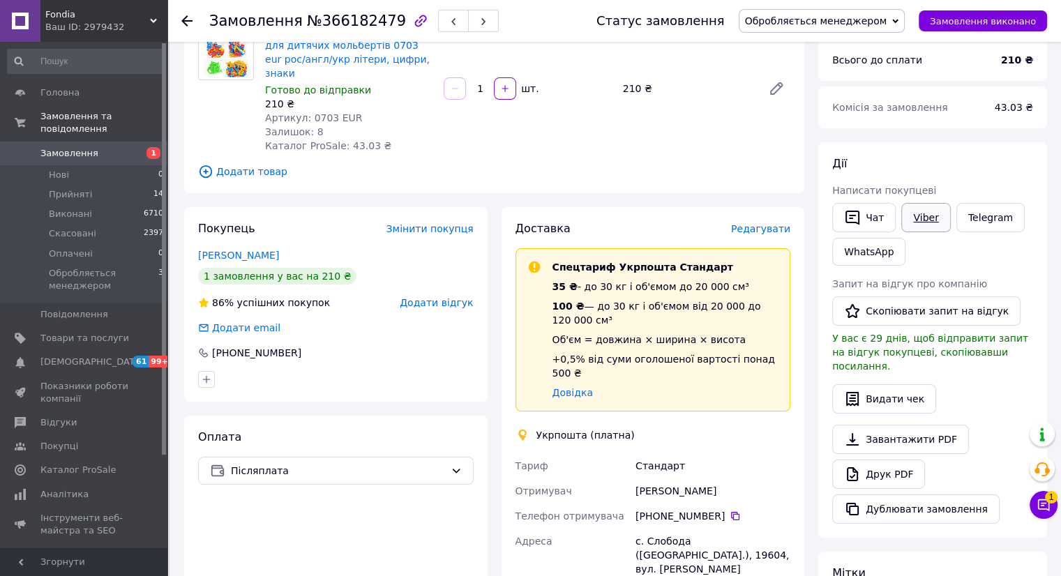
click at [934, 214] on link "Viber" at bounding box center [925, 217] width 49 height 29
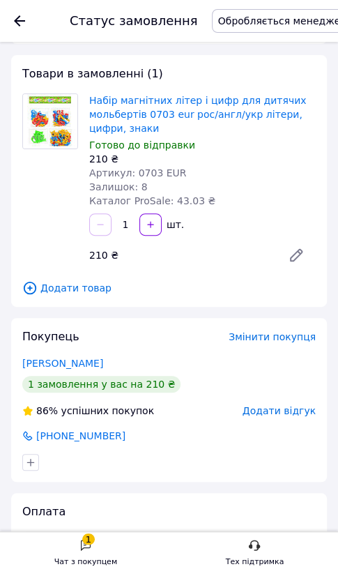
scroll to position [0, 0]
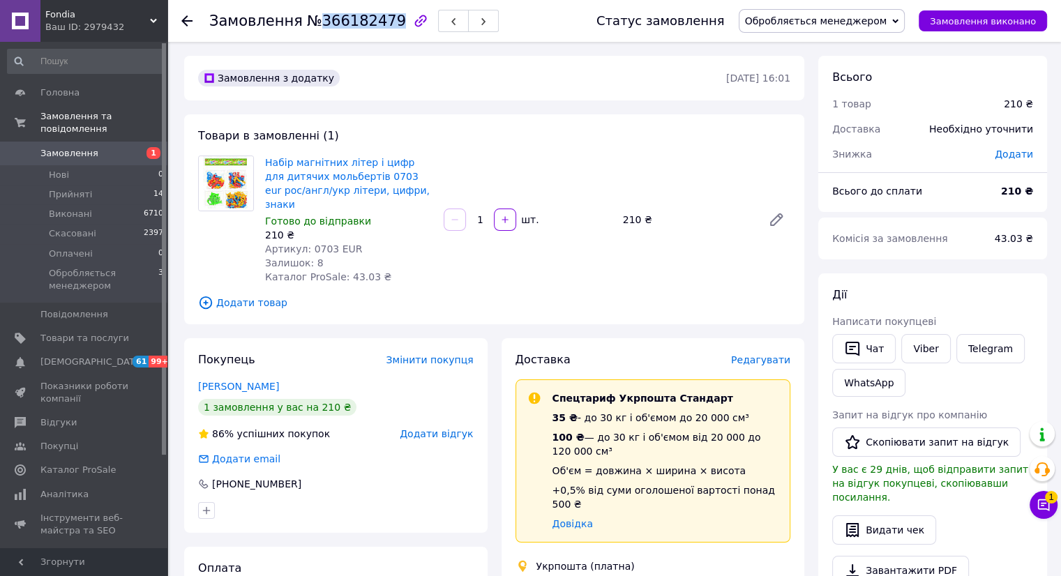
drag, startPoint x: 381, startPoint y: 20, endPoint x: 312, endPoint y: 24, distance: 69.2
click at [312, 24] on span "№366182479" at bounding box center [356, 21] width 99 height 17
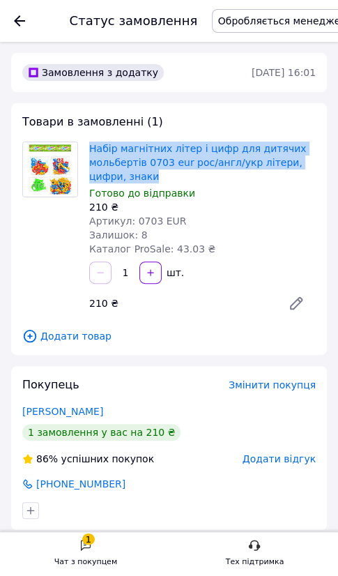
drag, startPoint x: 123, startPoint y: 176, endPoint x: 89, endPoint y: 153, distance: 40.8
click at [89, 153] on div "Набір магнітних літер і цифр для дитячих мольбертів 0703 eur рос/англ/укр літер…" at bounding box center [203, 199] width 238 height 120
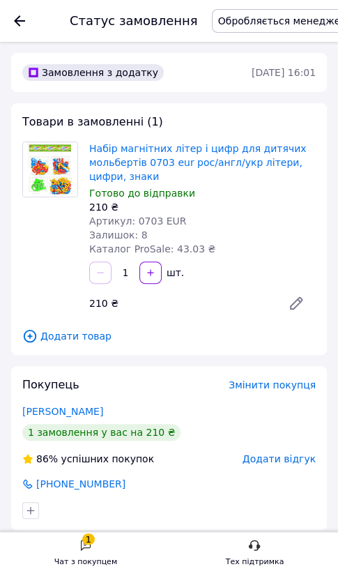
drag, startPoint x: 213, startPoint y: 324, endPoint x: 206, endPoint y: 326, distance: 7.1
click at [213, 324] on div "Товари в замовленні (1) Набір магнітних літер і цифр для дитячих мольбертів 070…" at bounding box center [169, 229] width 316 height 252
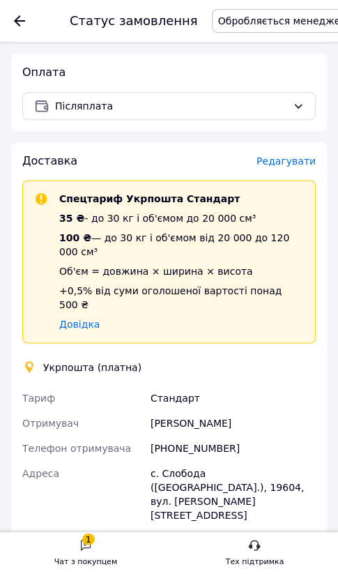
scroll to position [488, 0]
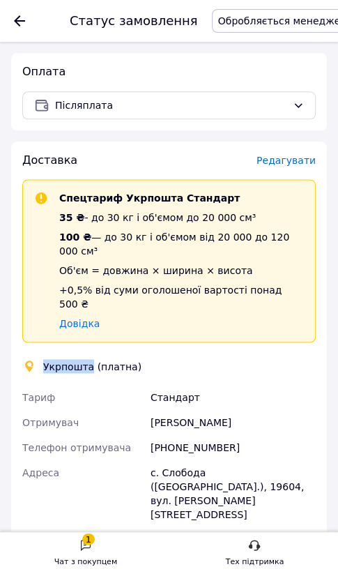
drag, startPoint x: 44, startPoint y: 338, endPoint x: 85, endPoint y: 333, distance: 41.4
click at [85, 359] on div "Укрпошта (платна)" at bounding box center [92, 366] width 105 height 14
click at [257, 347] on div "Доставка Редагувати Спецтариф Укрпошта Стандарт 35 ₴ - до 30 кг і об'ємом до 20…" at bounding box center [169, 464] width 294 height 623
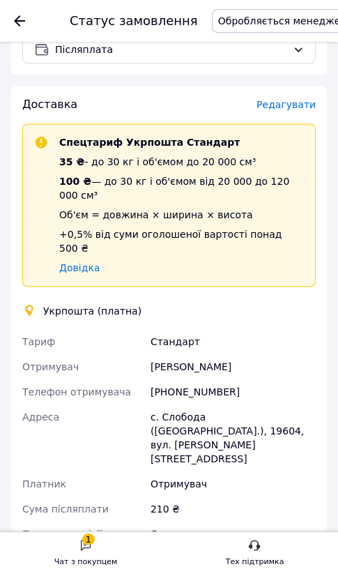
scroll to position [628, 0]
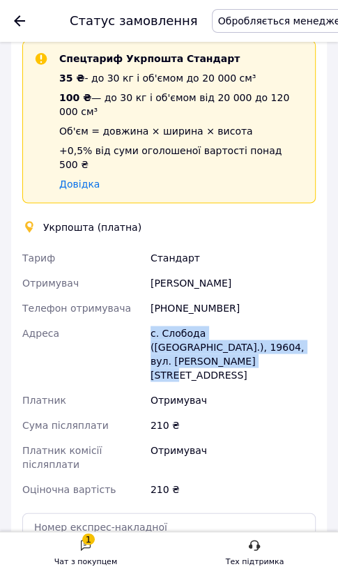
drag, startPoint x: 280, startPoint y: 321, endPoint x: 152, endPoint y: 312, distance: 127.9
click at [152, 320] on div "с. Слобода ([GEOGRAPHIC_DATA].), 19604, вул. [PERSON_NAME][STREET_ADDRESS]" at bounding box center [233, 353] width 171 height 67
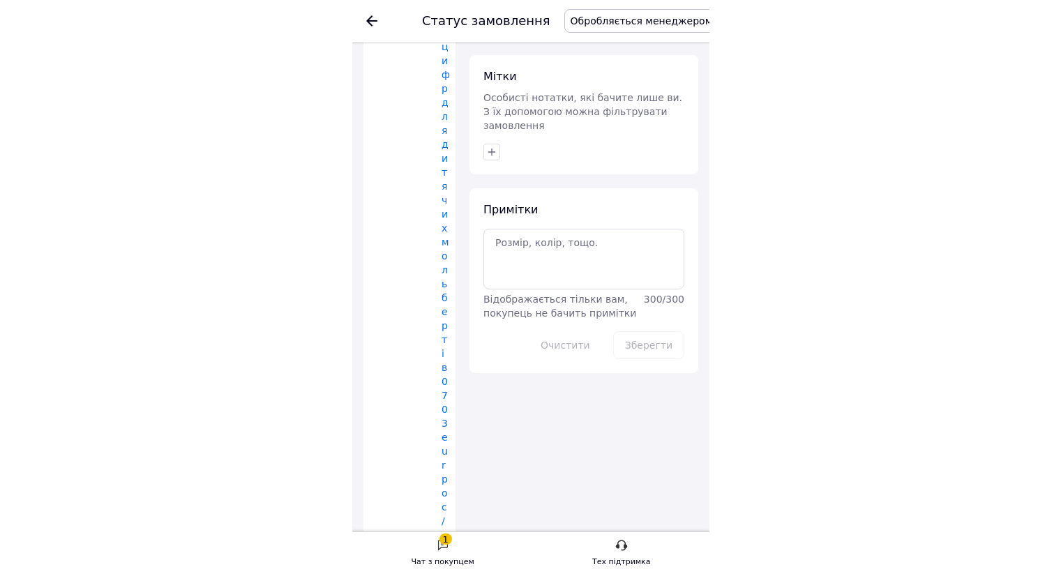
scroll to position [409, 0]
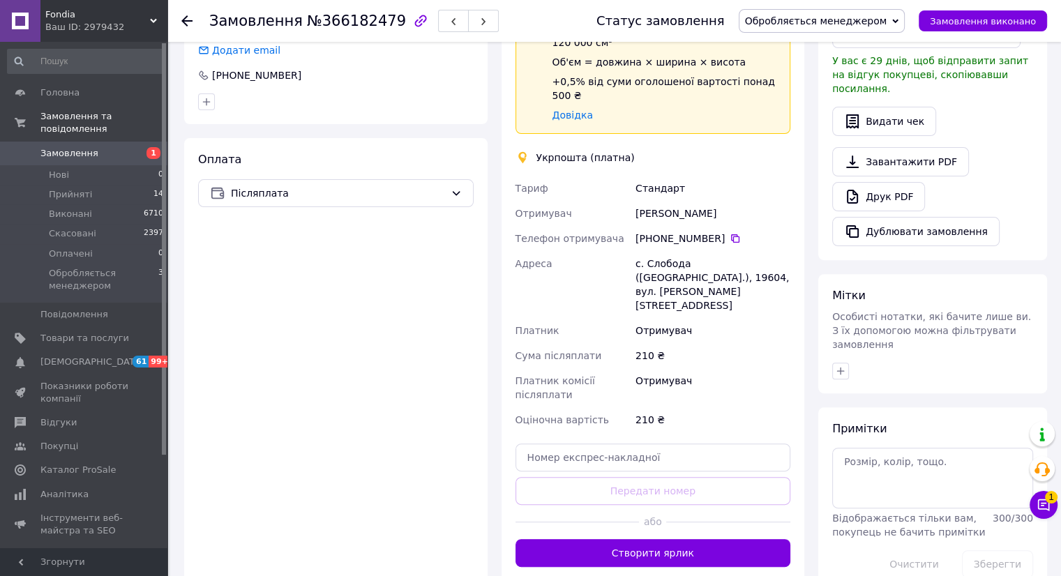
click at [61, 147] on span "Замовлення" at bounding box center [69, 153] width 58 height 13
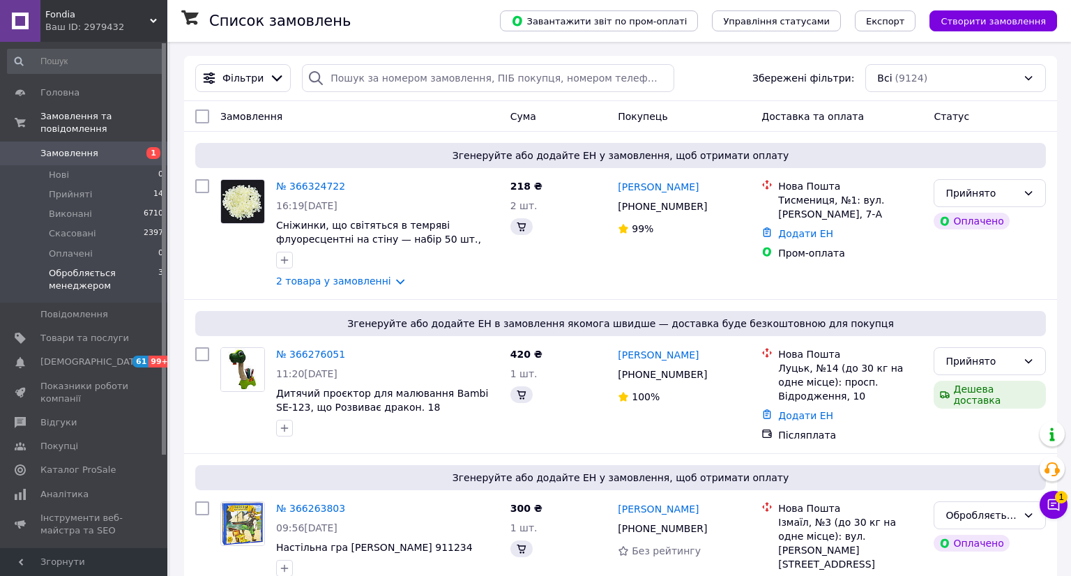
click at [78, 267] on span "Обробляється менеджером" at bounding box center [103, 279] width 109 height 25
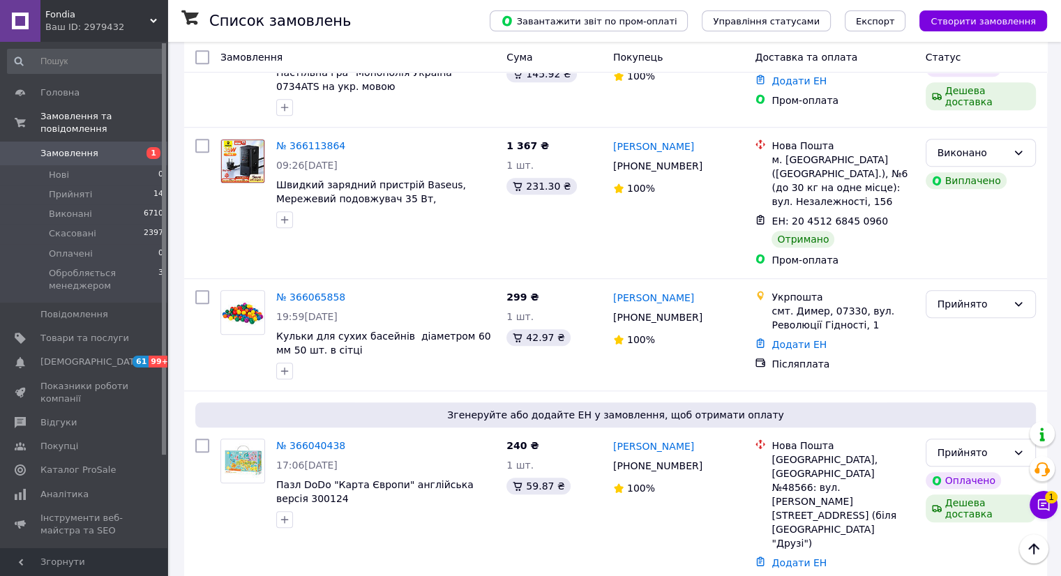
scroll to position [1046, 0]
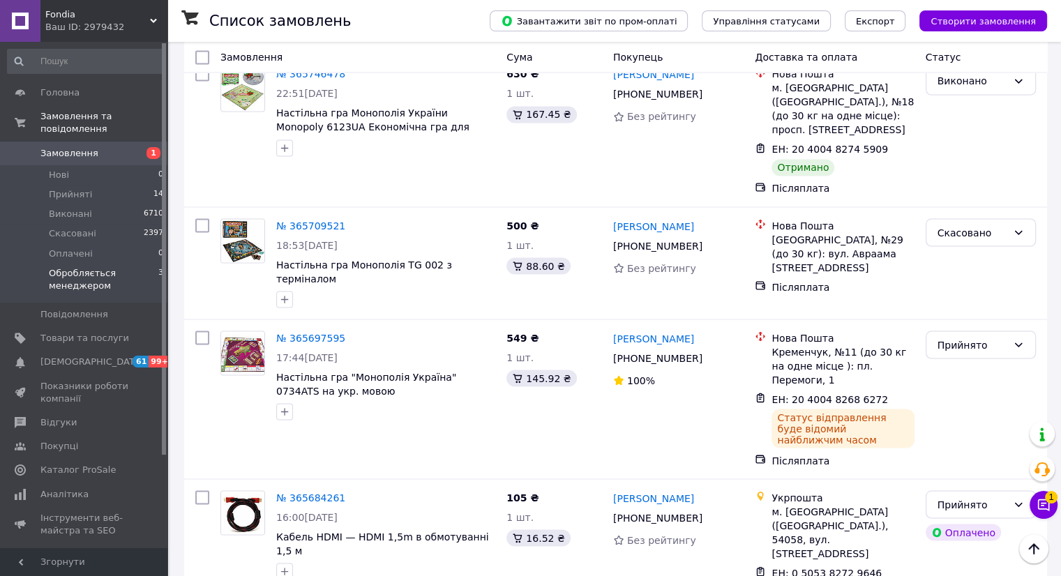
click at [90, 287] on li "Обробляється менеджером 3" at bounding box center [86, 283] width 172 height 39
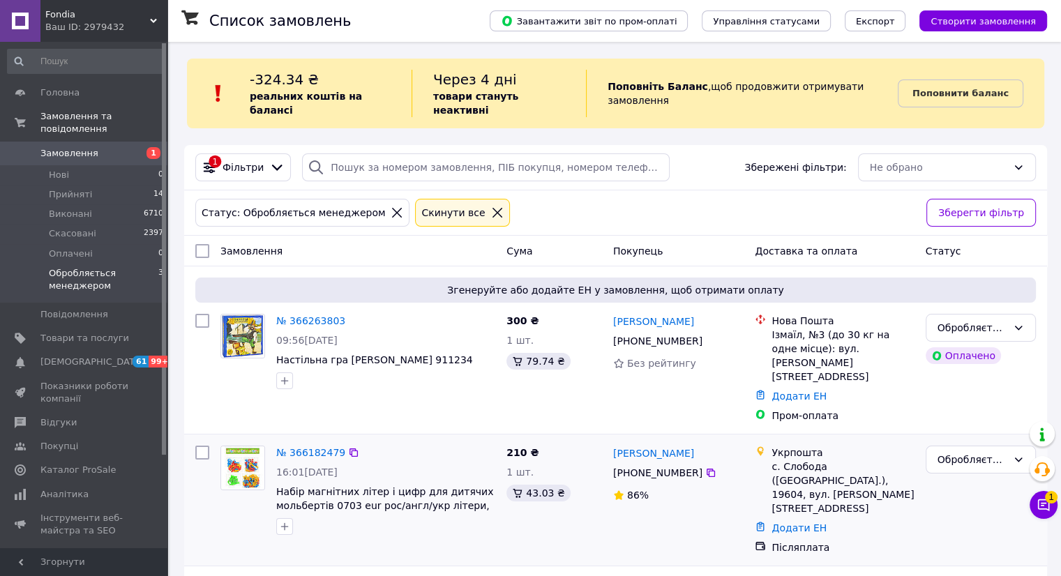
scroll to position [102, 0]
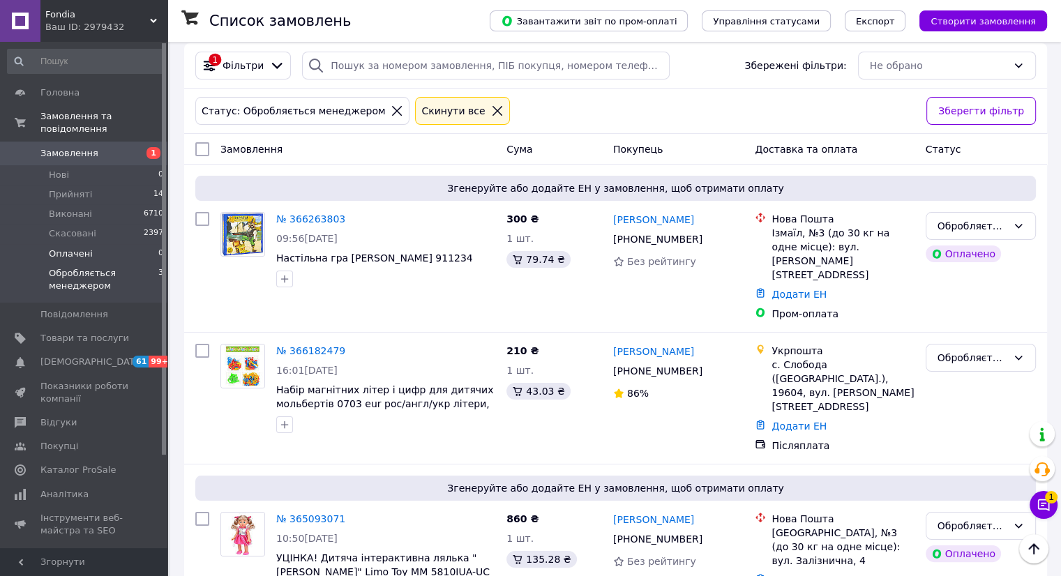
click at [103, 244] on li "Оплачені 0" at bounding box center [86, 254] width 172 height 20
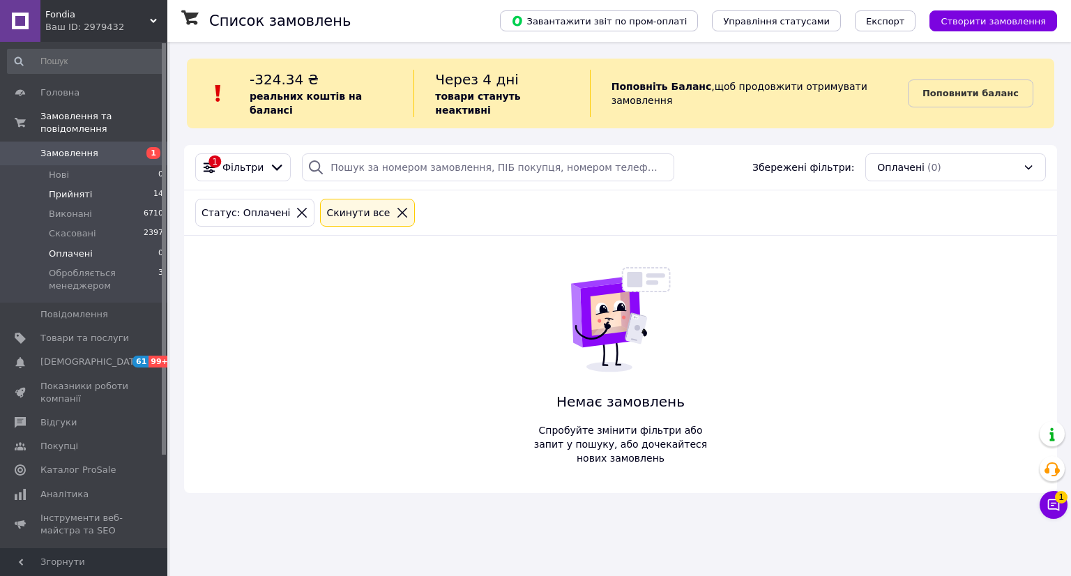
click at [89, 190] on li "Прийняті 14" at bounding box center [86, 195] width 172 height 20
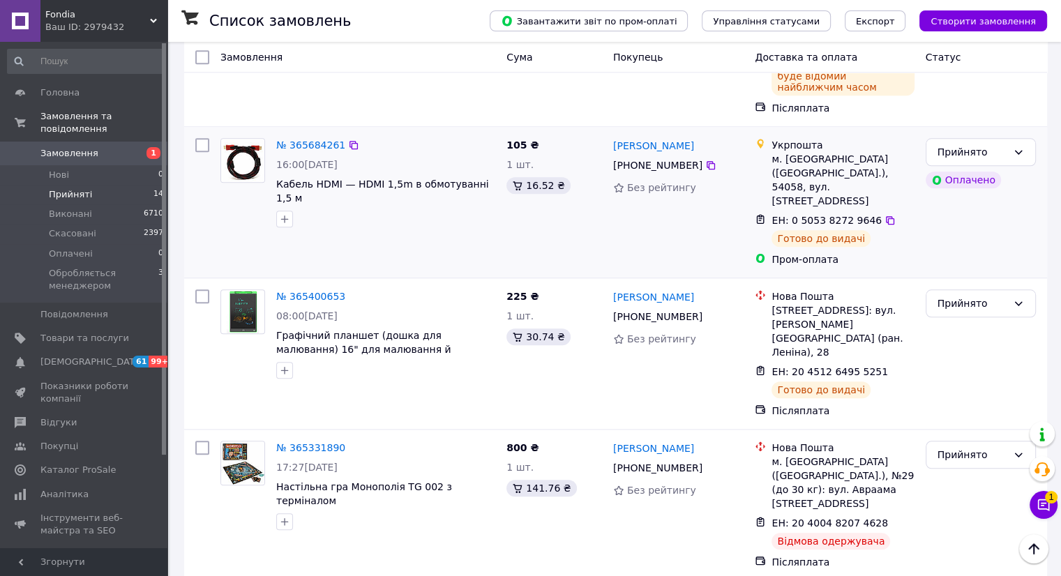
scroll to position [1589, 0]
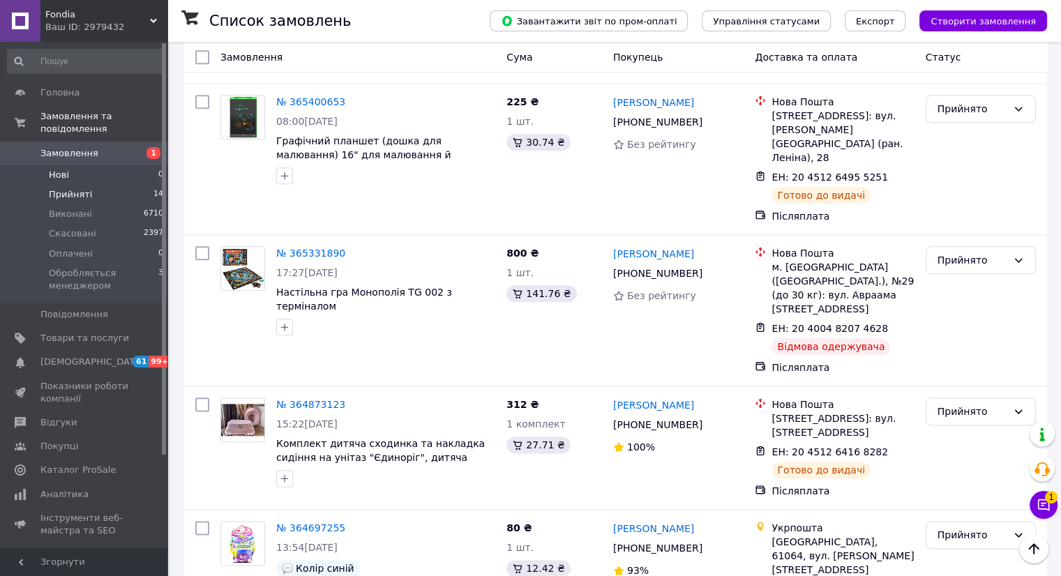
click at [95, 165] on li "Нові 0" at bounding box center [86, 175] width 172 height 20
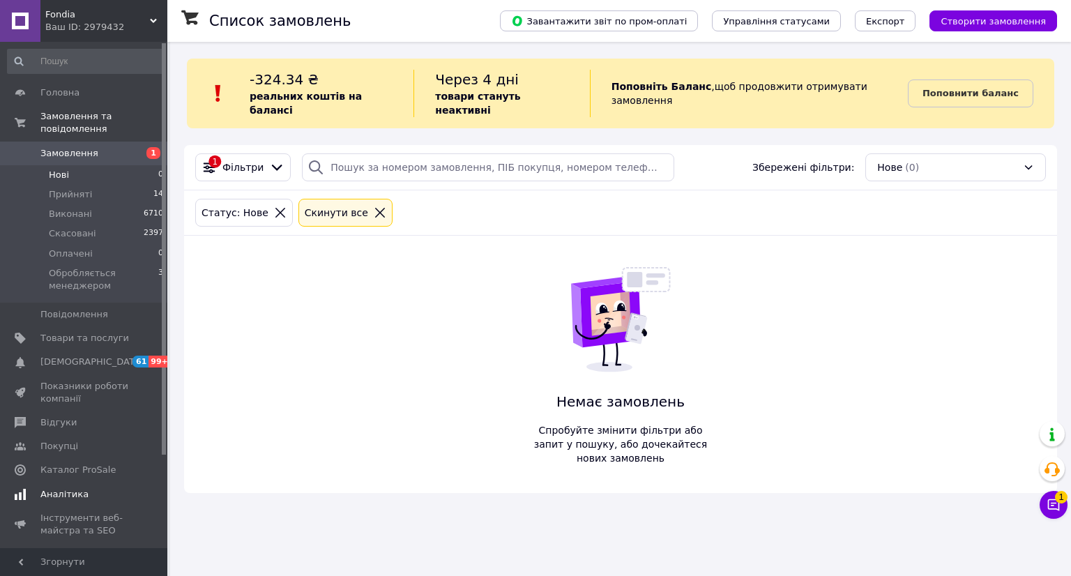
click at [59, 488] on link "Аналітика" at bounding box center [86, 495] width 172 height 24
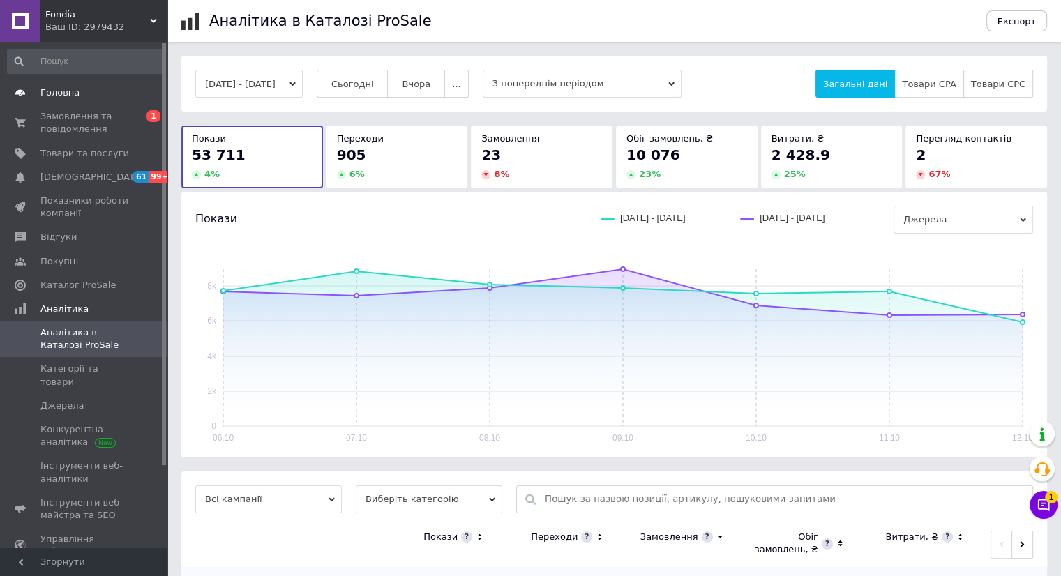
click at [50, 98] on span "Головна" at bounding box center [59, 92] width 39 height 13
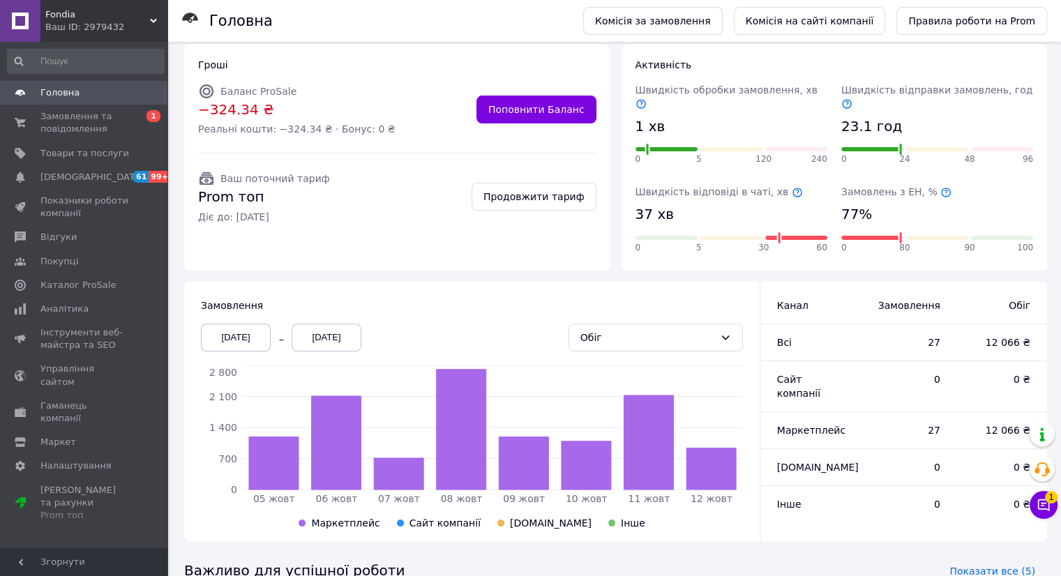
scroll to position [220, 0]
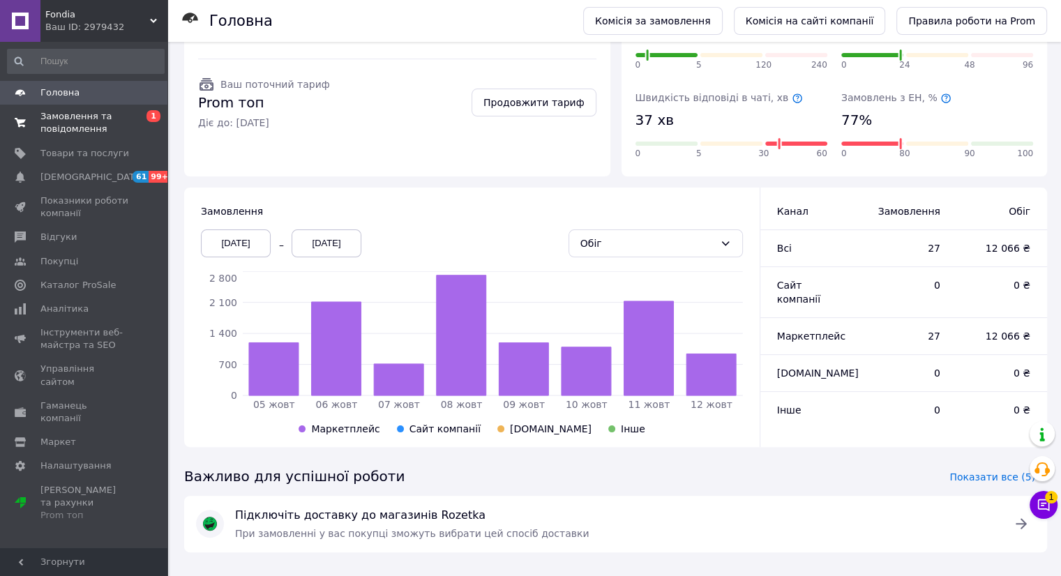
click at [79, 105] on link "Замовлення та повідомлення 0 1" at bounding box center [86, 123] width 172 height 36
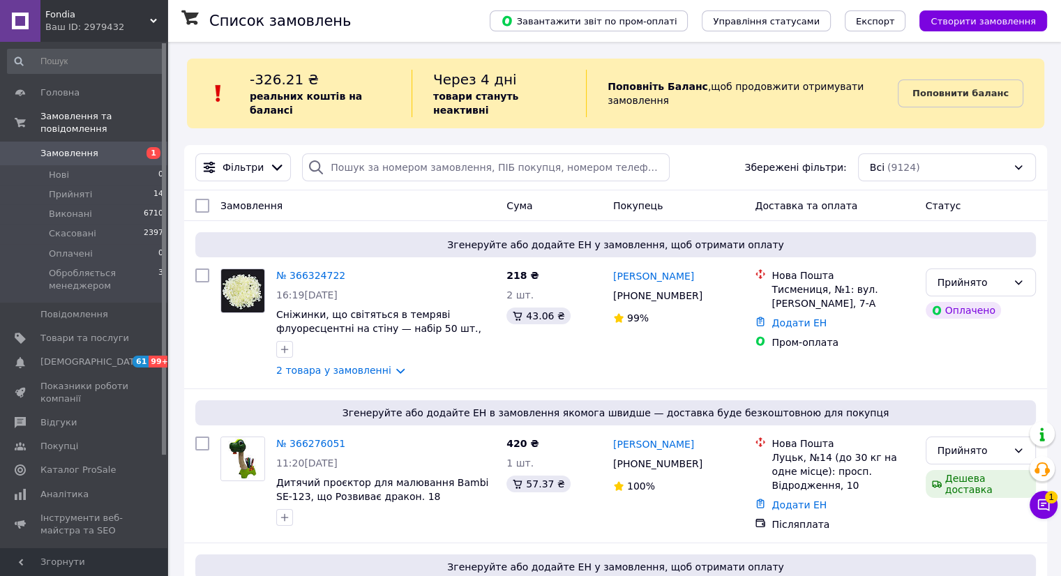
drag, startPoint x: 92, startPoint y: 142, endPoint x: 89, endPoint y: 130, distance: 12.9
click at [92, 147] on span "Замовлення" at bounding box center [84, 153] width 89 height 13
click at [75, 147] on span "Замовлення" at bounding box center [69, 153] width 58 height 13
click at [91, 147] on span "Замовлення" at bounding box center [69, 153] width 58 height 13
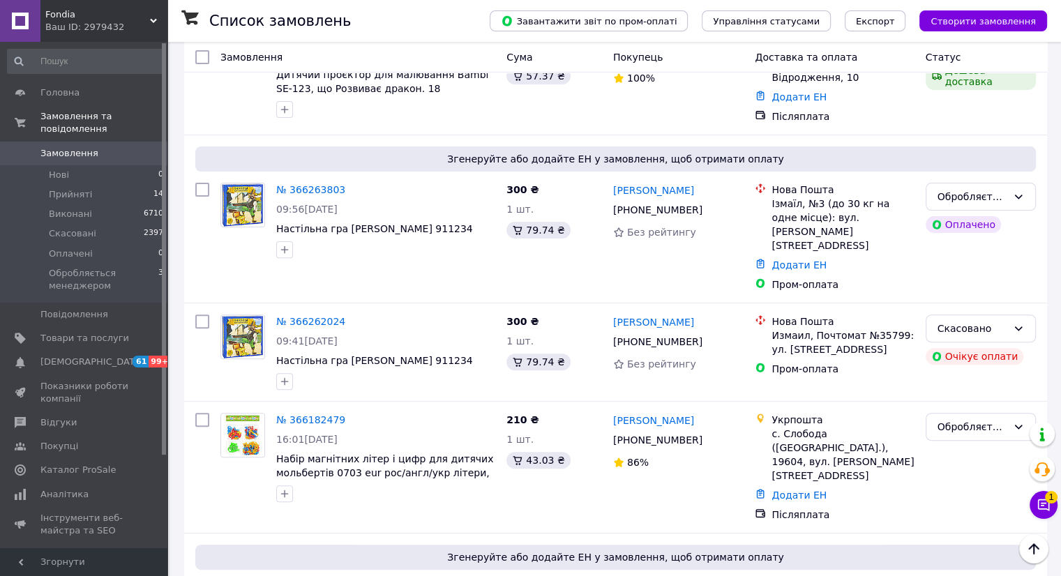
scroll to position [558, 0]
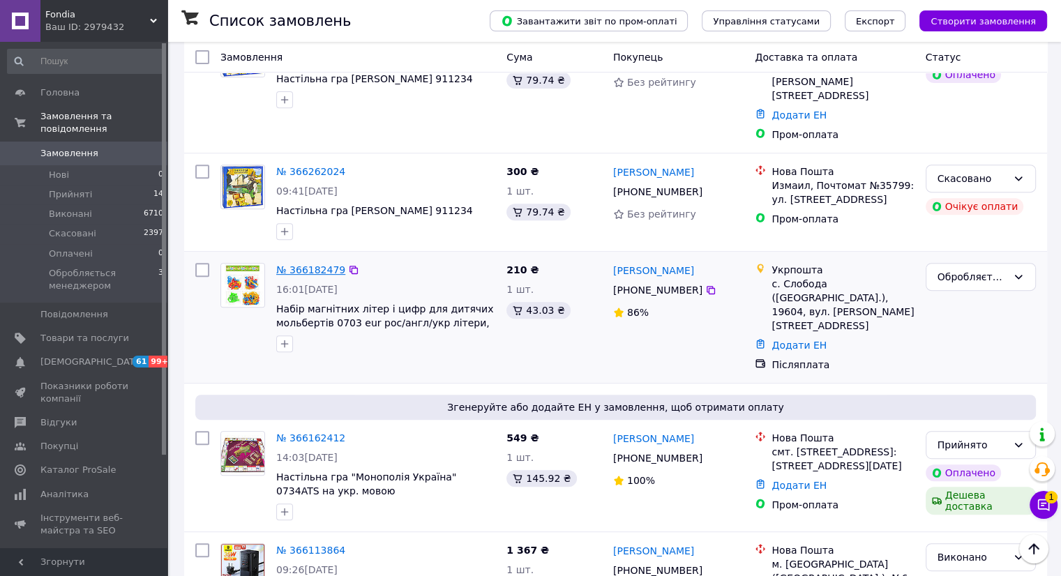
click at [287, 264] on link "№ 366182479" at bounding box center [310, 269] width 69 height 11
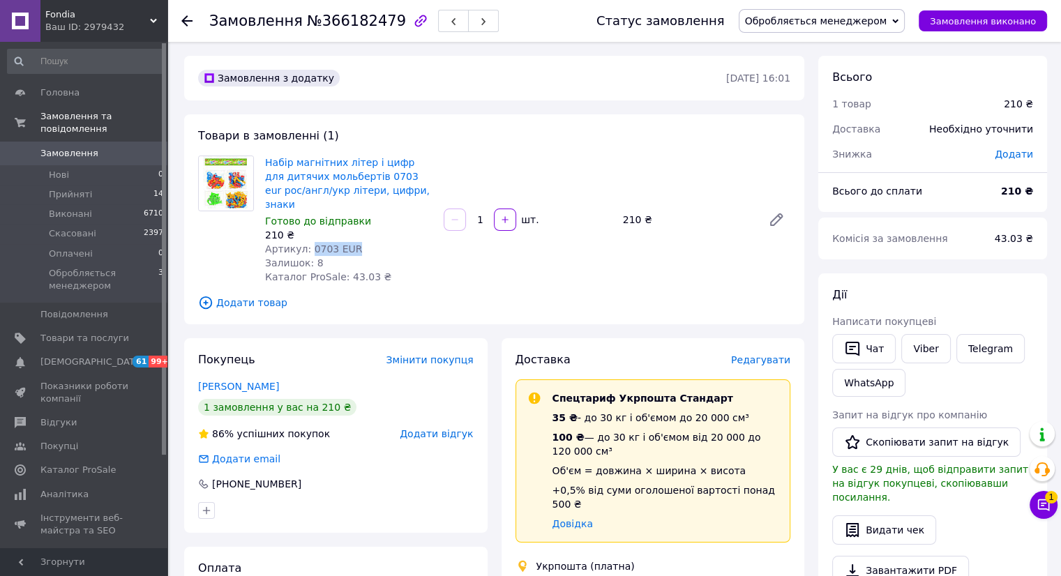
drag, startPoint x: 340, startPoint y: 234, endPoint x: 308, endPoint y: 233, distance: 32.1
click at [308, 242] on div "Артикул: 0703 EUR" at bounding box center [348, 249] width 167 height 14
copy span "0703 EUR"
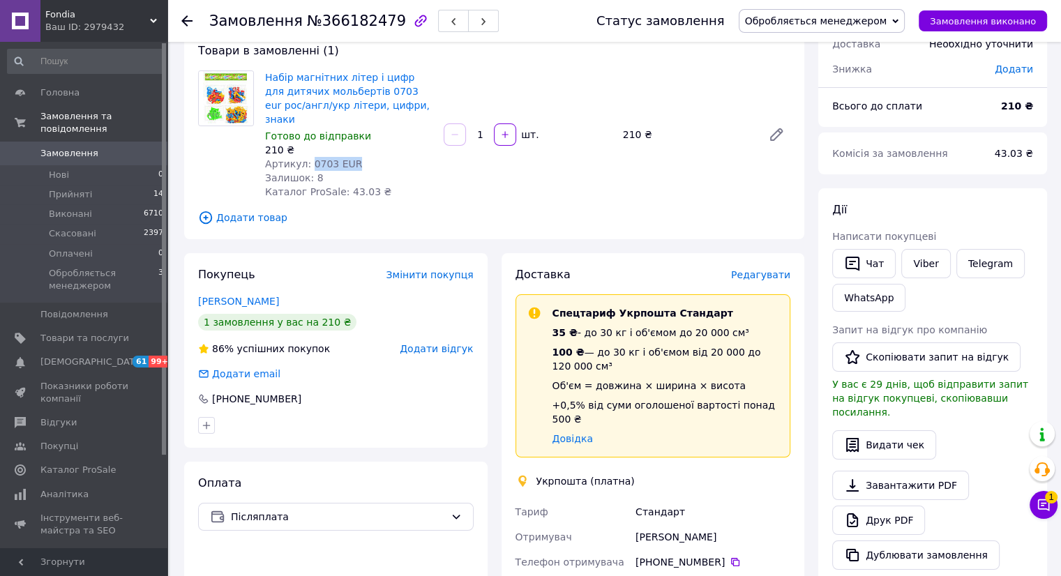
scroll to position [209, 0]
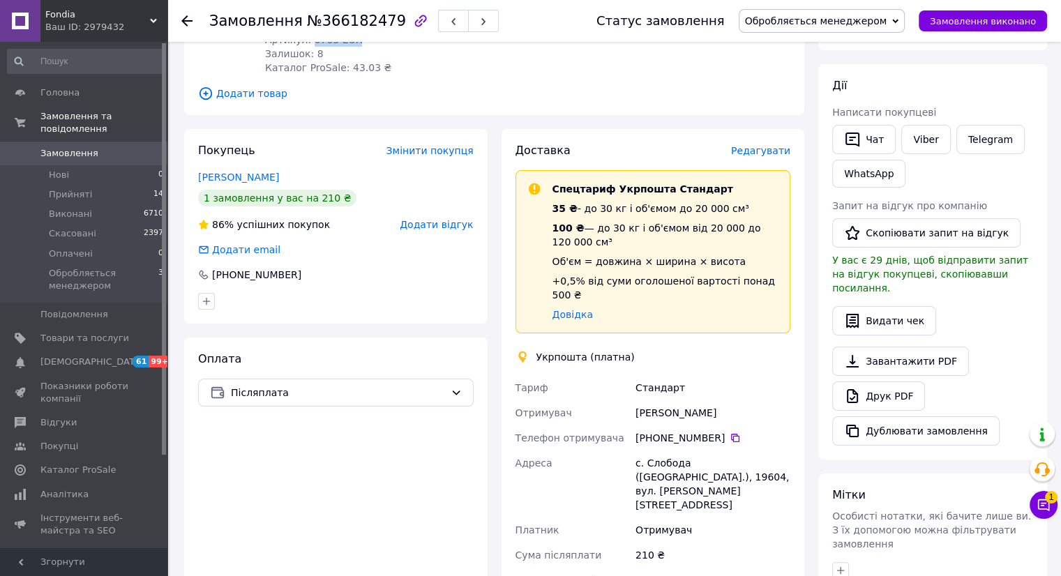
drag, startPoint x: 706, startPoint y: 383, endPoint x: 637, endPoint y: 386, distance: 69.1
click at [637, 400] on div "[PERSON_NAME]" at bounding box center [712, 412] width 160 height 25
copy div "[PERSON_NAME]"
click at [731, 432] on icon at bounding box center [734, 437] width 11 height 11
drag, startPoint x: 660, startPoint y: 450, endPoint x: 636, endPoint y: 447, distance: 24.6
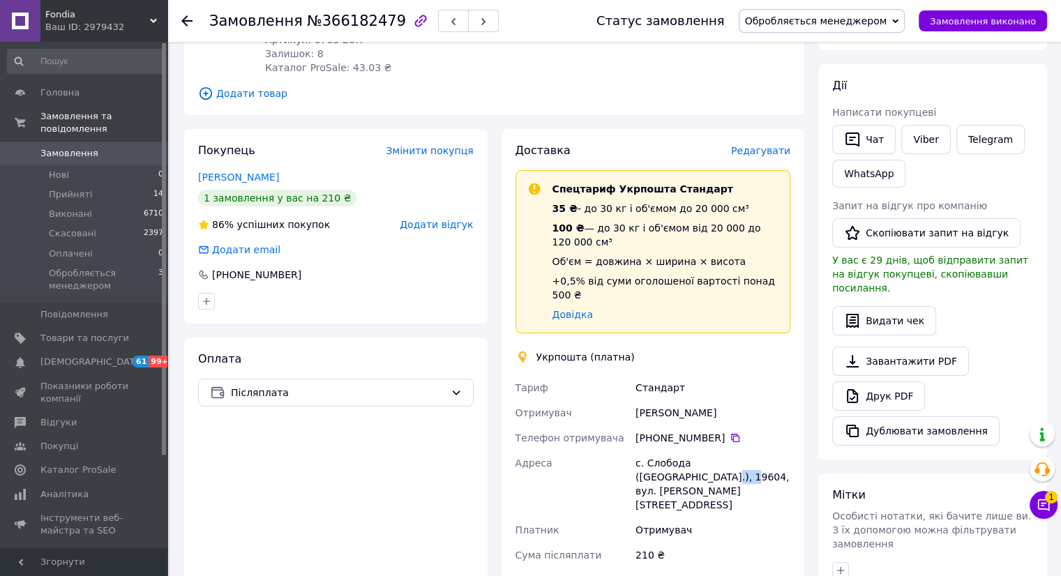
click at [636, 450] on div "с. Слобода ([GEOGRAPHIC_DATA].), 19604, вул. [PERSON_NAME][STREET_ADDRESS]" at bounding box center [712, 483] width 160 height 67
copy div "19604"
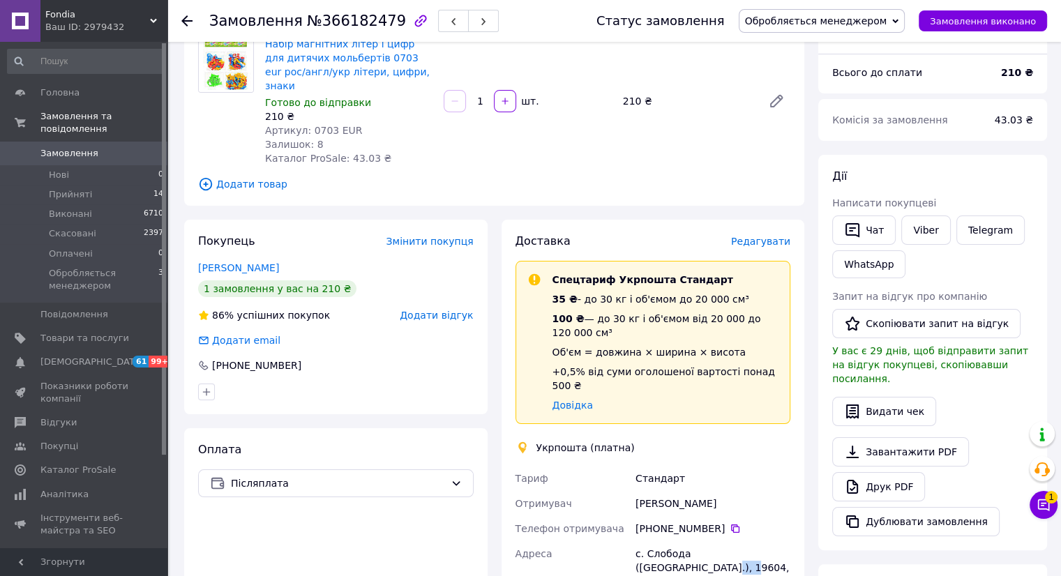
scroll to position [0, 0]
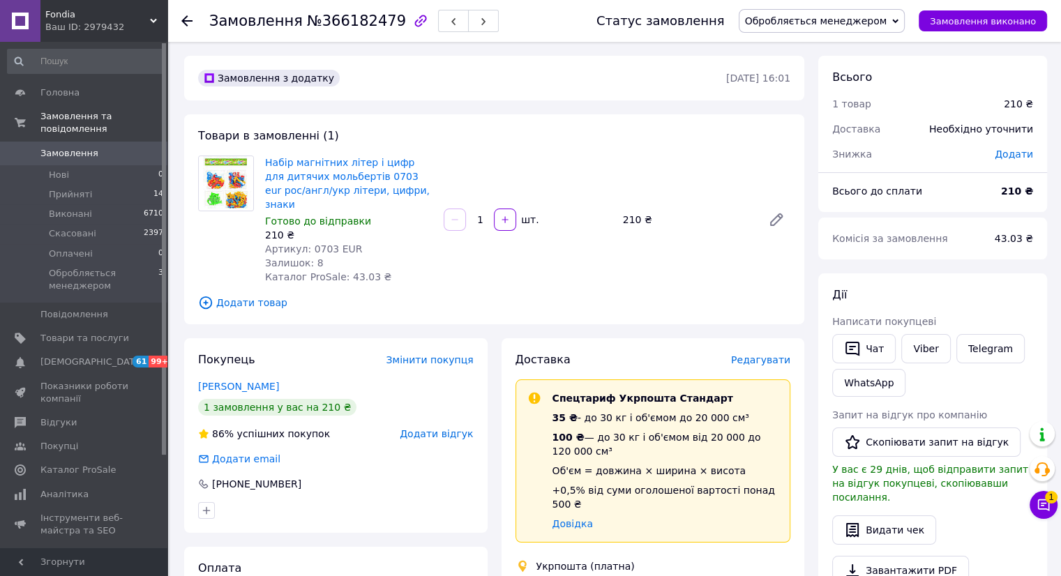
click at [817, 22] on span "Обробляється менеджером" at bounding box center [816, 20] width 142 height 11
click at [805, 50] on li "Прийнято" at bounding box center [821, 48] width 165 height 21
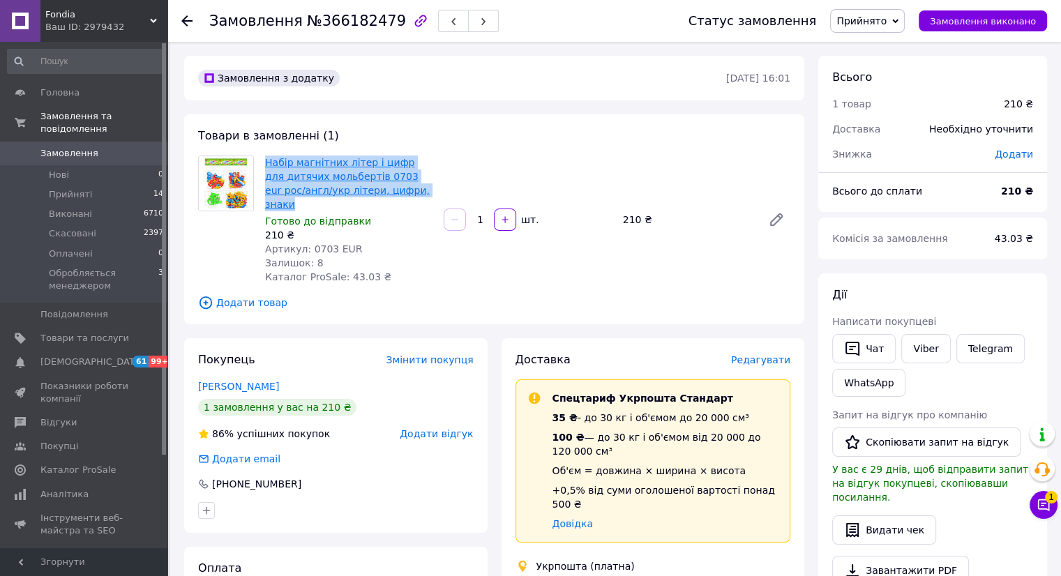
drag, startPoint x: 413, startPoint y: 191, endPoint x: 268, endPoint y: 165, distance: 147.3
click at [268, 165] on span "Набір магнітних літер і цифр для дитячих мольбертів 0703 eur рос/англ/укр літер…" at bounding box center [348, 184] width 167 height 56
copy link "Набір магнітних літер і цифр для дитячих мольбертів 0703 eur рос/англ/укр літер…"
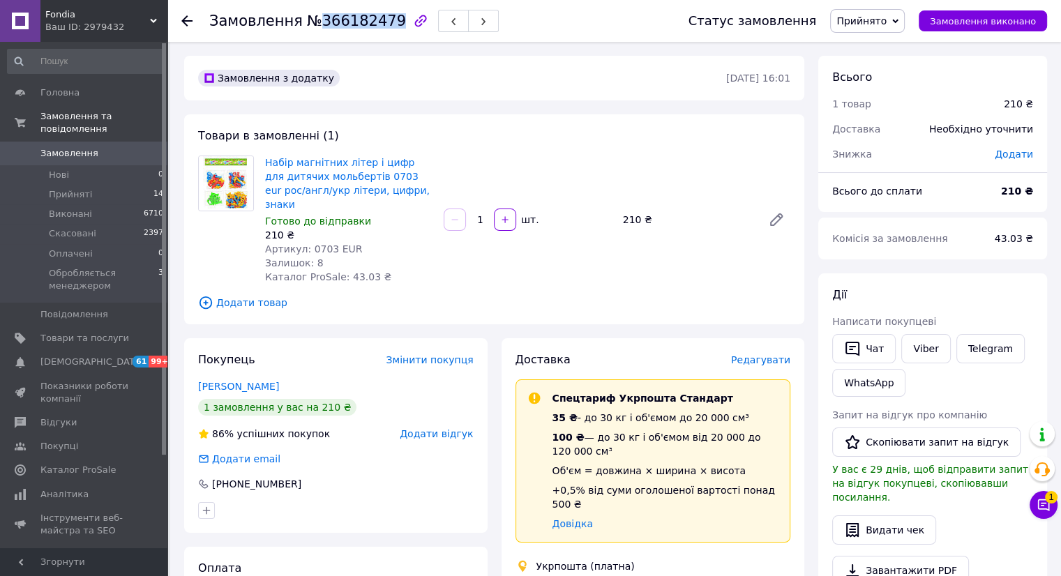
drag, startPoint x: 381, startPoint y: 20, endPoint x: 308, endPoint y: 20, distance: 73.2
click at [308, 20] on span "№366182479" at bounding box center [356, 21] width 99 height 17
copy span "366182479"
click at [47, 147] on span "Замовлення" at bounding box center [69, 153] width 58 height 13
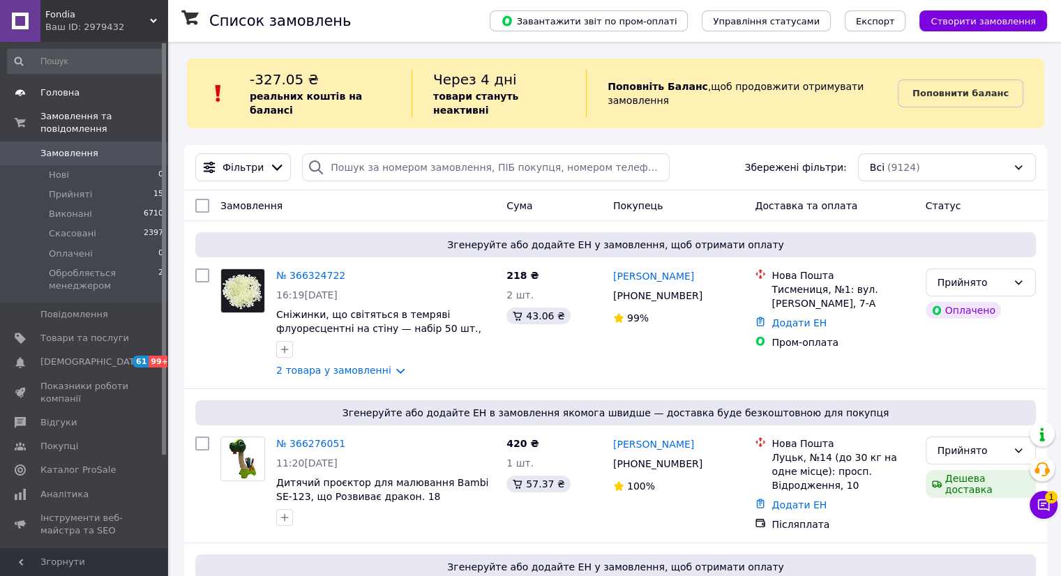
click at [93, 96] on span "Головна" at bounding box center [84, 92] width 89 height 13
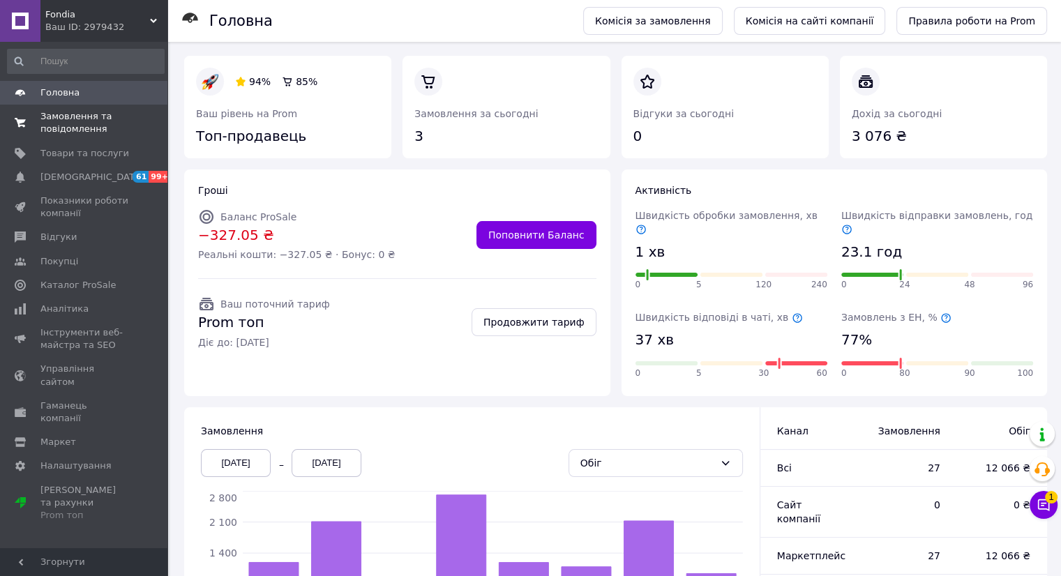
click at [78, 121] on span "Замовлення та повідомлення" at bounding box center [84, 122] width 89 height 25
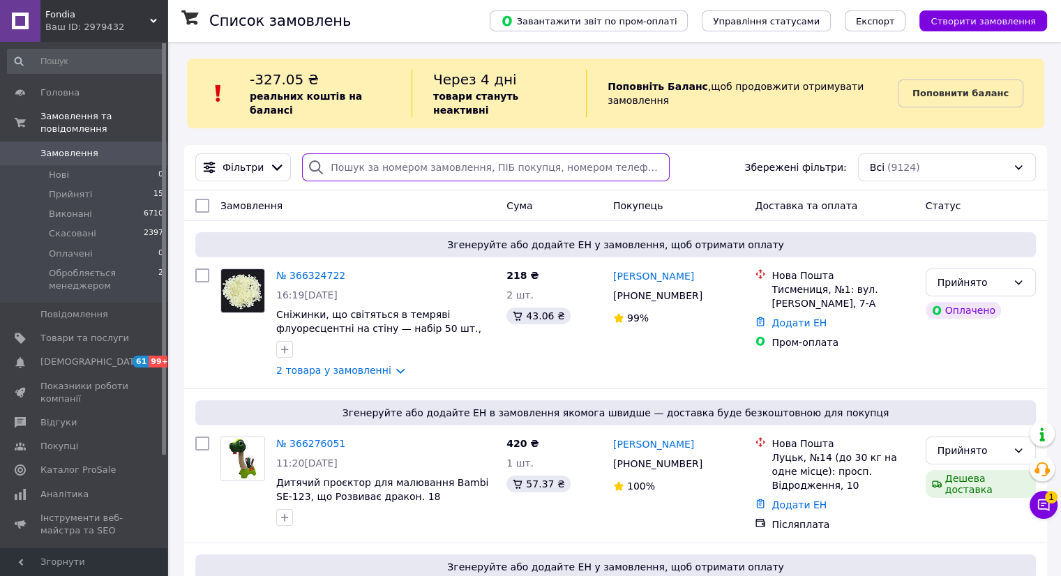
click at [388, 153] on input "search" at bounding box center [486, 167] width 368 height 28
paste input "365584944"
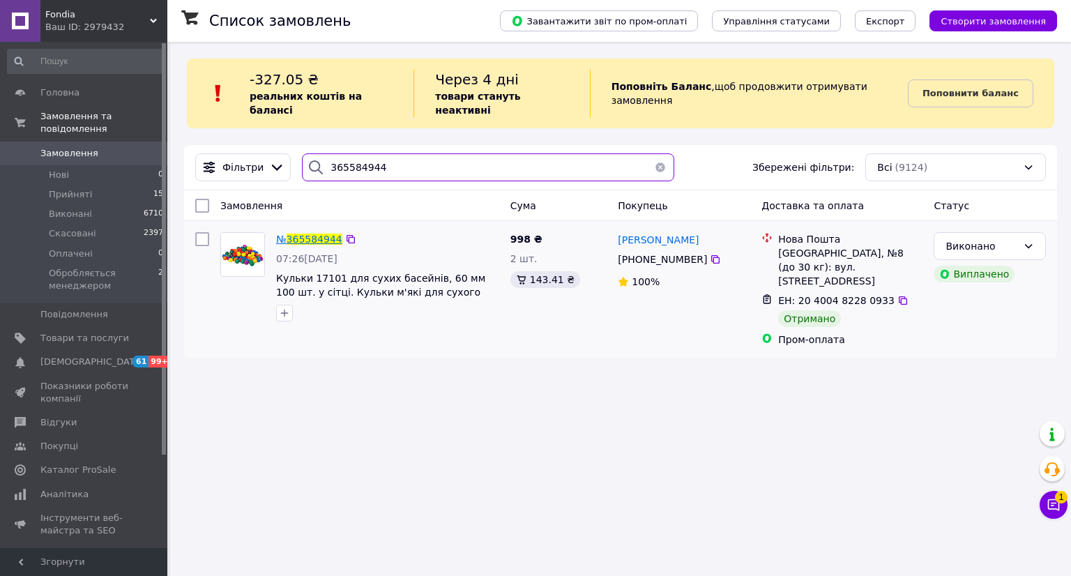
type input "365584944"
click at [298, 234] on span "365584944" at bounding box center [315, 239] width 56 height 11
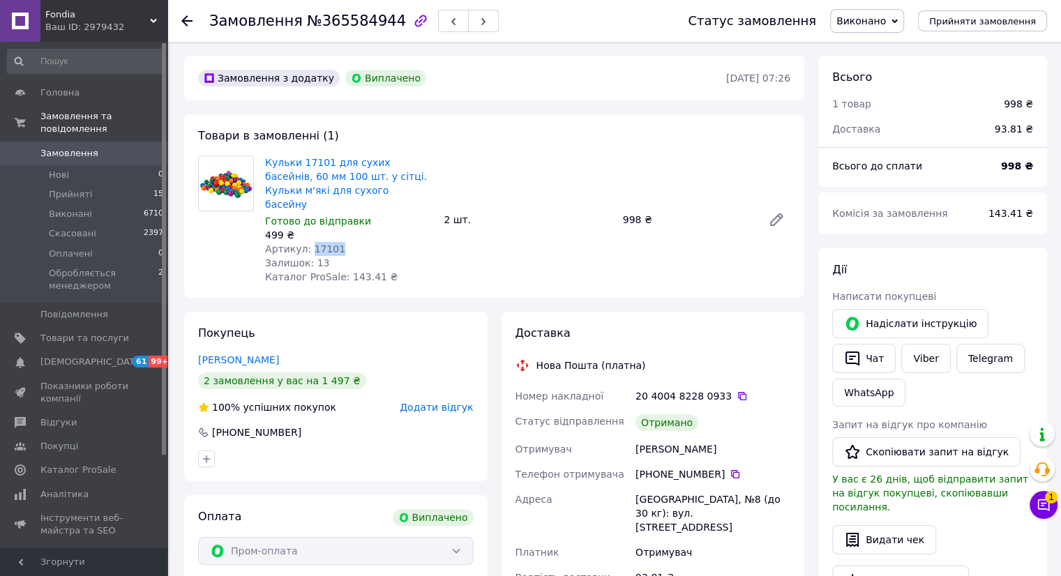
drag, startPoint x: 335, startPoint y: 235, endPoint x: 308, endPoint y: 236, distance: 27.2
click at [308, 242] on div "Артикул: 17101" at bounding box center [348, 249] width 167 height 14
copy span "17101"
click at [878, 530] on button "Видати чек" at bounding box center [884, 539] width 104 height 29
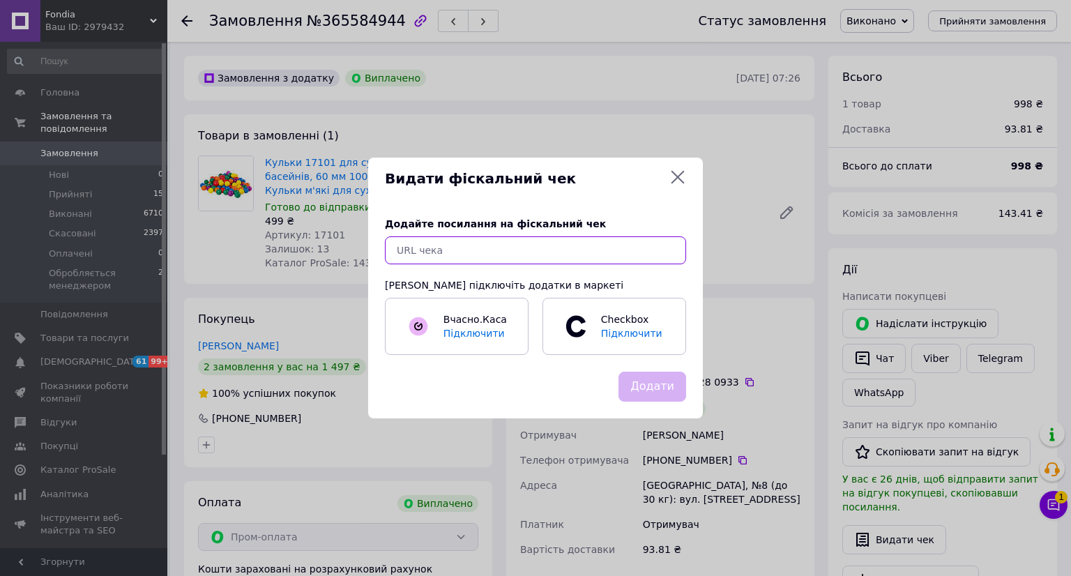
click at [487, 249] on input "text" at bounding box center [535, 250] width 301 height 28
paste input "https://check.checkbox.ua/f93c092c-a02e-4eac-9e41-8c39fb6ed6e7"
type input "https://check.checkbox.ua/f93c092c-a02e-4eac-9e41-8c39fb6ed6e7"
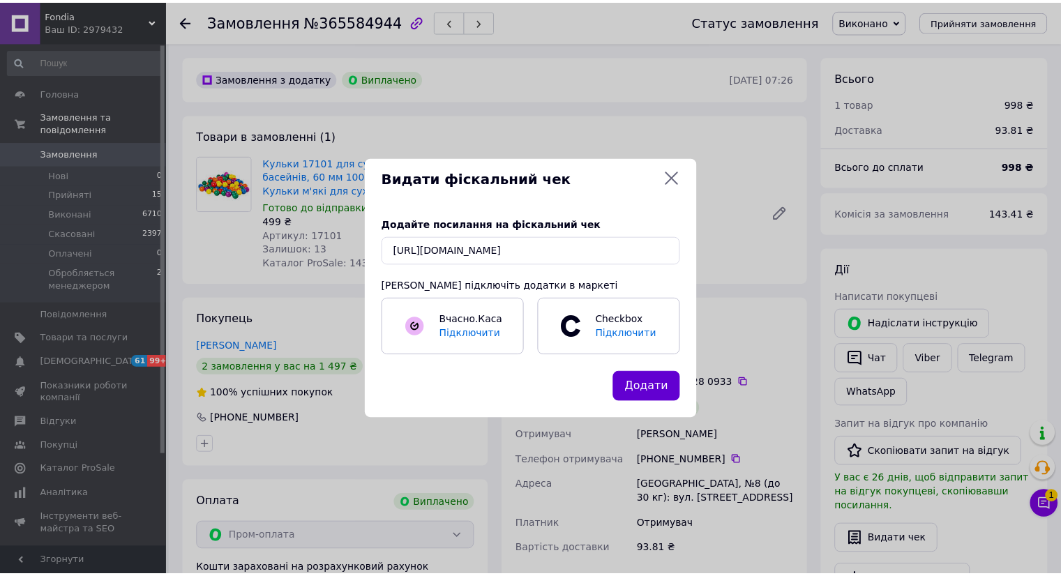
scroll to position [0, 0]
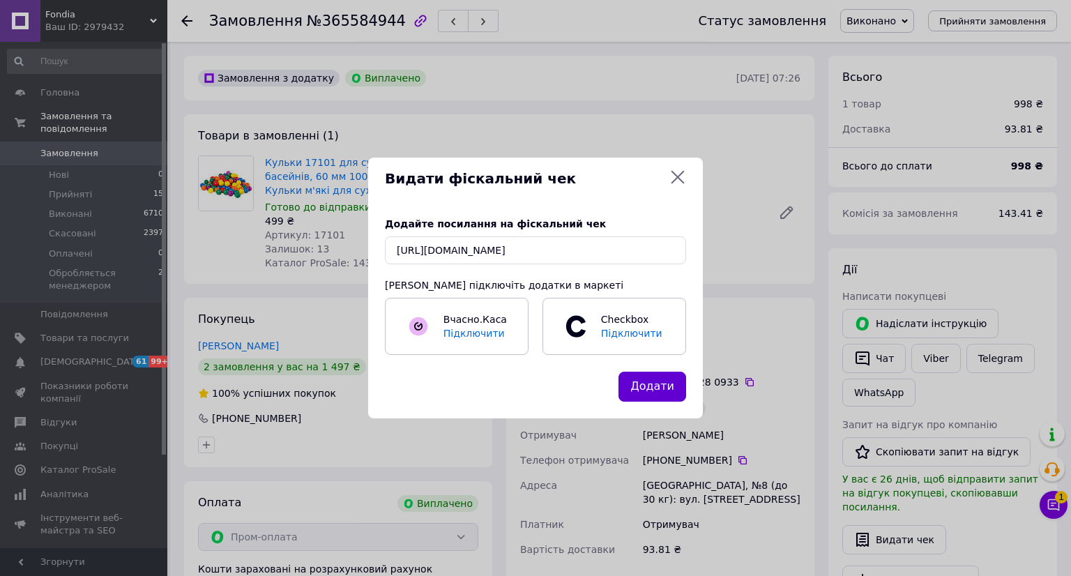
click at [643, 379] on button "Додати" at bounding box center [653, 387] width 68 height 30
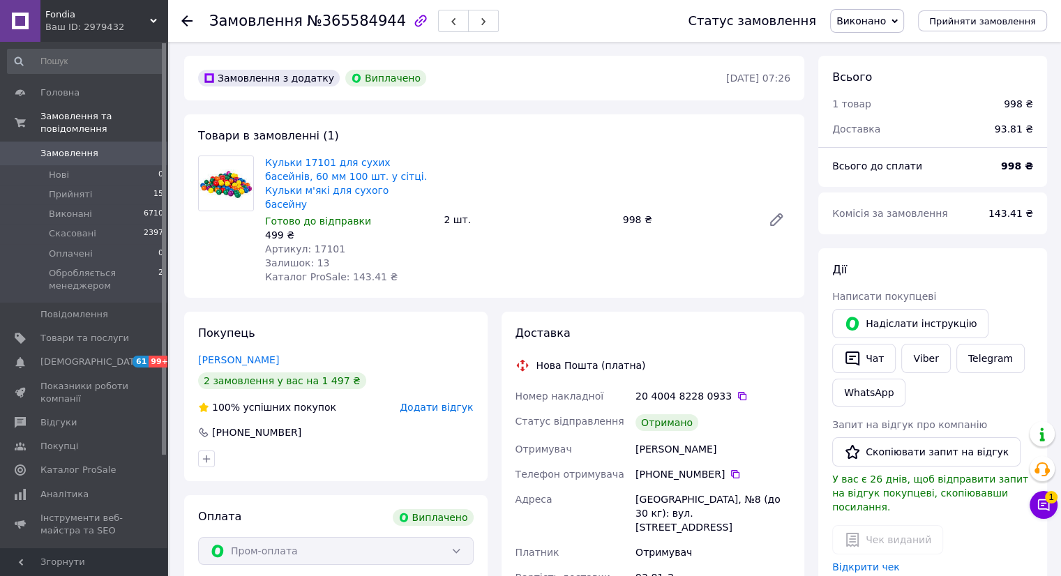
click at [100, 147] on span "Замовлення" at bounding box center [84, 153] width 89 height 13
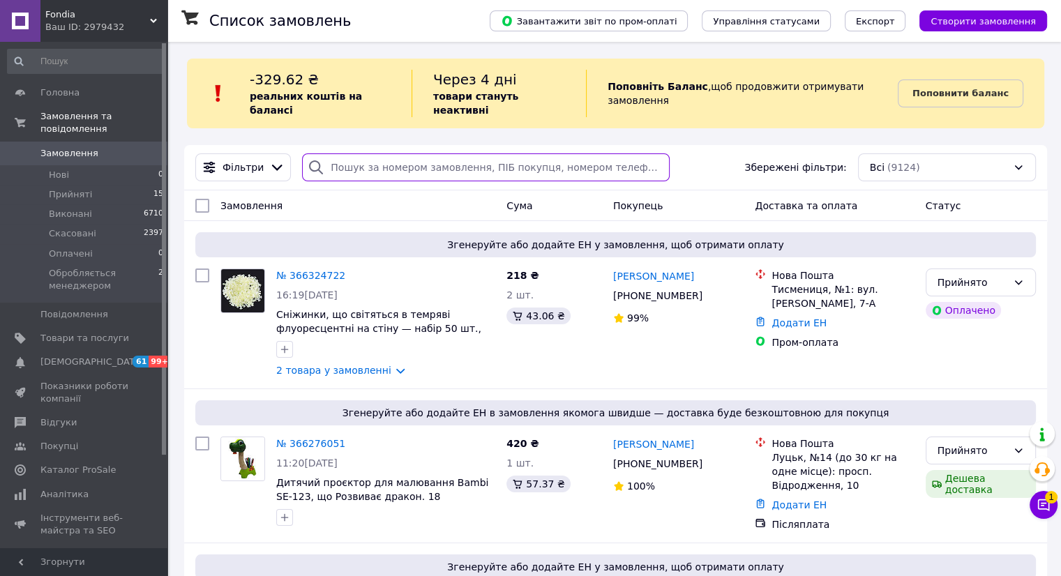
click at [356, 154] on input "search" at bounding box center [486, 167] width 368 height 28
paste input "366014627"
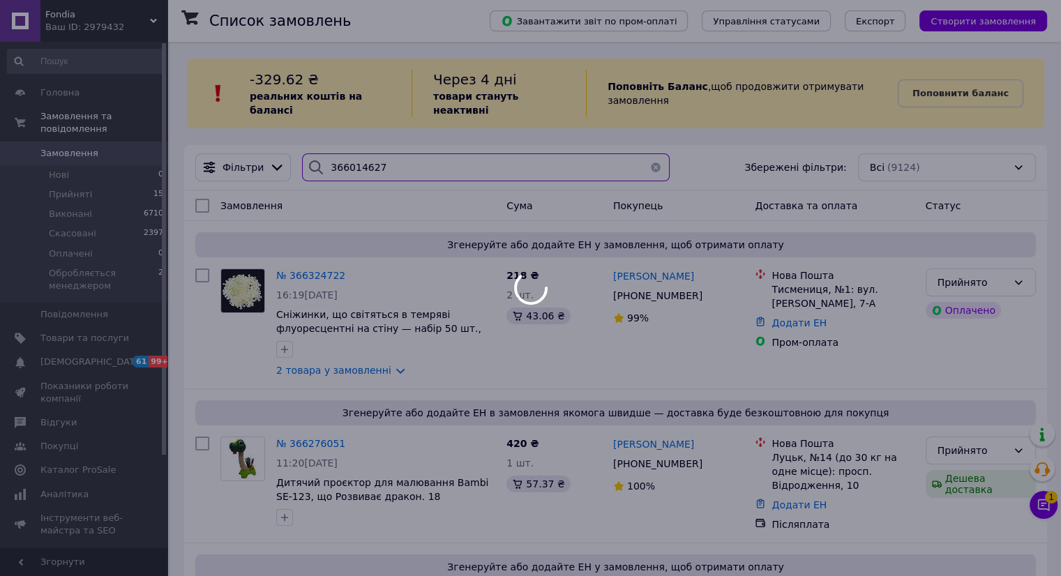
type input "366014627"
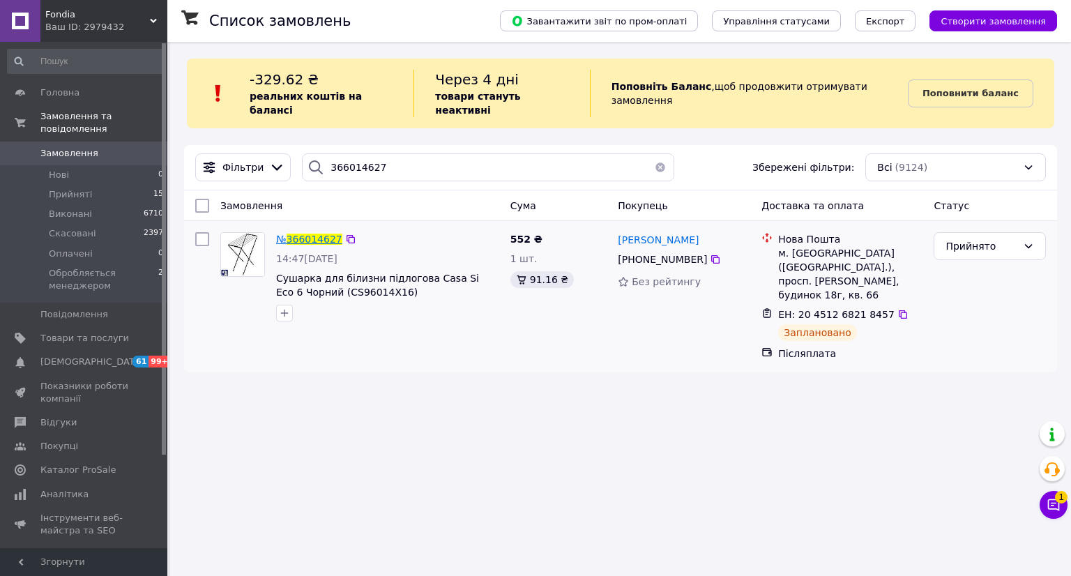
click at [318, 234] on span "366014627" at bounding box center [315, 239] width 56 height 11
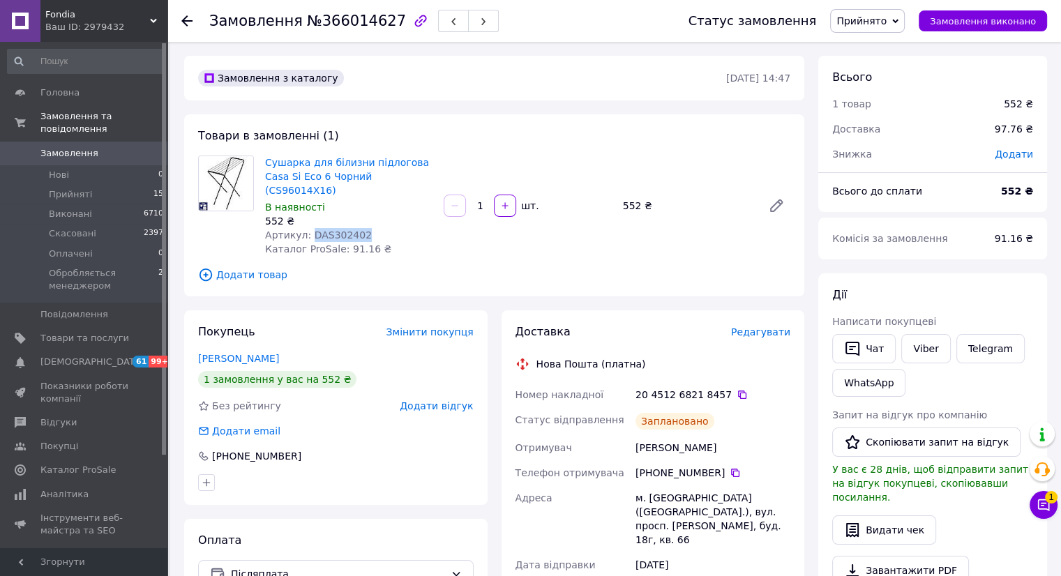
drag, startPoint x: 347, startPoint y: 222, endPoint x: 306, endPoint y: 219, distance: 41.3
click at [306, 228] on div "Артикул: DAS302402" at bounding box center [348, 235] width 167 height 14
copy span "DAS302402"
click at [736, 389] on icon at bounding box center [741, 394] width 11 height 11
